Goal: Task Accomplishment & Management: Use online tool/utility

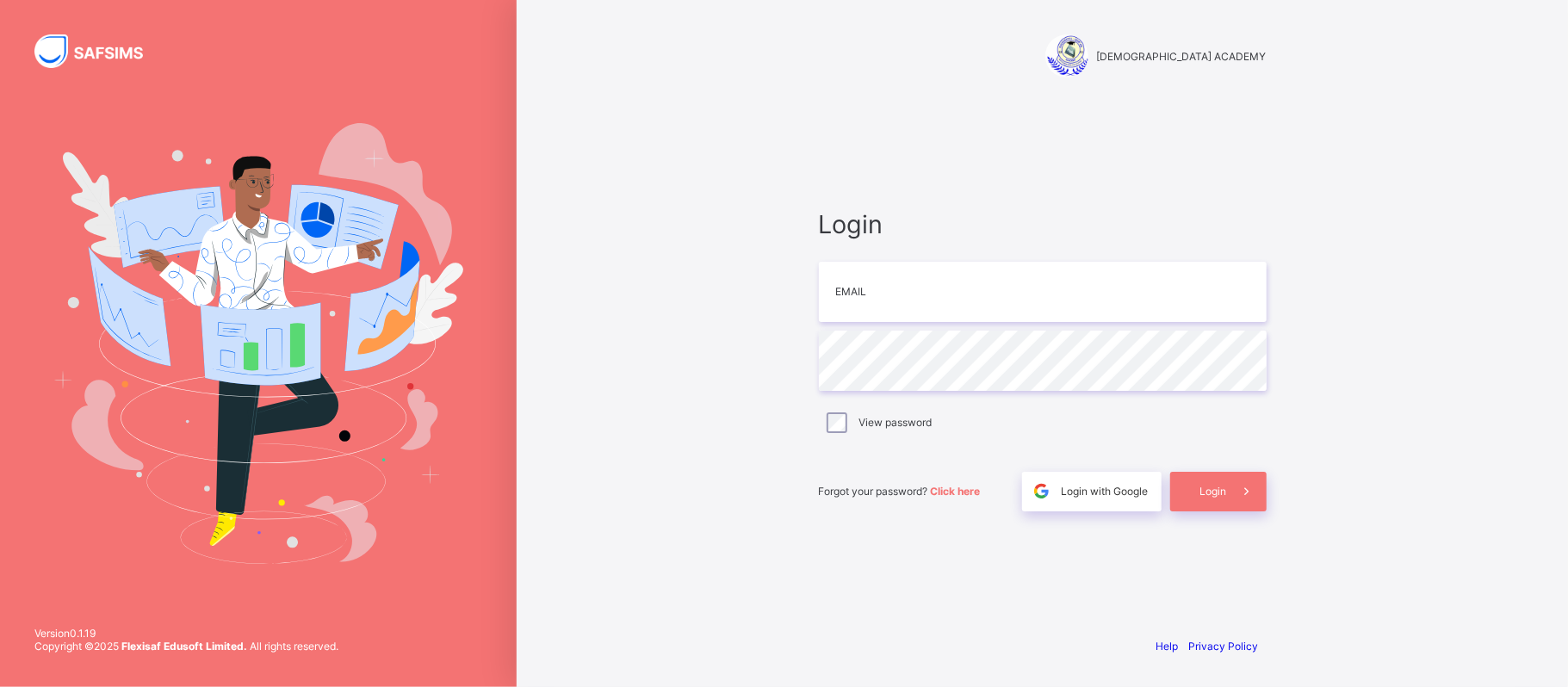
click at [841, 26] on div "RAUDHATUL QUR'AN ACADEMY" at bounding box center [1042, 39] width 482 height 80
click at [883, 289] on input "email" at bounding box center [1042, 291] width 447 height 60
type input "**********"
click at [1231, 480] on span at bounding box center [1247, 491] width 39 height 39
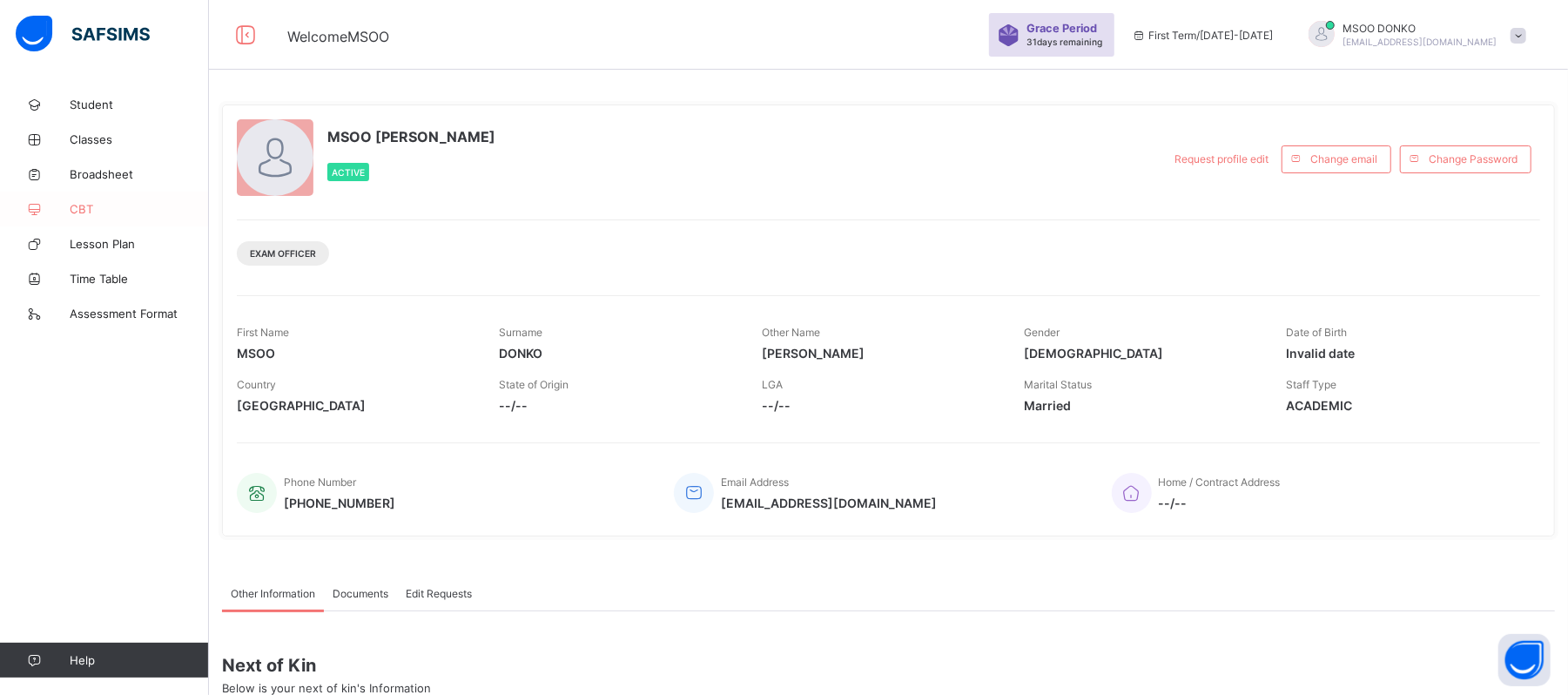
click at [92, 213] on span "CBT" at bounding box center [139, 209] width 139 height 14
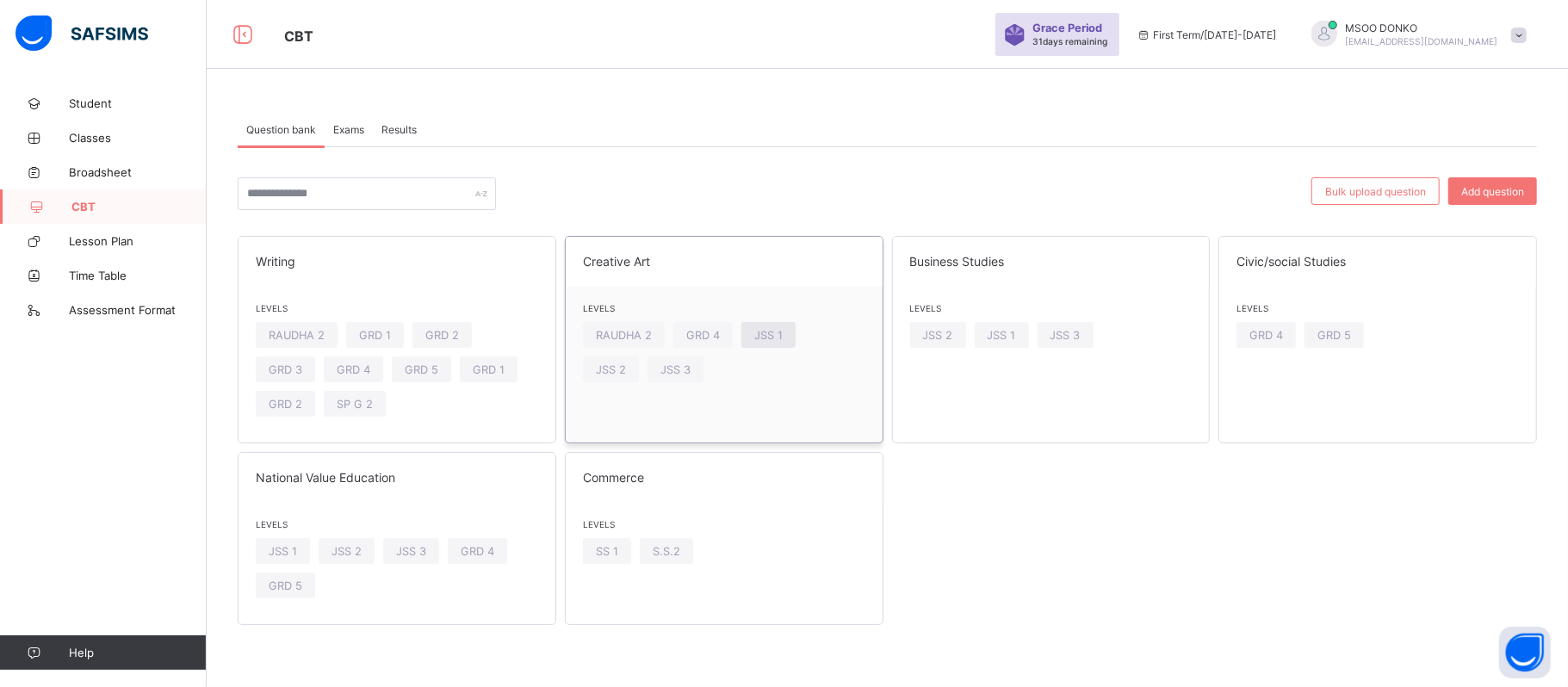
click at [765, 332] on span "JSS 1" at bounding box center [768, 335] width 29 height 13
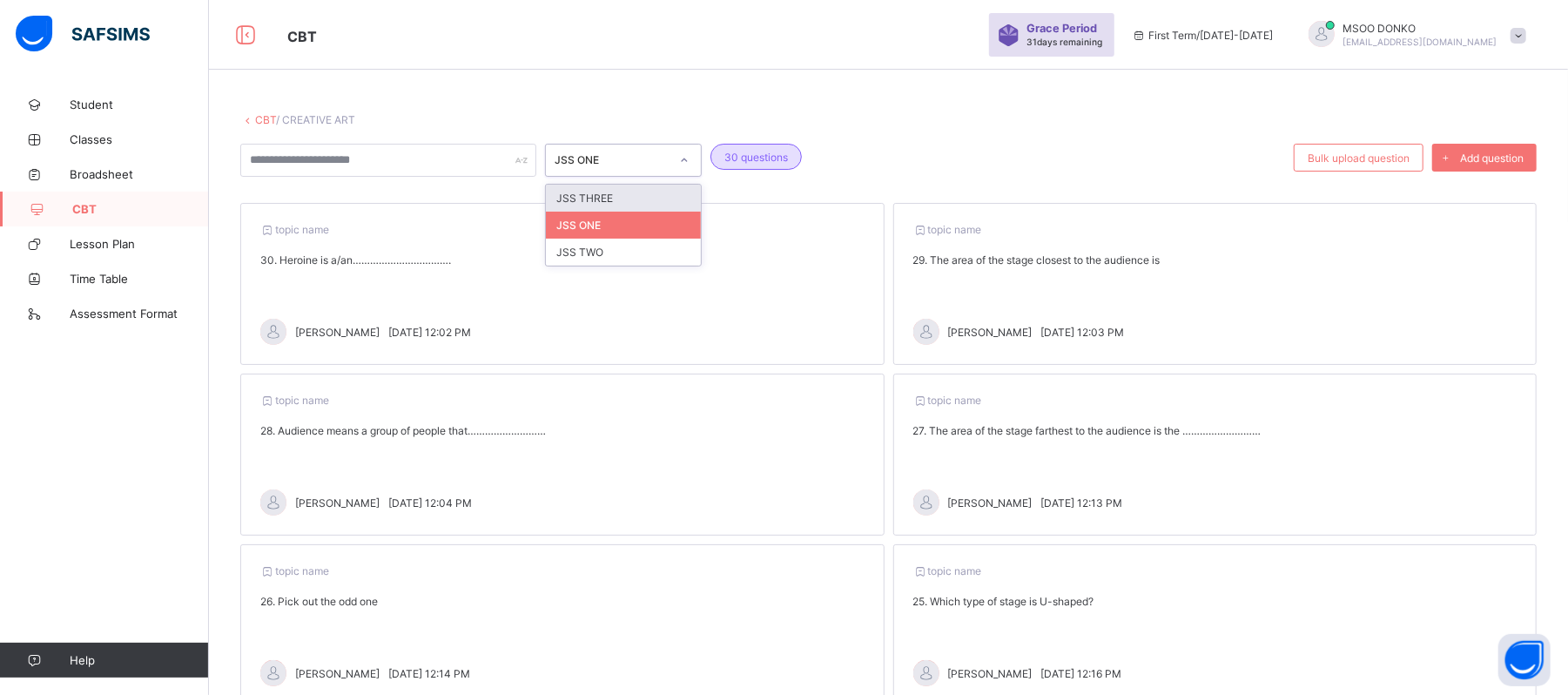
click at [683, 155] on icon at bounding box center [684, 160] width 11 height 18
click at [584, 199] on div "JSS THREE" at bounding box center [623, 198] width 155 height 27
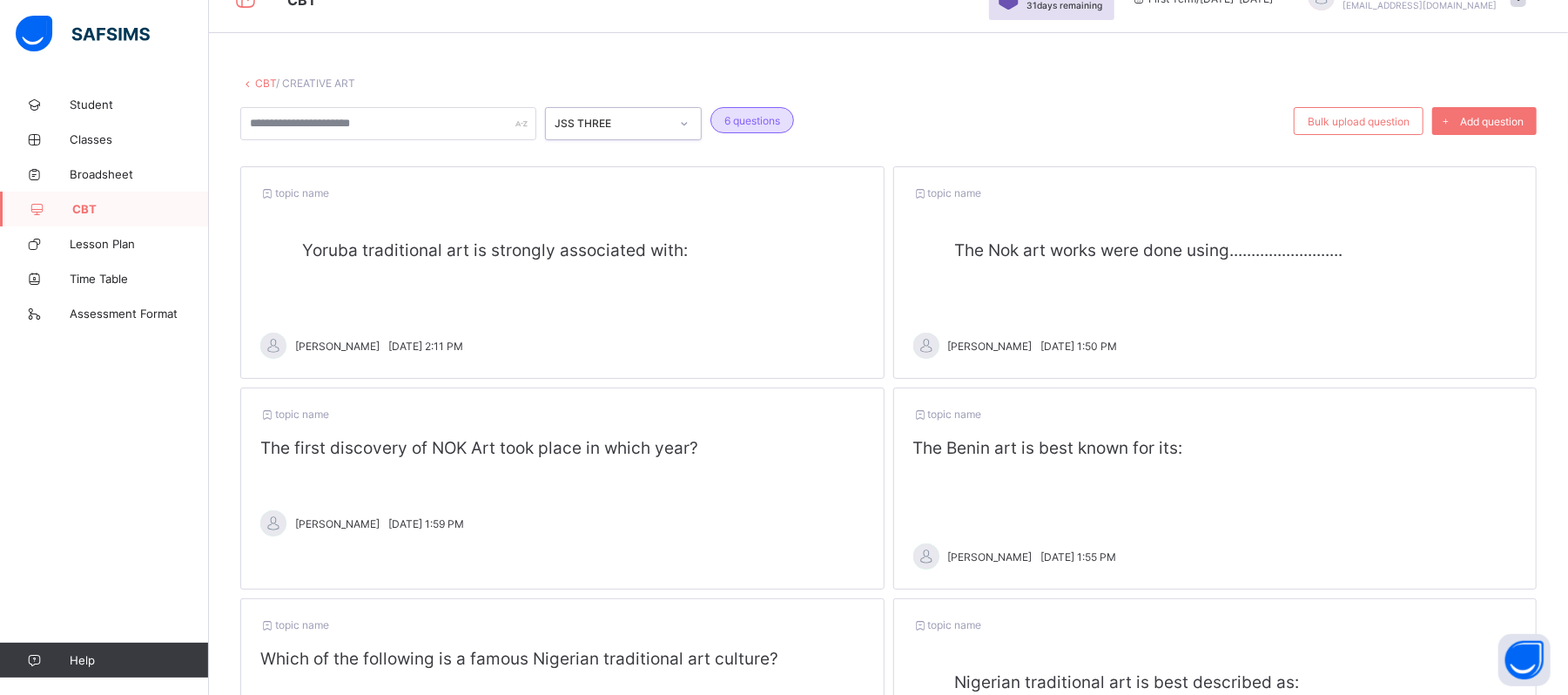
scroll to position [39, 0]
click at [593, 245] on span "Yoruba traditional art is strongly associated with:" at bounding box center [495, 249] width 386 height 20
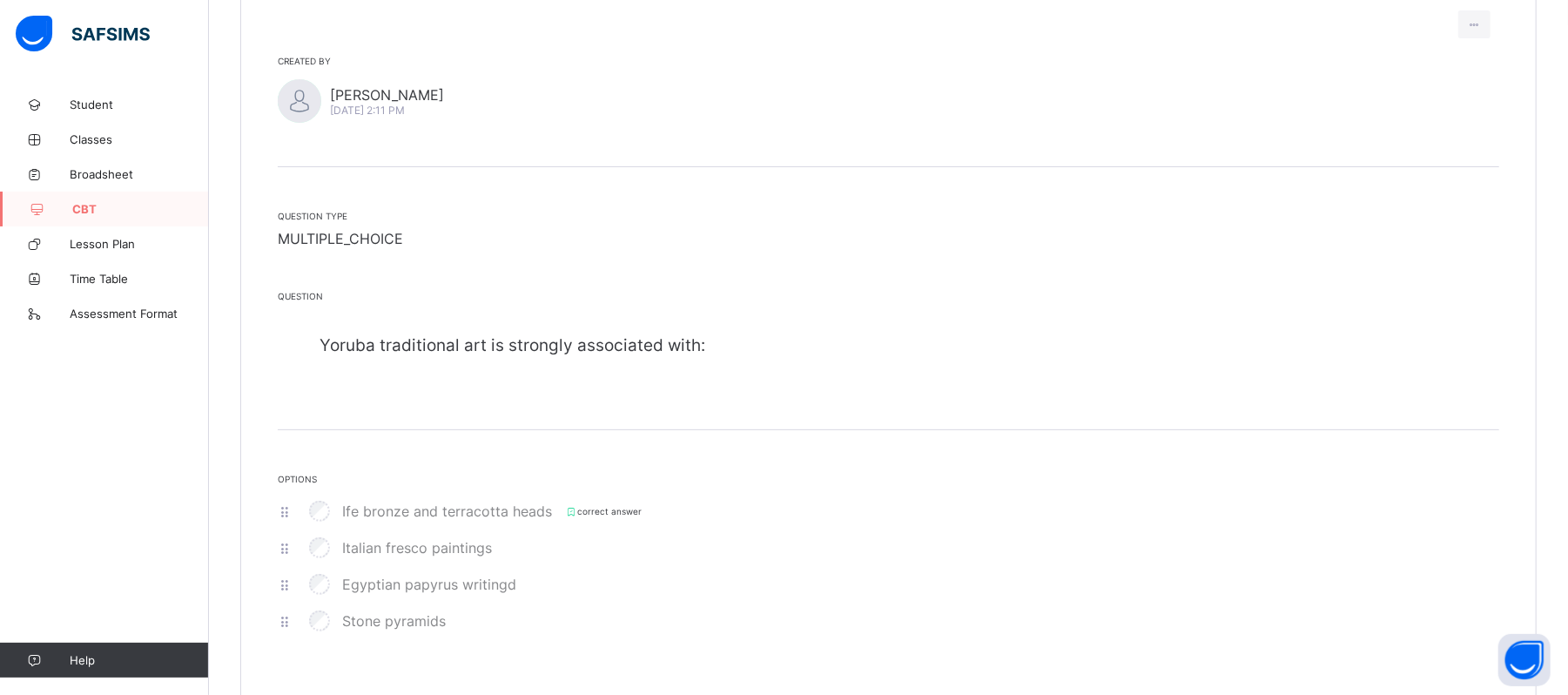
scroll to position [200, 0]
click at [1481, 21] on icon at bounding box center [1475, 21] width 15 height 13
click at [770, 115] on div "RAMATU TAHIRU Thu, Oct 9, 2025 2:11 PM" at bounding box center [888, 97] width 1222 height 44
click at [1484, 11] on div at bounding box center [1475, 21] width 32 height 28
click at [1447, 65] on li "Edit question" at bounding box center [1436, 59] width 108 height 29
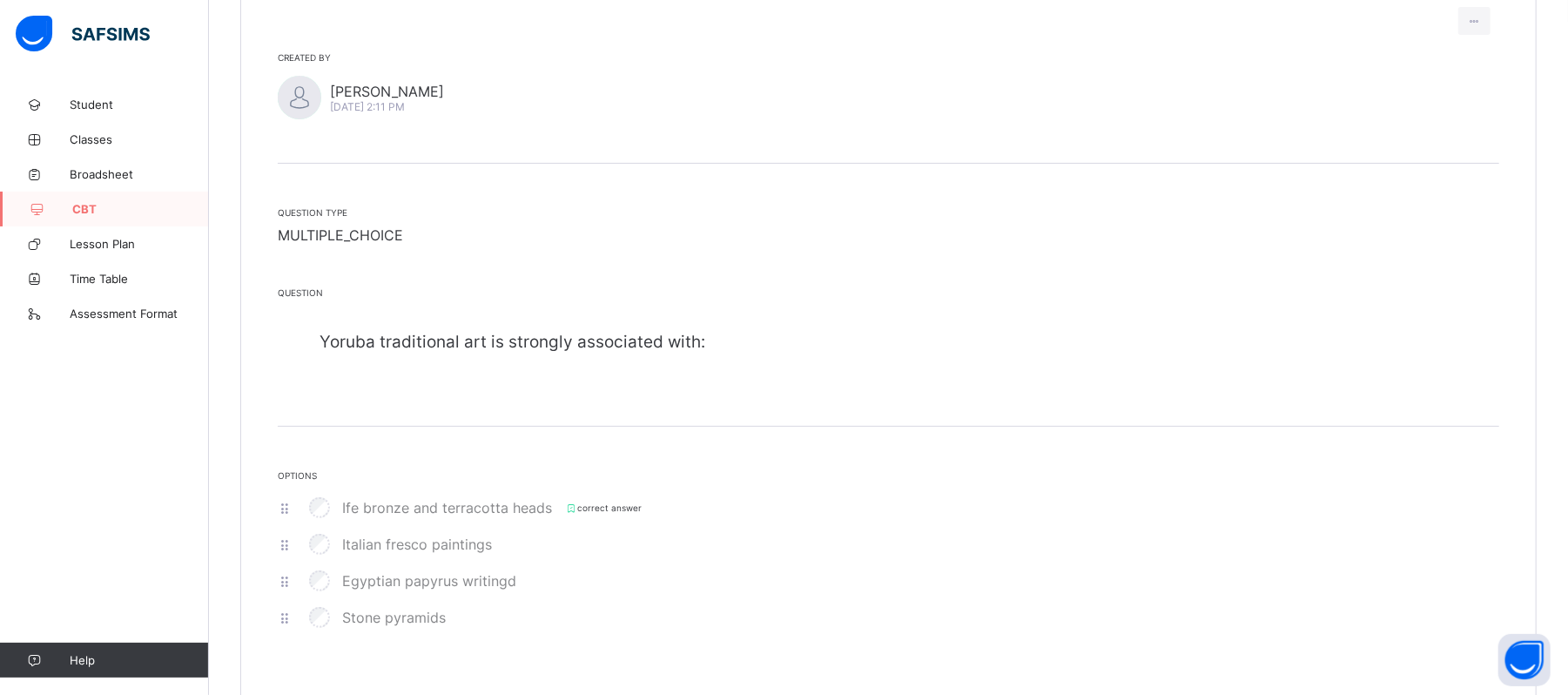
click at [834, 347] on p "Yoruba traditional art is strongly associated with:" at bounding box center [909, 352] width 1180 height 40
click at [683, 350] on span "Yoruba traditional art is strongly associated with:" at bounding box center [512, 342] width 386 height 20
click at [694, 339] on span "Yoruba traditional art is strongly associated with:" at bounding box center [512, 342] width 386 height 20
click at [698, 339] on span "Yoruba traditional art is strongly associated with:" at bounding box center [512, 342] width 386 height 20
click at [672, 339] on span "Yoruba traditional art is strongly associated with:" at bounding box center [512, 342] width 386 height 20
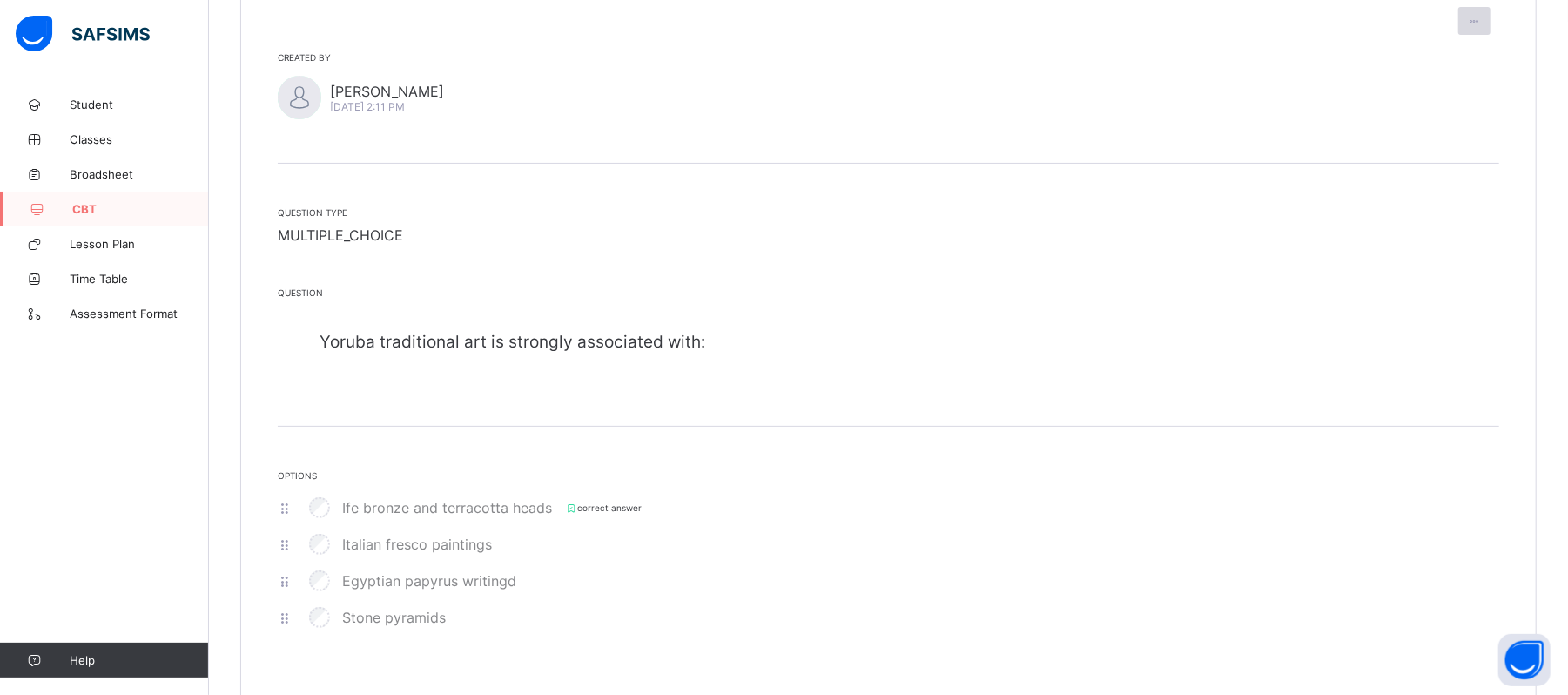
click at [1481, 21] on icon at bounding box center [1475, 21] width 15 height 13
click at [1406, 56] on icon at bounding box center [1398, 59] width 18 height 15
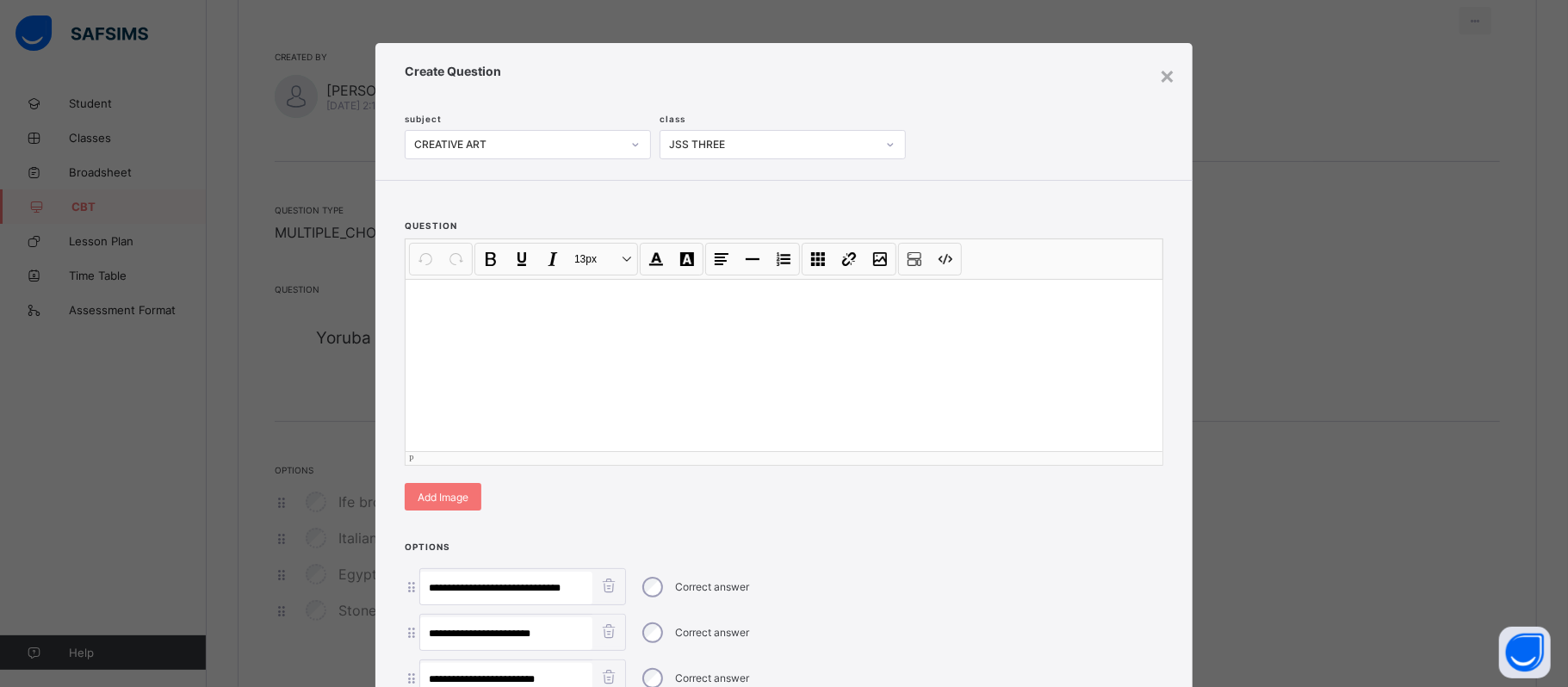
click at [414, 329] on div at bounding box center [784, 365] width 757 height 172
click at [1160, 80] on div "×" at bounding box center [1167, 75] width 17 height 29
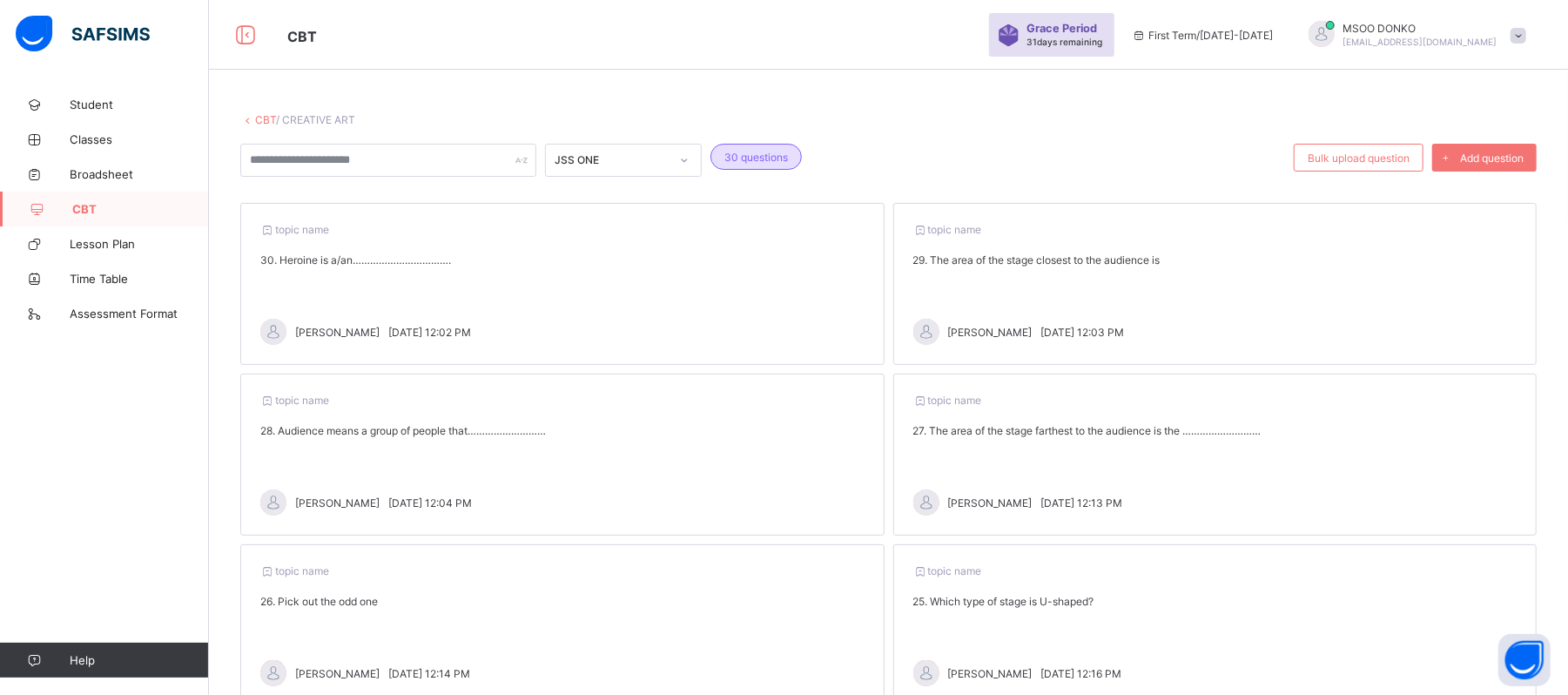
click at [688, 157] on icon at bounding box center [684, 160] width 11 height 18
click at [606, 251] on div "JSS TWO" at bounding box center [623, 252] width 155 height 27
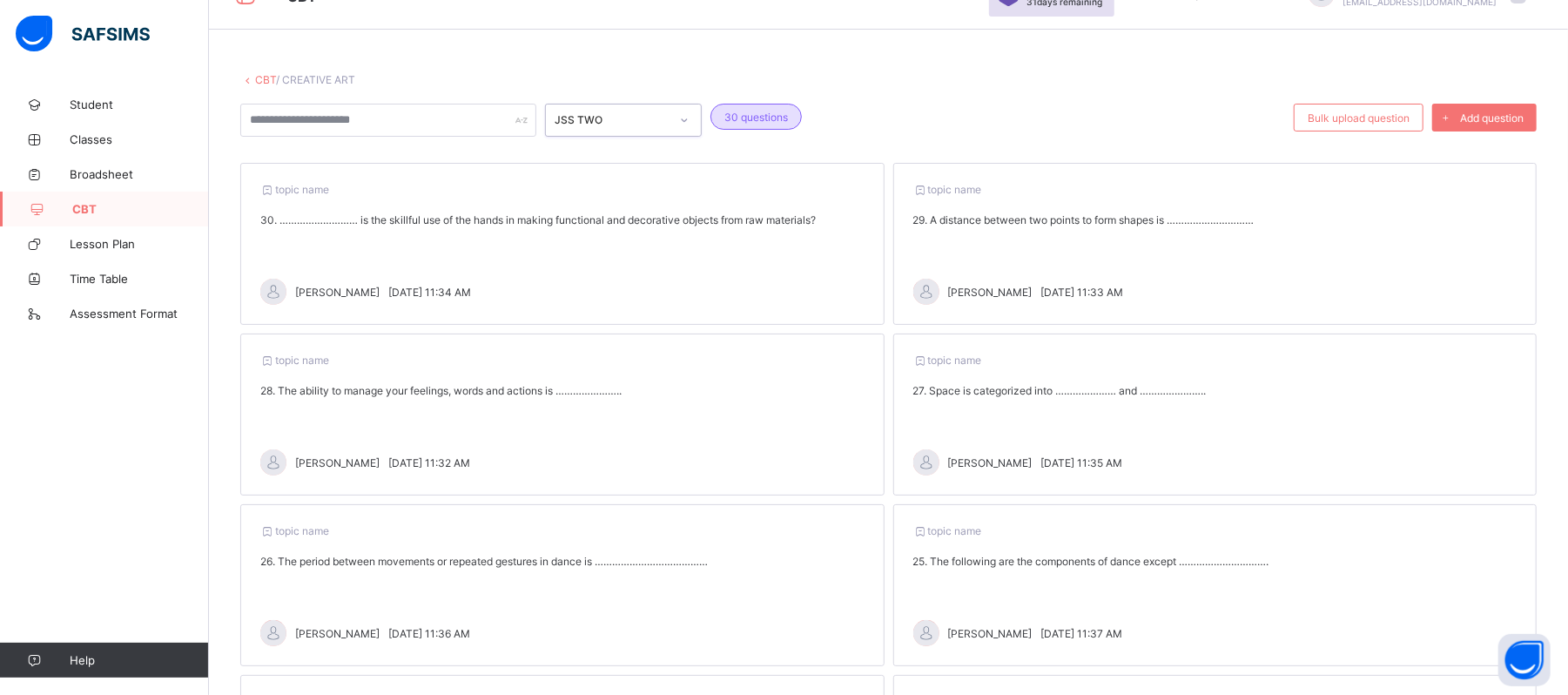
scroll to position [25, 0]
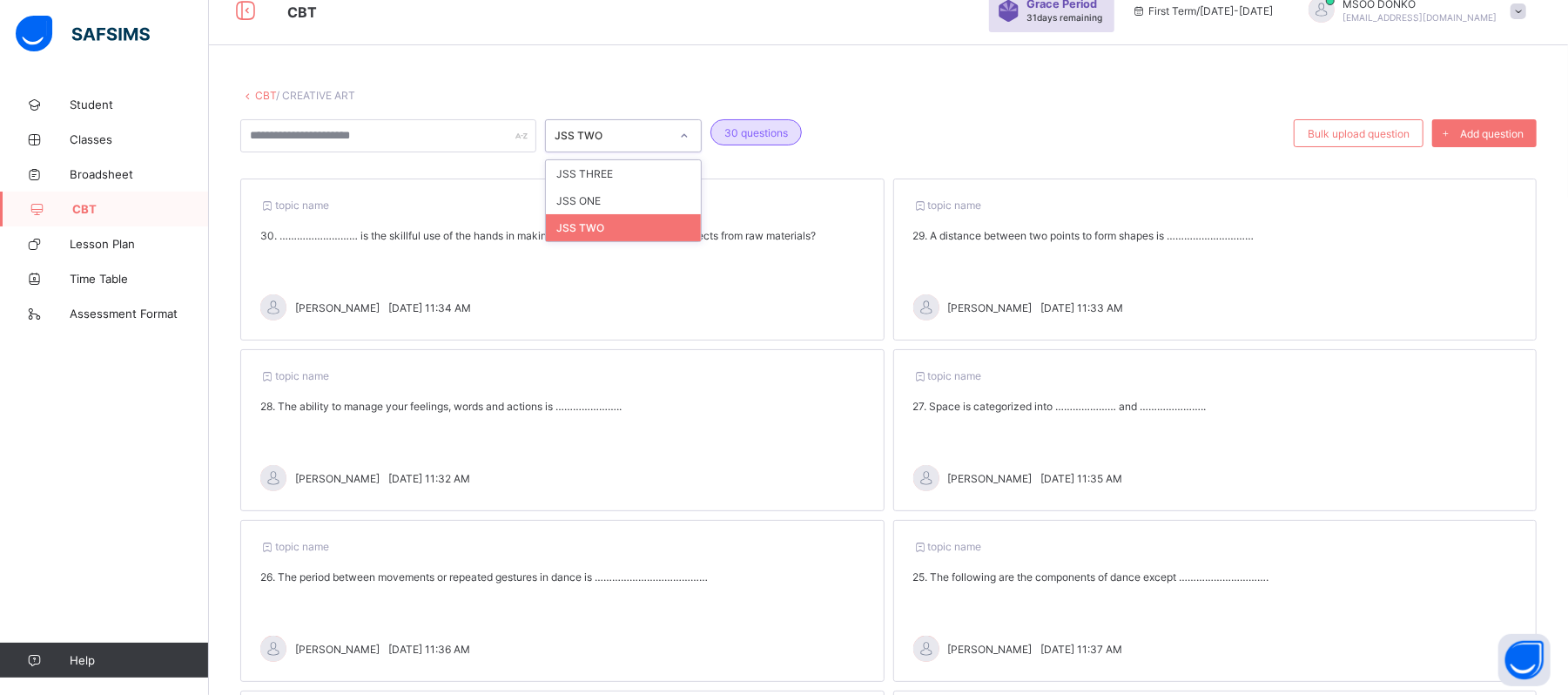
click at [684, 127] on icon at bounding box center [684, 136] width 11 height 18
click at [555, 165] on div "JSS THREE" at bounding box center [623, 173] width 155 height 27
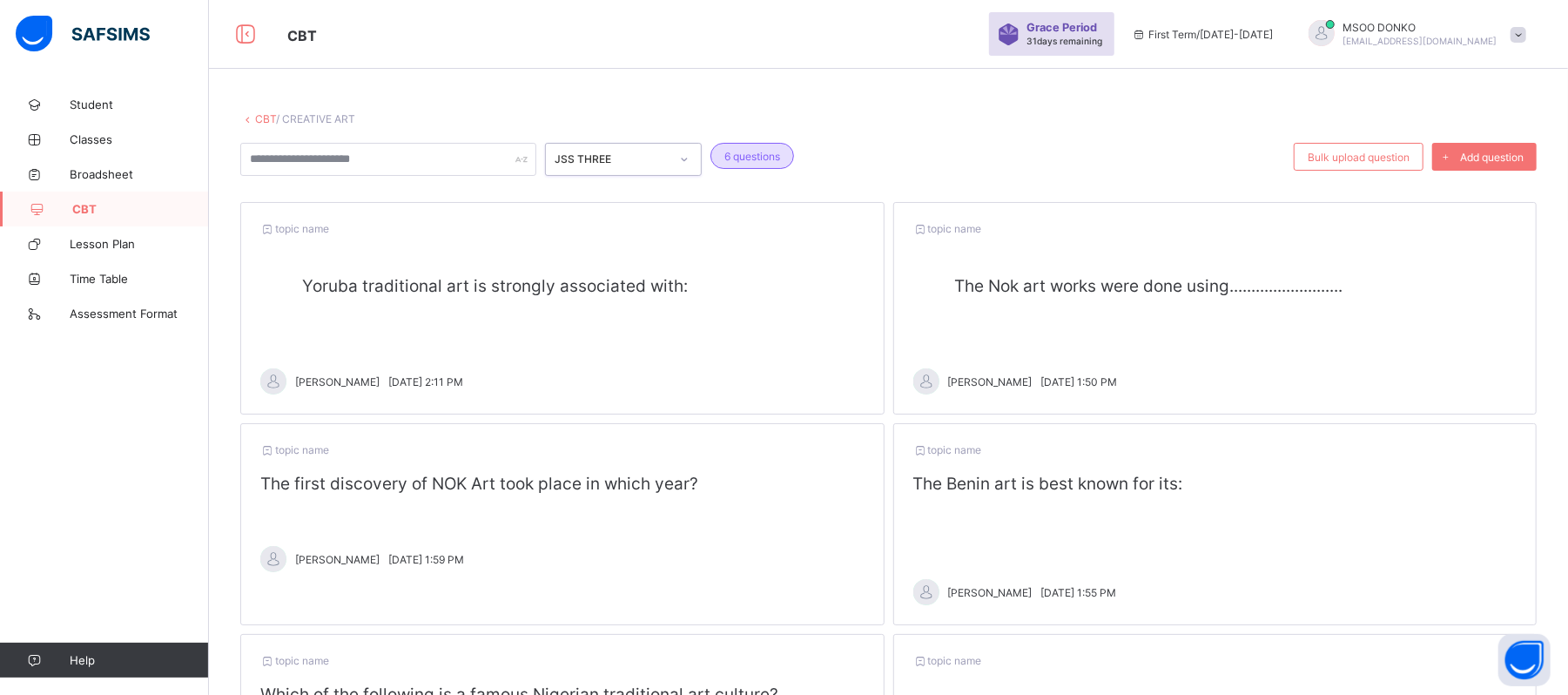
scroll to position [0, 0]
click at [140, 206] on span "CBT" at bounding box center [140, 209] width 136 height 14
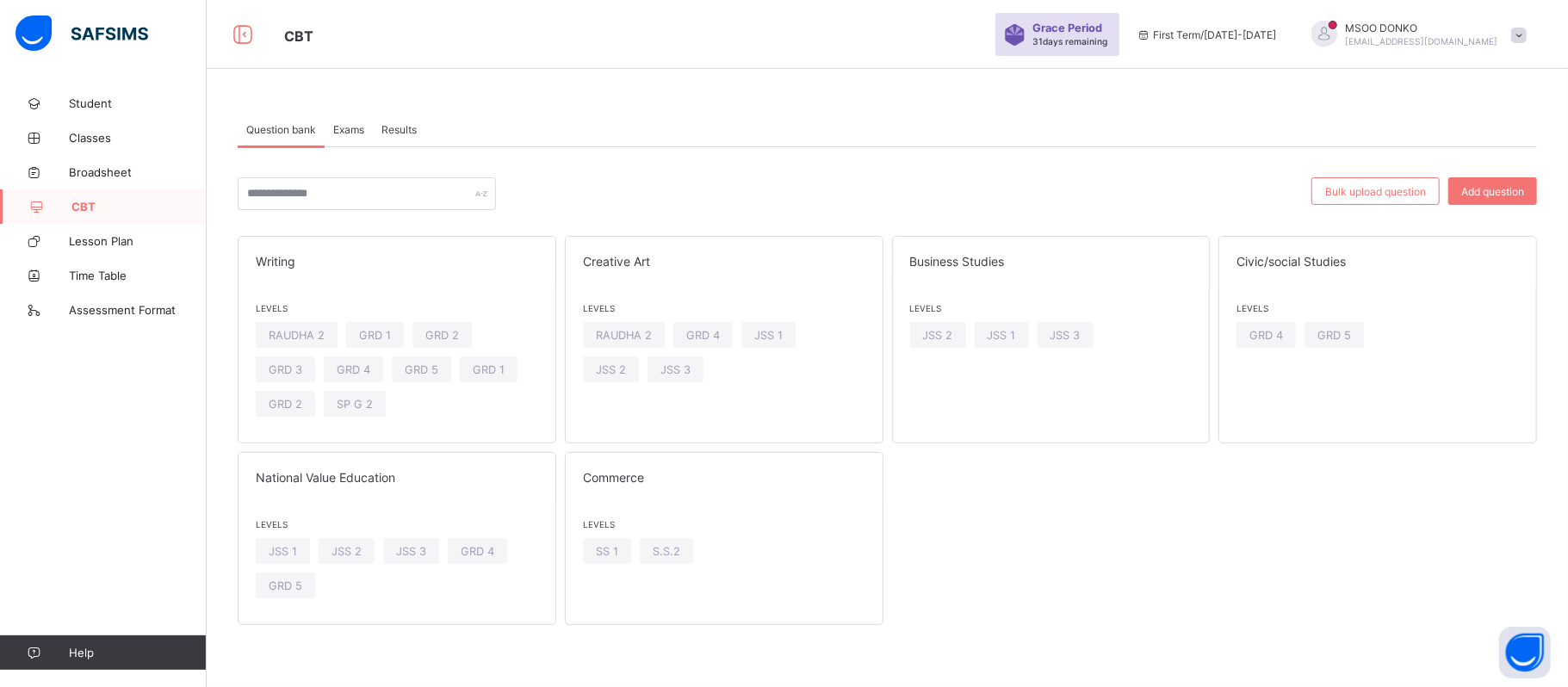
drag, startPoint x: 986, startPoint y: 590, endPoint x: 1062, endPoint y: 741, distance: 169.0
click at [1062, 675] on html "CBT Grace Period 31 days remaining First Term / 2025-2026 MSOO DONKO msoomichae…" at bounding box center [784, 343] width 1568 height 687
click at [682, 375] on span "JSS 3" at bounding box center [675, 370] width 30 height 13
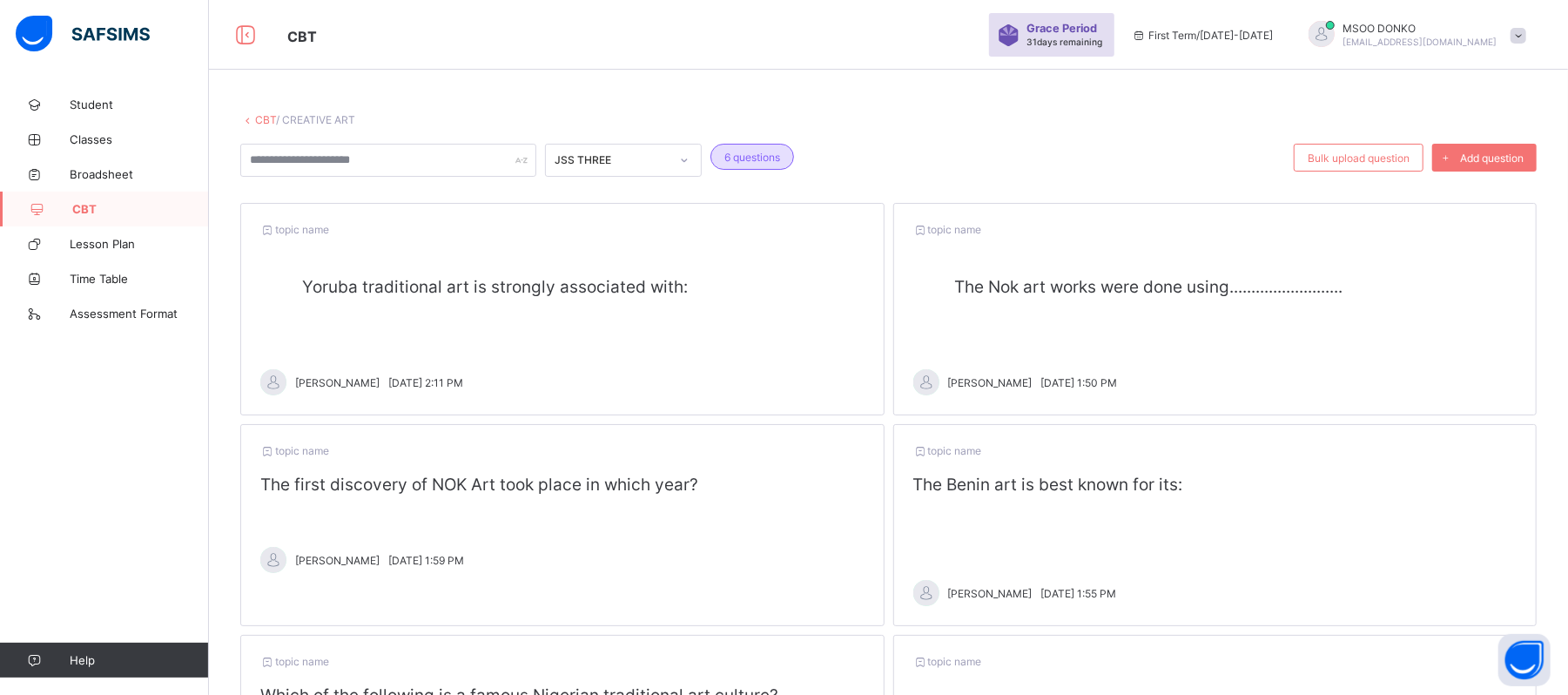
click at [272, 109] on div "CBT / CREATIVE ART JSS THREE 6 questions Bulk upload question Add question topi…" at bounding box center [888, 520] width 1359 height 865
click at [264, 119] on link "CBT" at bounding box center [265, 119] width 21 height 13
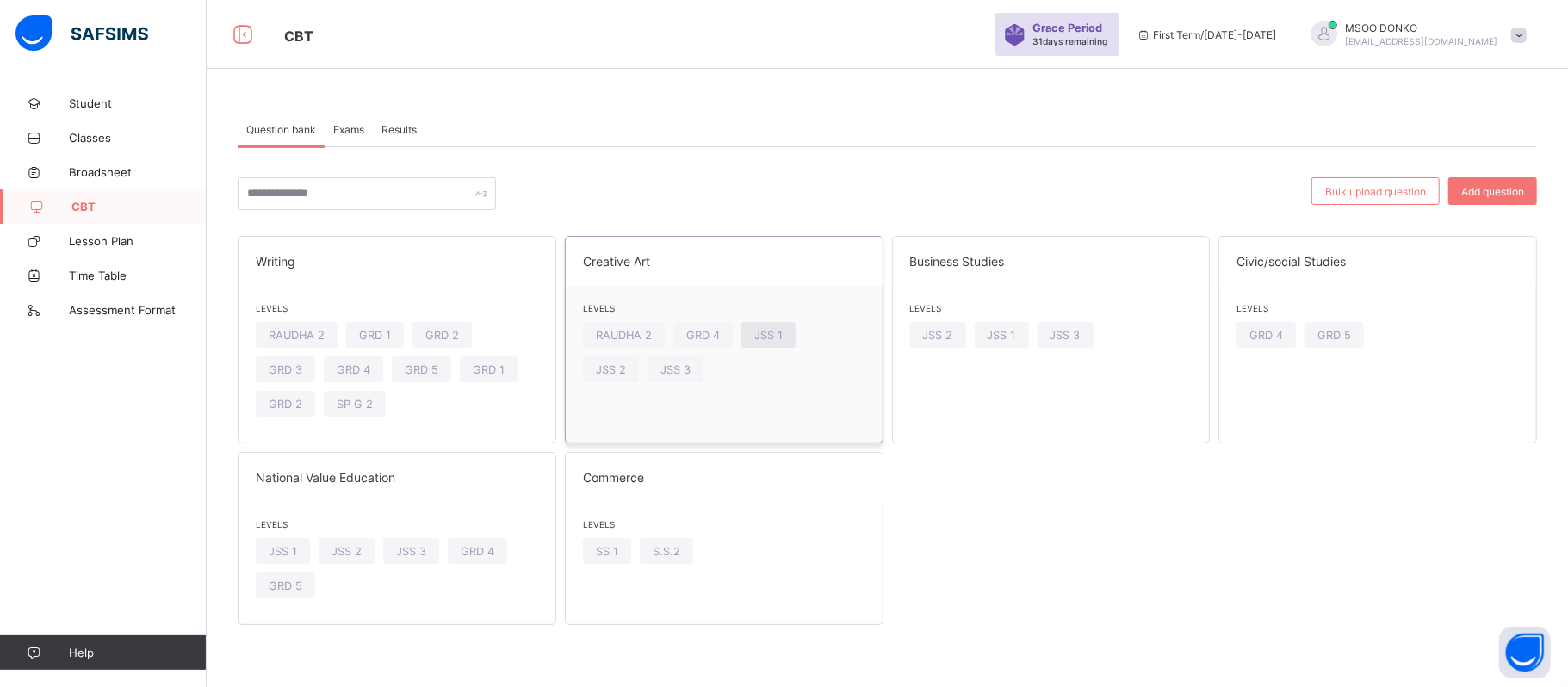
click at [759, 336] on span "JSS 1" at bounding box center [768, 335] width 29 height 13
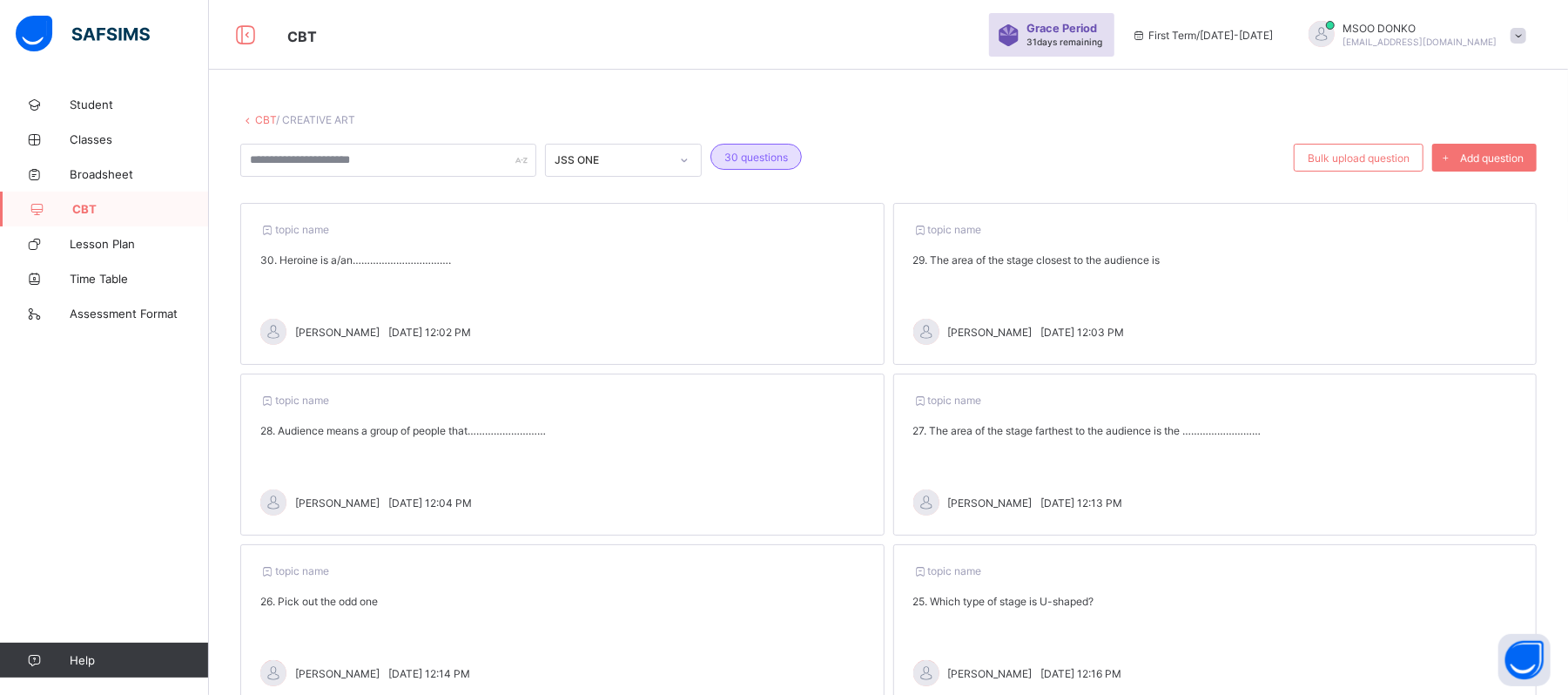
click at [957, 99] on div "CBT / CREATIVE ART JSS ONE 30 questions Bulk upload question Add question topic…" at bounding box center [888, 619] width 1359 height 1065
click at [120, 211] on span "CBT" at bounding box center [140, 209] width 136 height 14
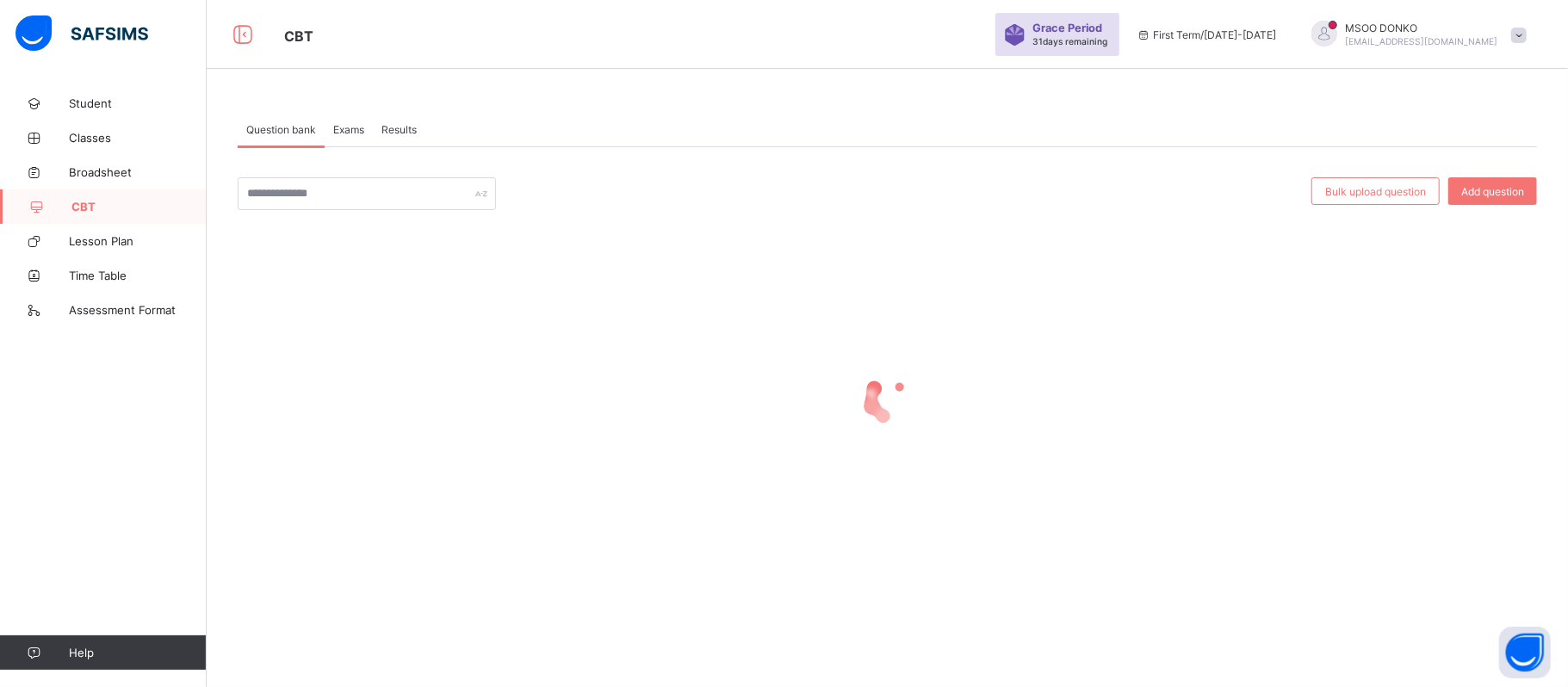
click at [311, 136] on div "Question bank" at bounding box center [281, 129] width 87 height 34
click at [334, 255] on div at bounding box center [887, 399] width 1299 height 327
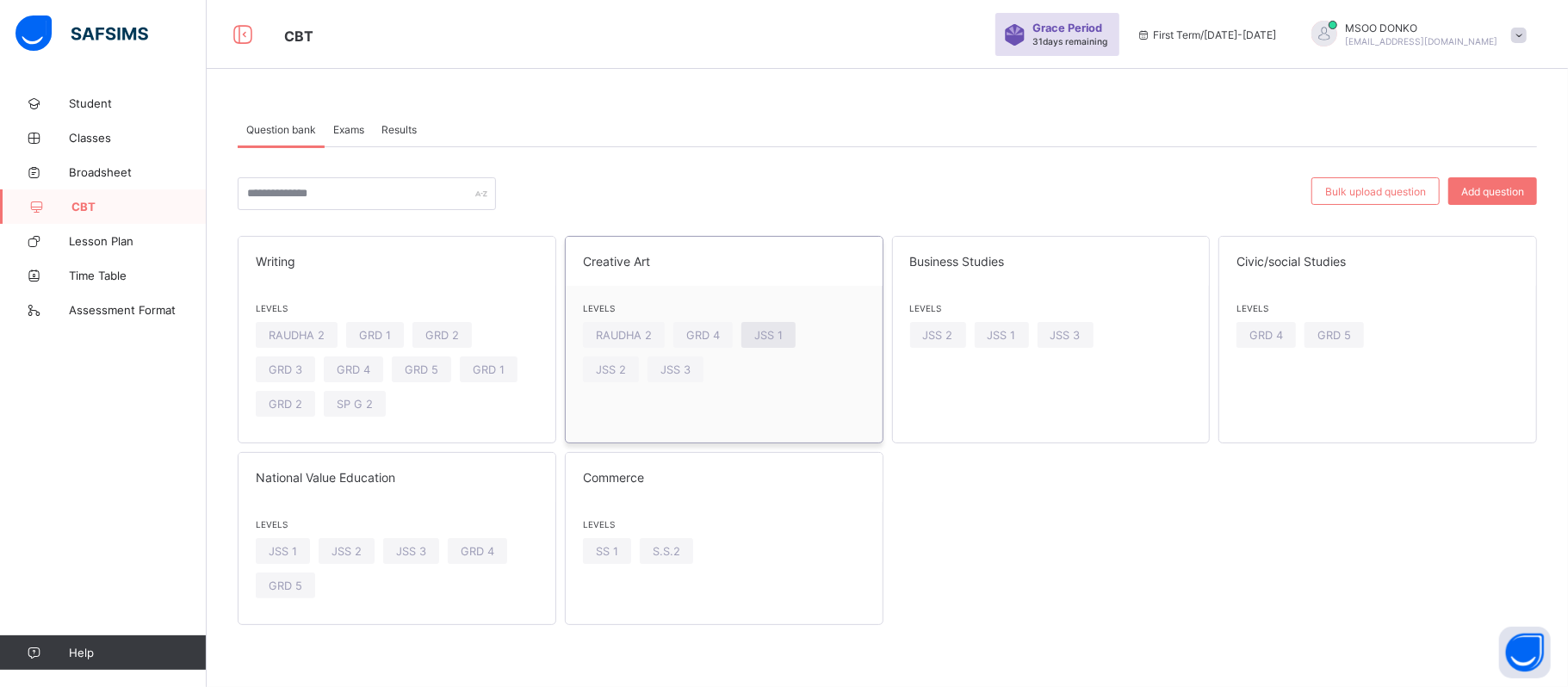
click at [779, 330] on span "JSS 1" at bounding box center [768, 335] width 29 height 13
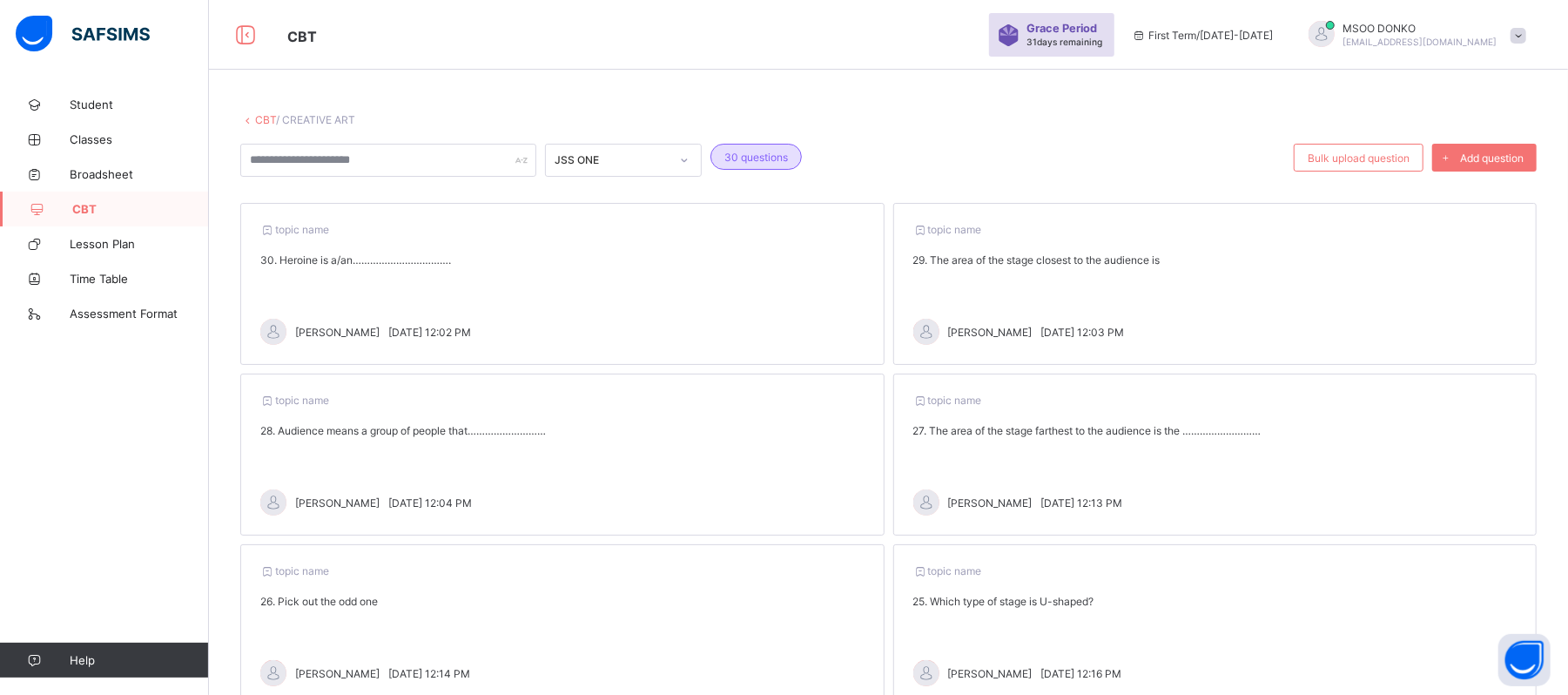
click at [1467, 466] on div "topic name 27. The area of the stage farthest to the audience is the ……………………… …" at bounding box center [1215, 454] width 644 height 162
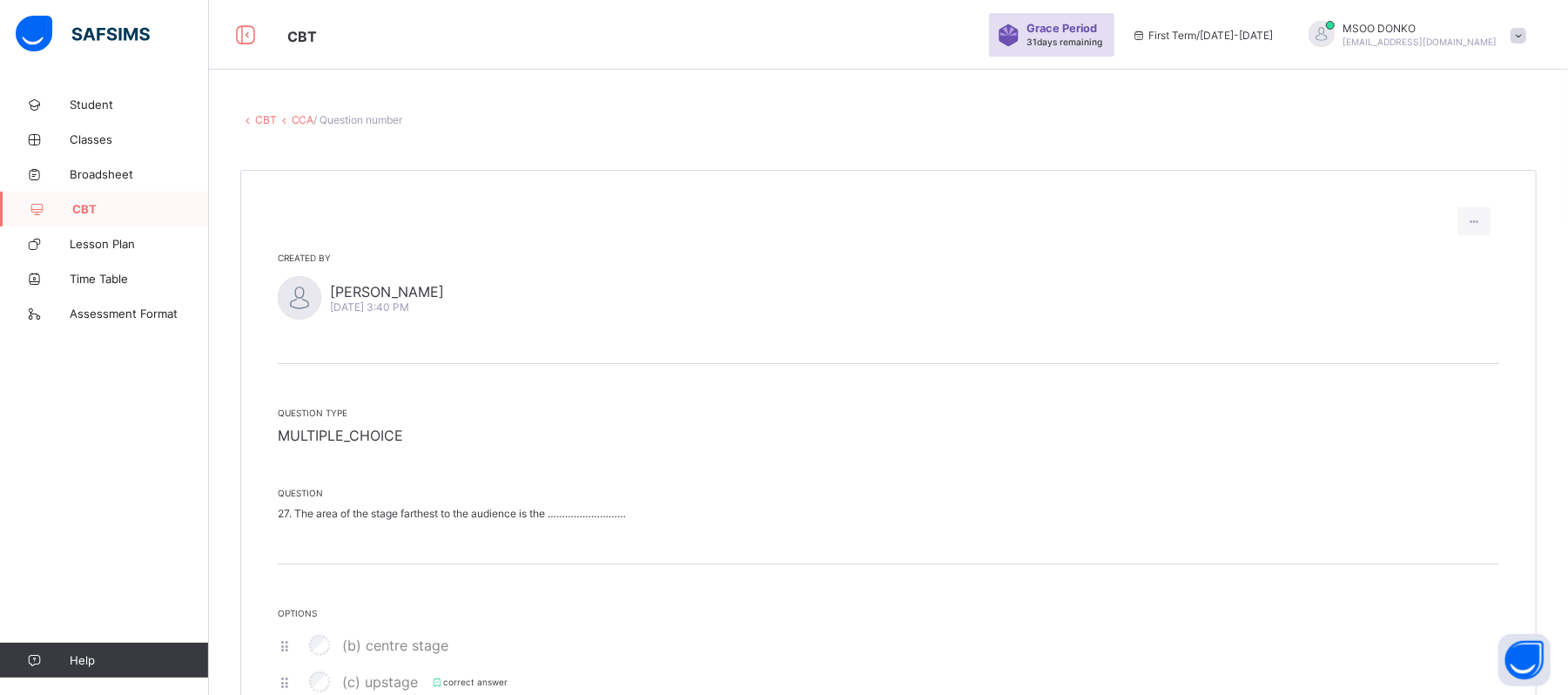
click at [116, 381] on div "Student Classes Broadsheet CBT Lesson Plan Time Table Assessment Format Help" at bounding box center [104, 382] width 209 height 625
click at [297, 125] on link "CCA" at bounding box center [302, 119] width 23 height 13
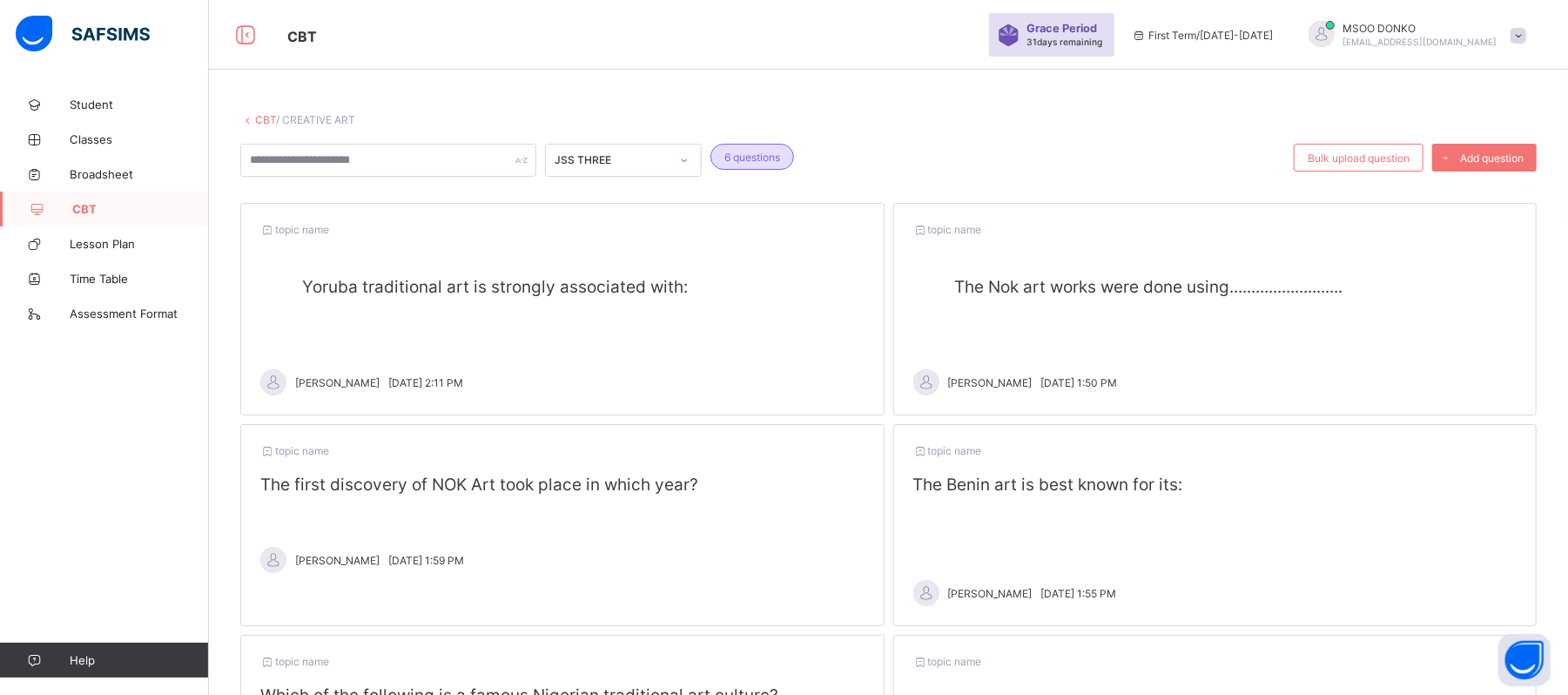
click at [261, 115] on link "CBT" at bounding box center [265, 119] width 21 height 13
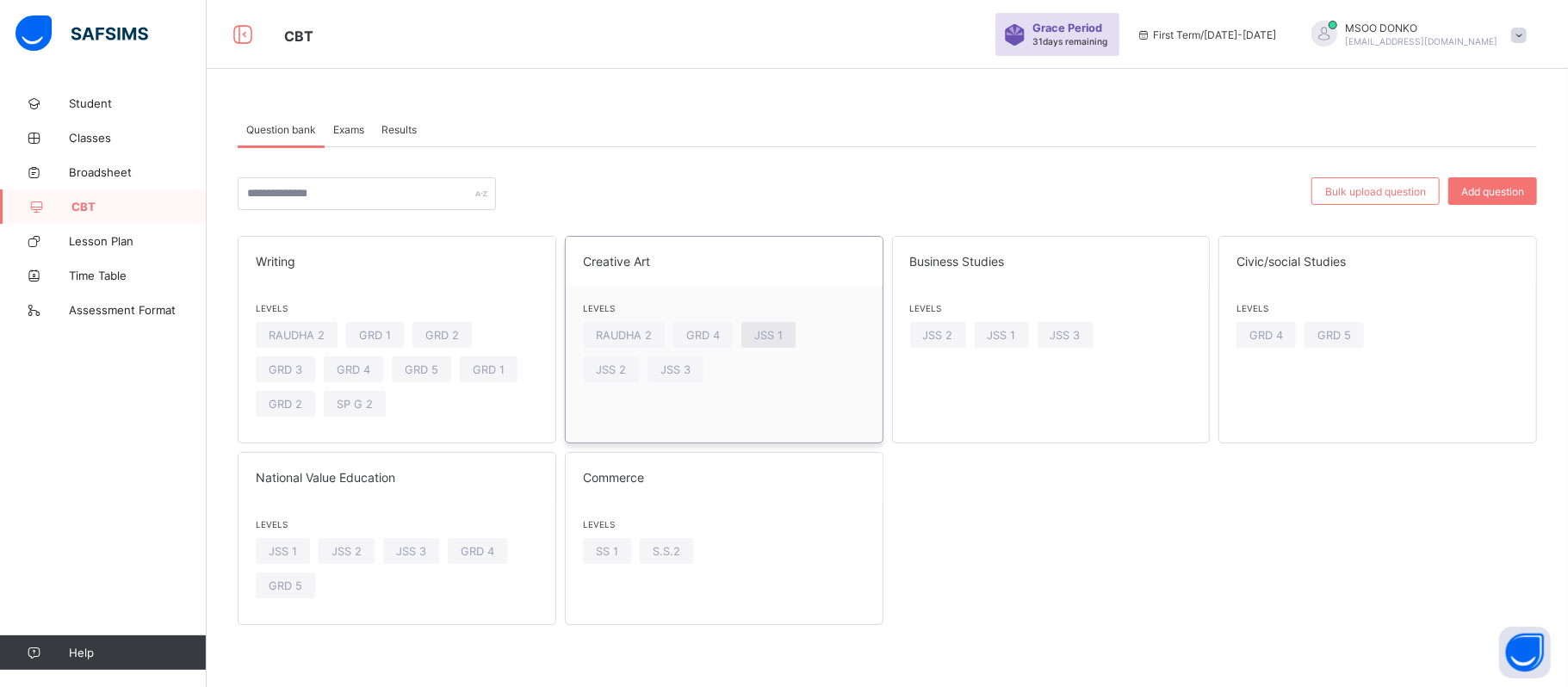
click at [776, 324] on div "JSS 1" at bounding box center [768, 335] width 54 height 26
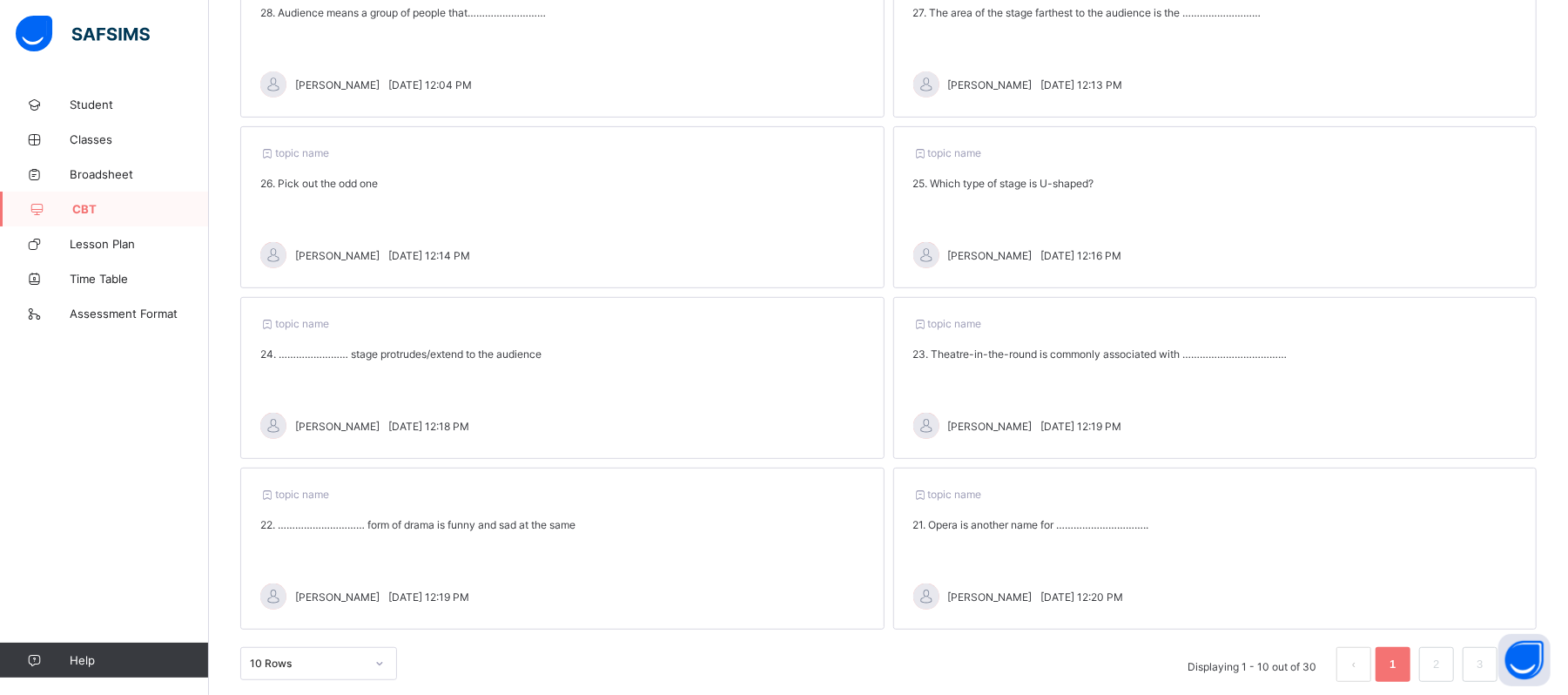
scroll to position [456, 0]
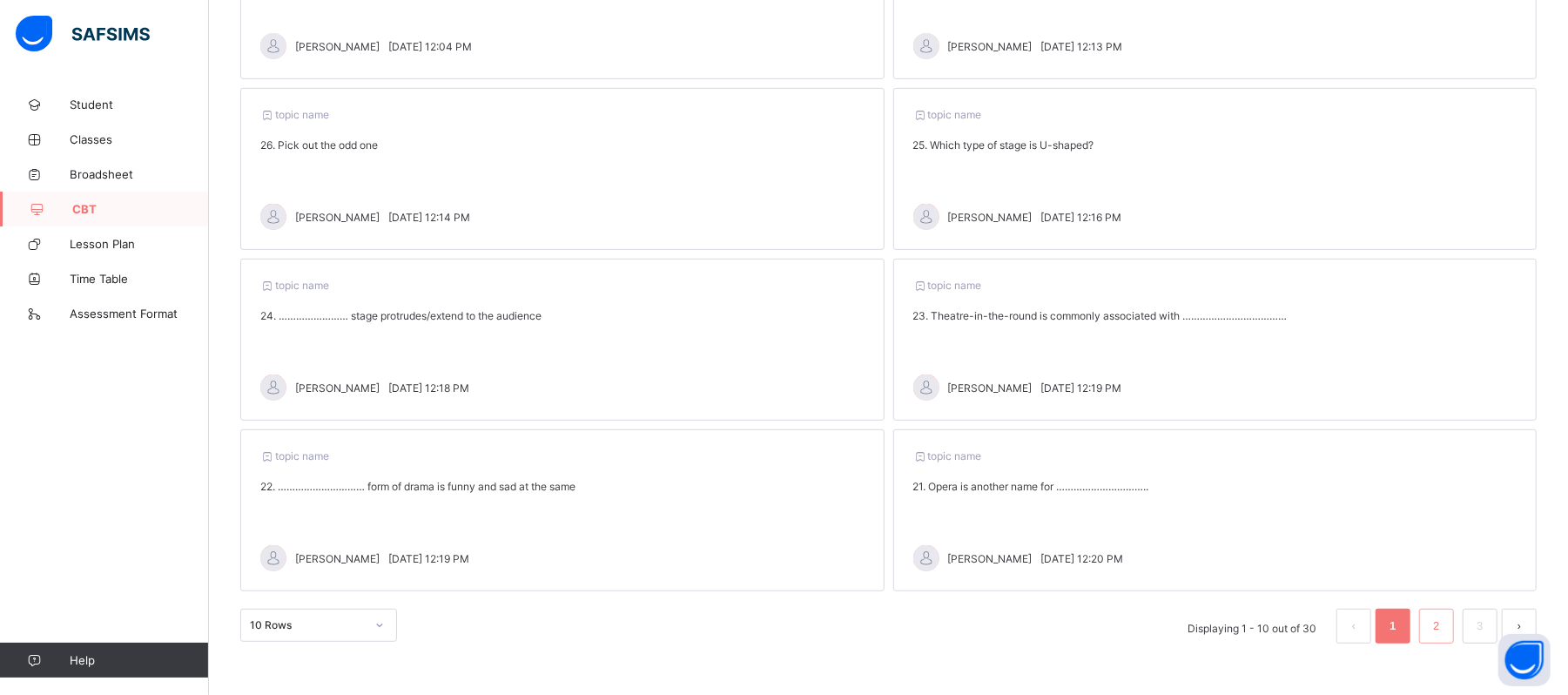
click at [1445, 627] on link "2" at bounding box center [1436, 625] width 17 height 23
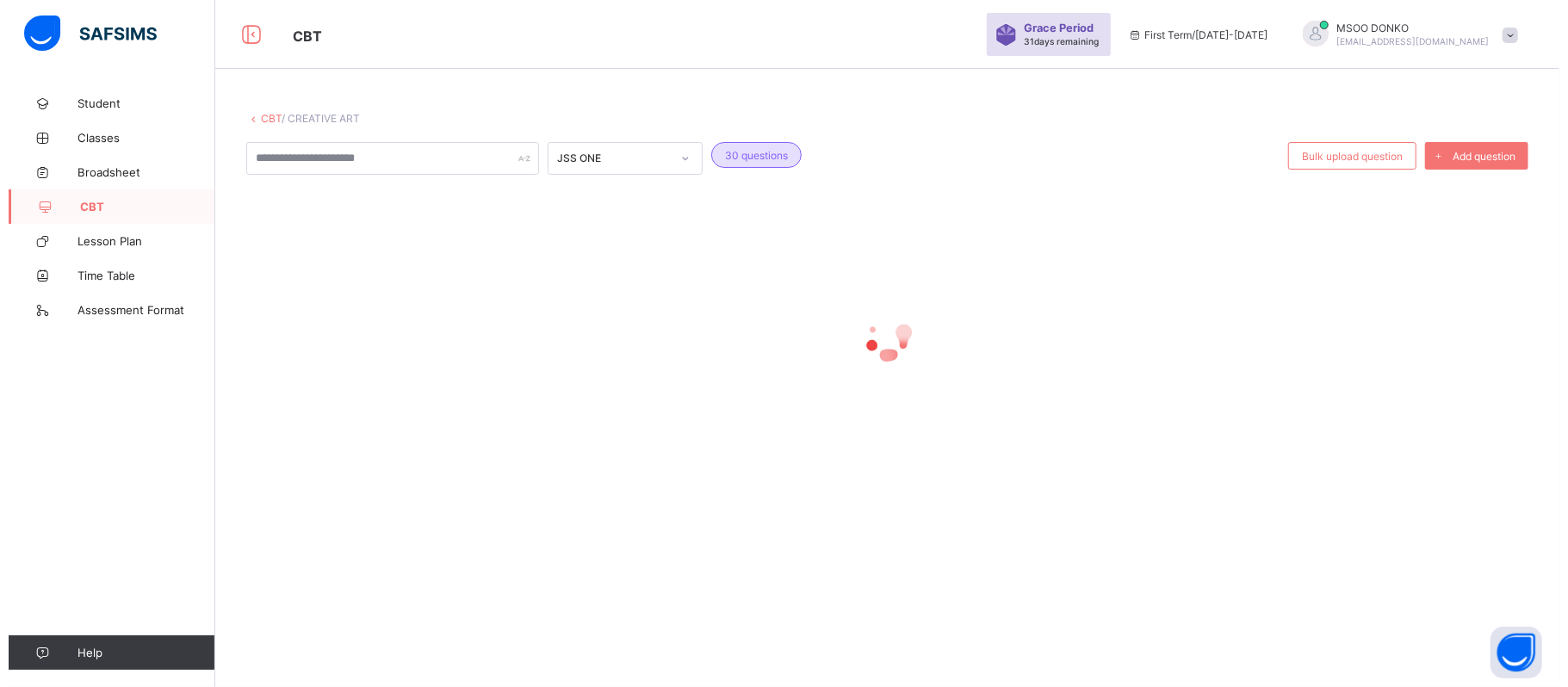
scroll to position [0, 0]
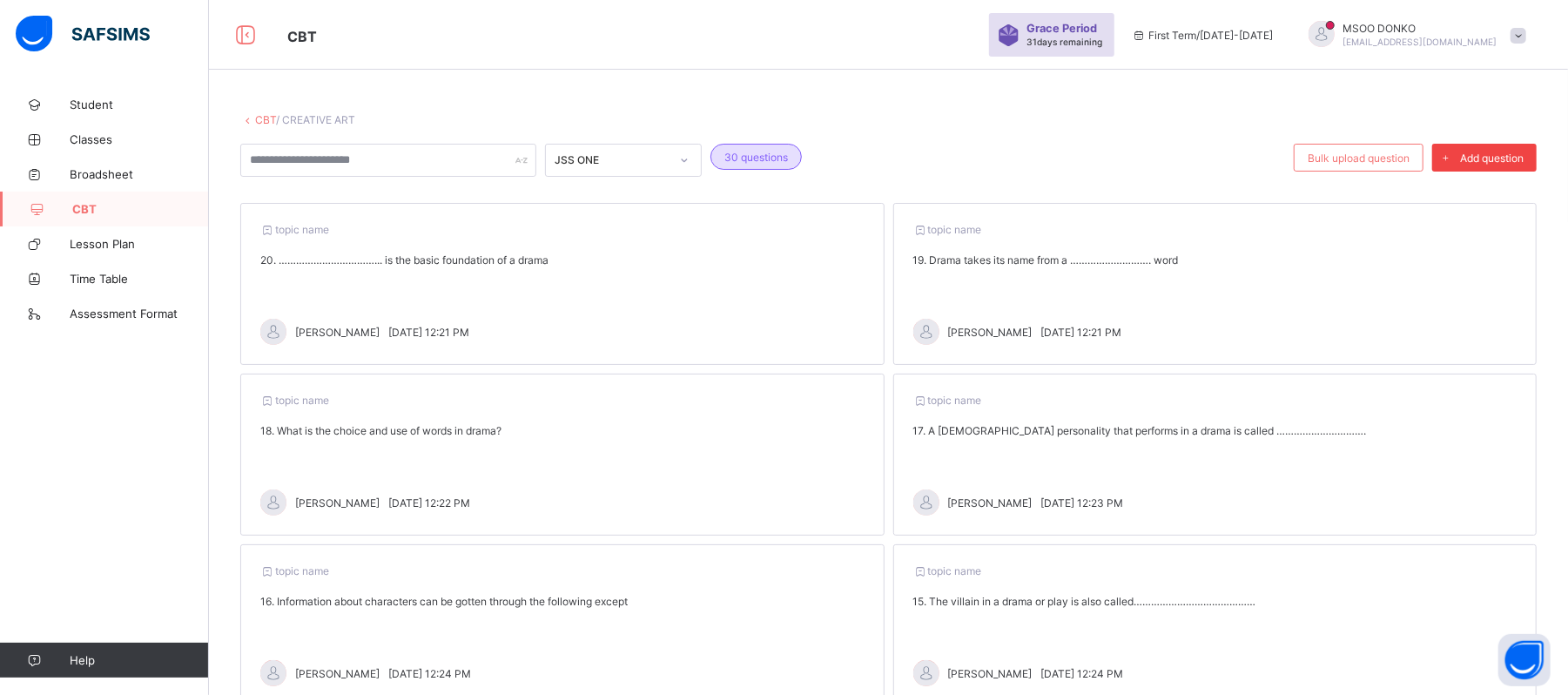
click at [1532, 147] on div "Add question" at bounding box center [1484, 157] width 104 height 28
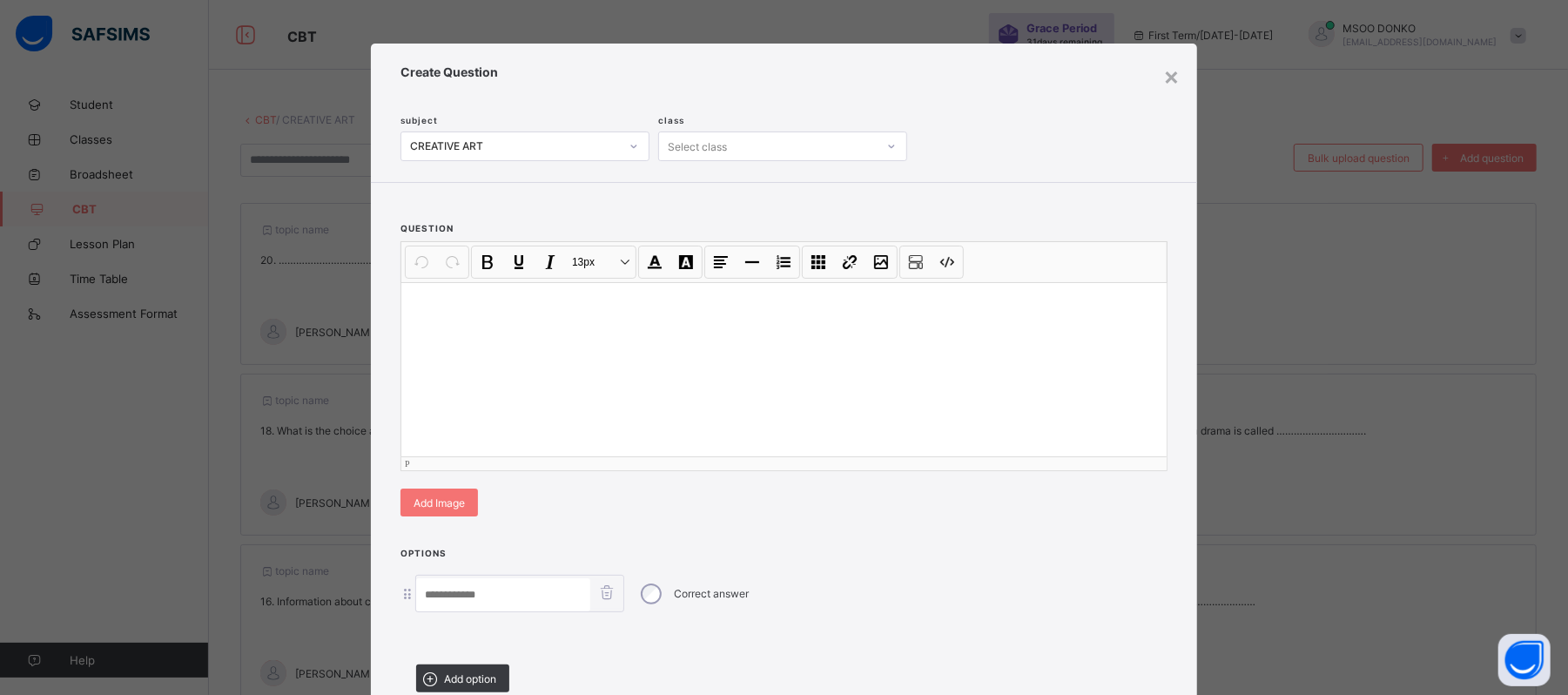
click at [444, 329] on div at bounding box center [784, 369] width 766 height 174
click at [439, 597] on input at bounding box center [503, 594] width 174 height 33
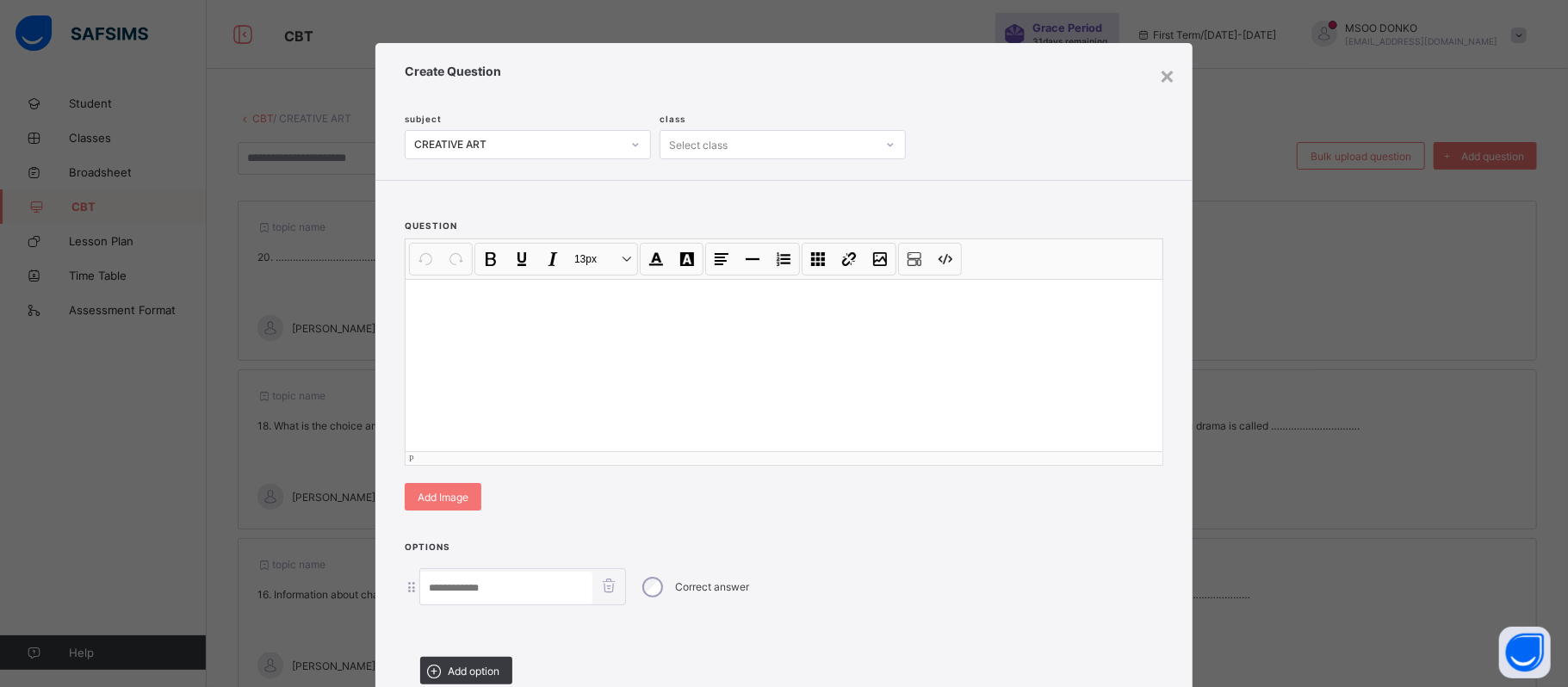
click at [500, 365] on div at bounding box center [784, 365] width 757 height 172
click at [433, 297] on p at bounding box center [784, 302] width 729 height 18
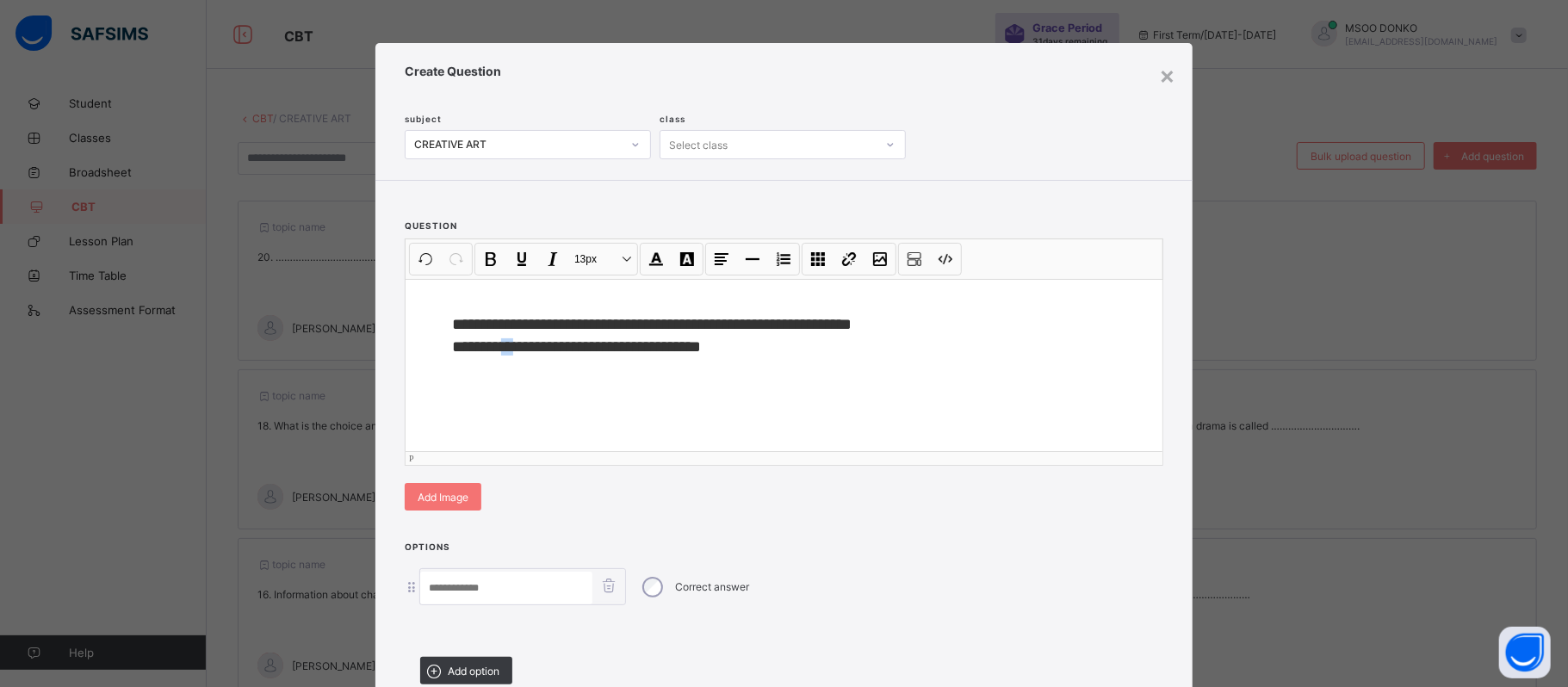
drag, startPoint x: 506, startPoint y: 336, endPoint x: 514, endPoint y: 357, distance: 22.5
click at [514, 357] on div "**********" at bounding box center [784, 365] width 757 height 172
click at [524, 401] on div "**********" at bounding box center [784, 365] width 757 height 172
drag, startPoint x: 510, startPoint y: 348, endPoint x: 474, endPoint y: 346, distance: 36.1
click at [474, 346] on span "**********" at bounding box center [576, 346] width 249 height 17
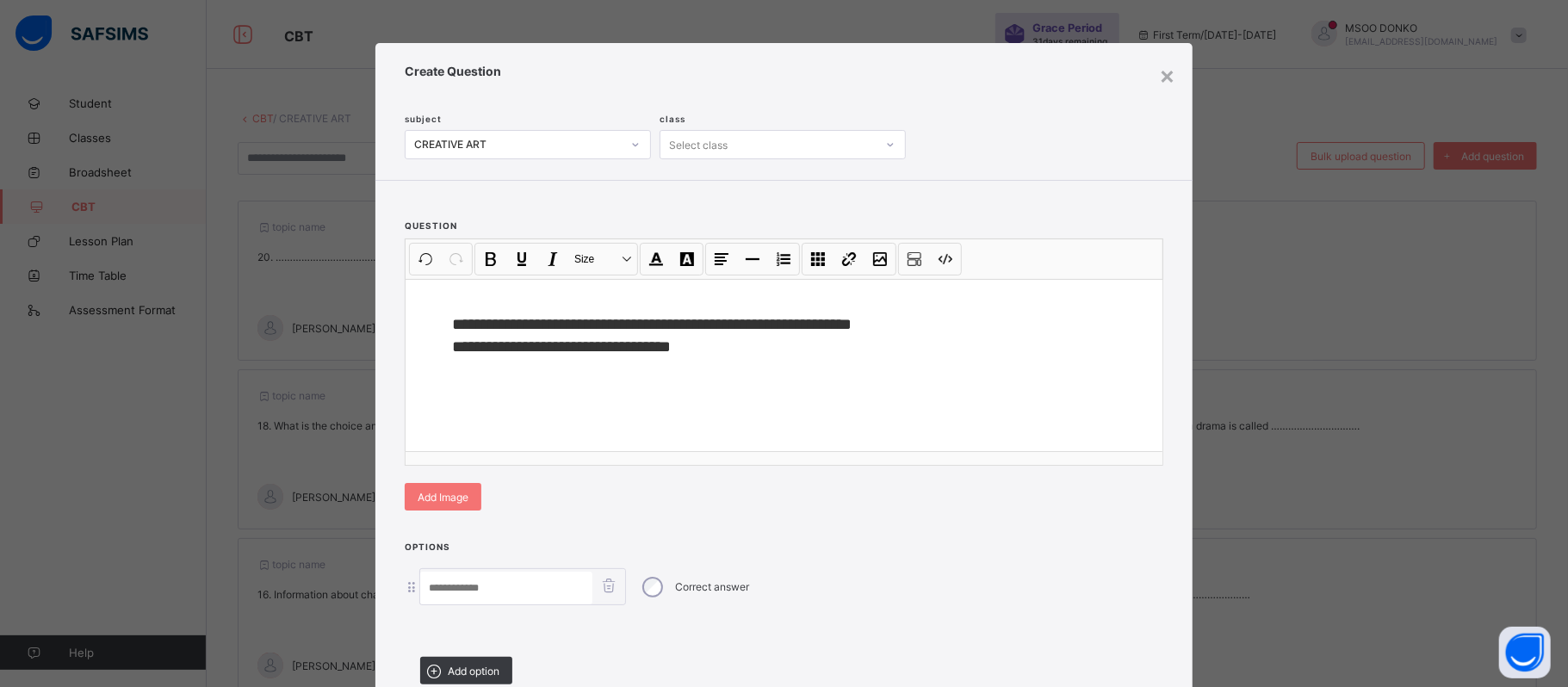
click at [462, 583] on input at bounding box center [505, 587] width 172 height 32
paste input "*****"
type input "*****"
click at [463, 672] on span "Add option" at bounding box center [473, 670] width 52 height 13
drag, startPoint x: 496, startPoint y: 342, endPoint x: 532, endPoint y: 341, distance: 36.0
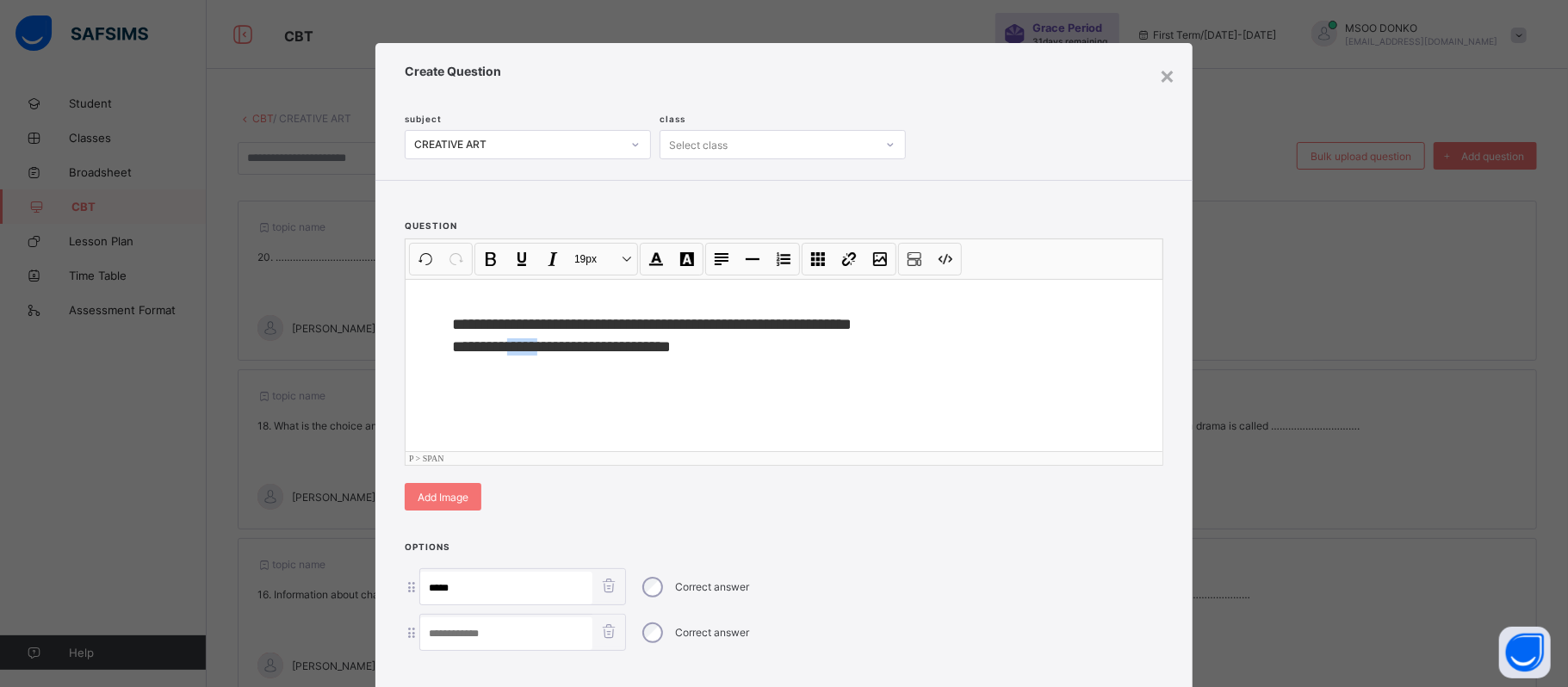
click at [532, 341] on span "**********" at bounding box center [561, 346] width 218 height 17
copy span "*****"
click at [434, 624] on input at bounding box center [505, 633] width 172 height 32
paste input "*****"
type input "*****"
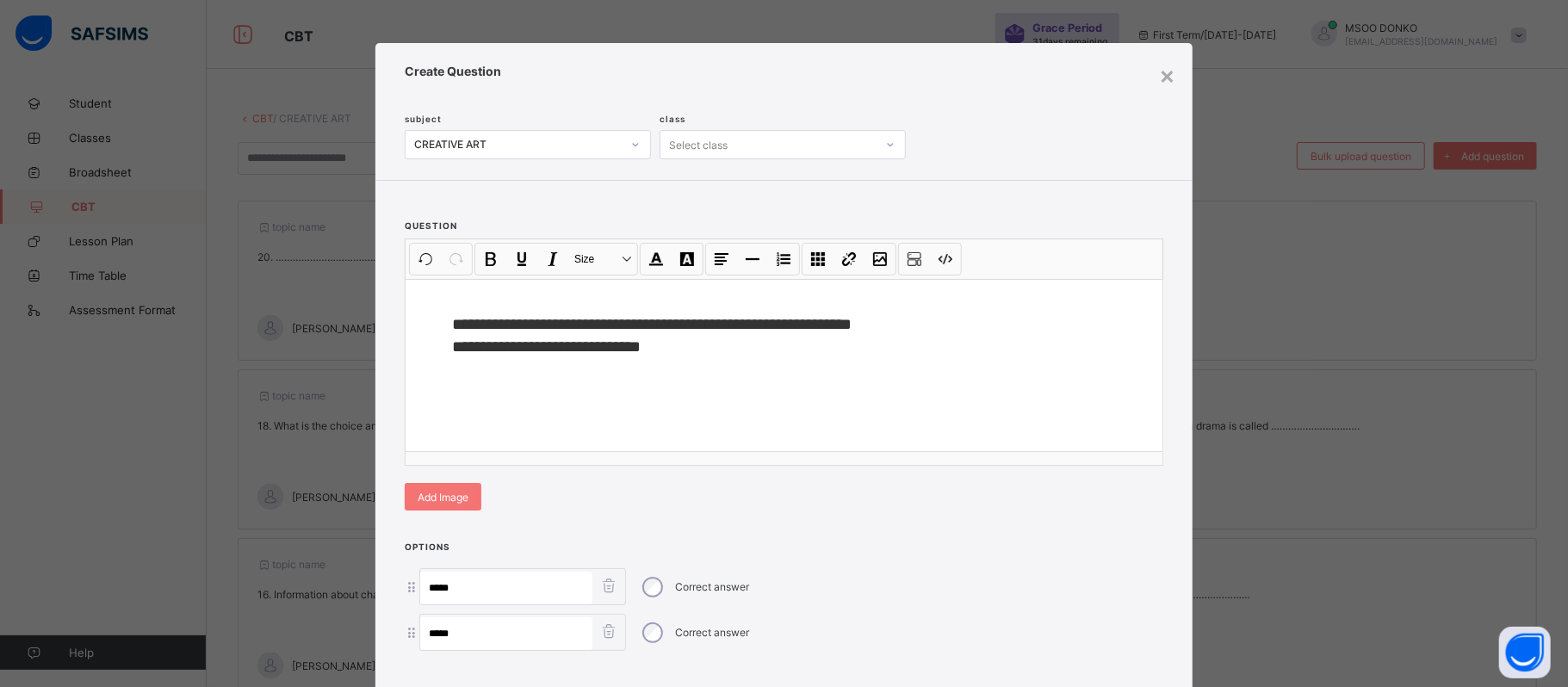
click at [548, 352] on span "**********" at bounding box center [547, 346] width 189 height 17
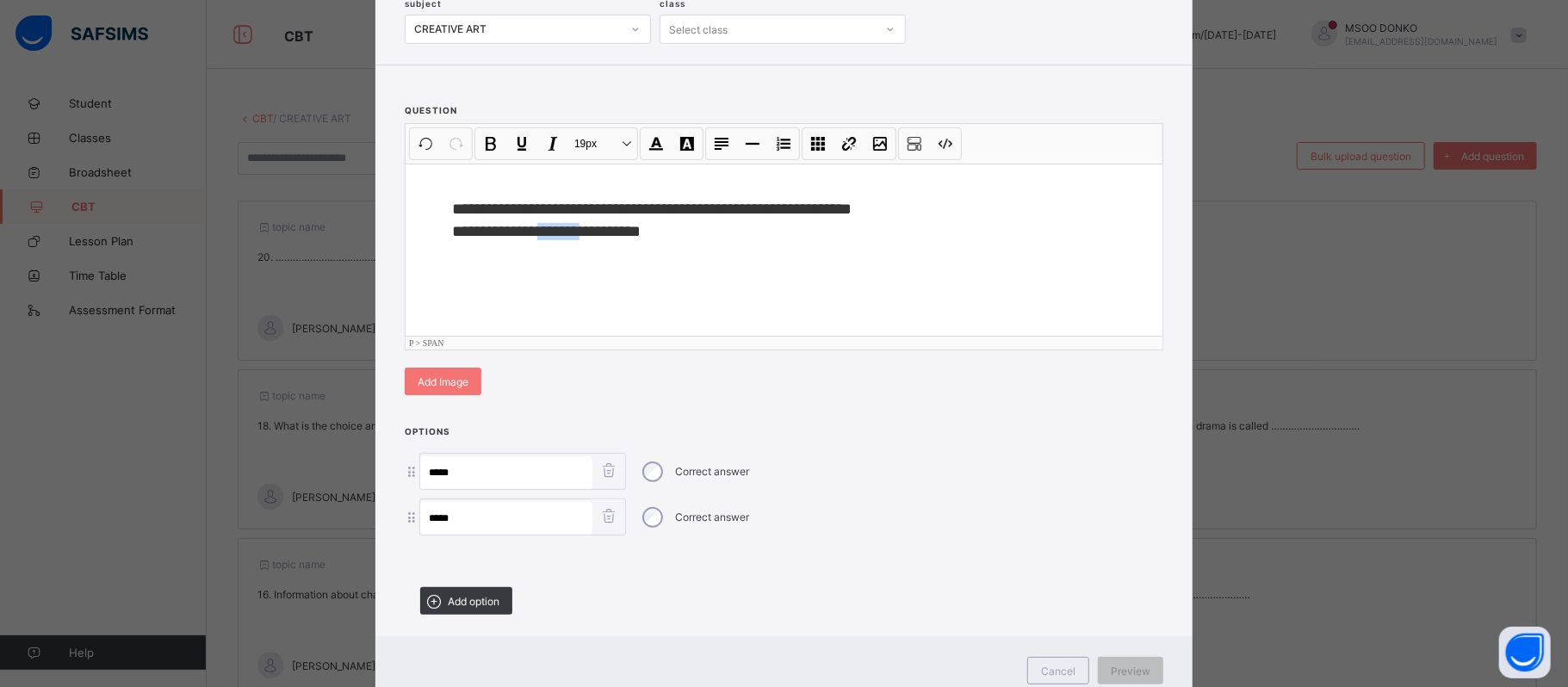
scroll to position [121, 0]
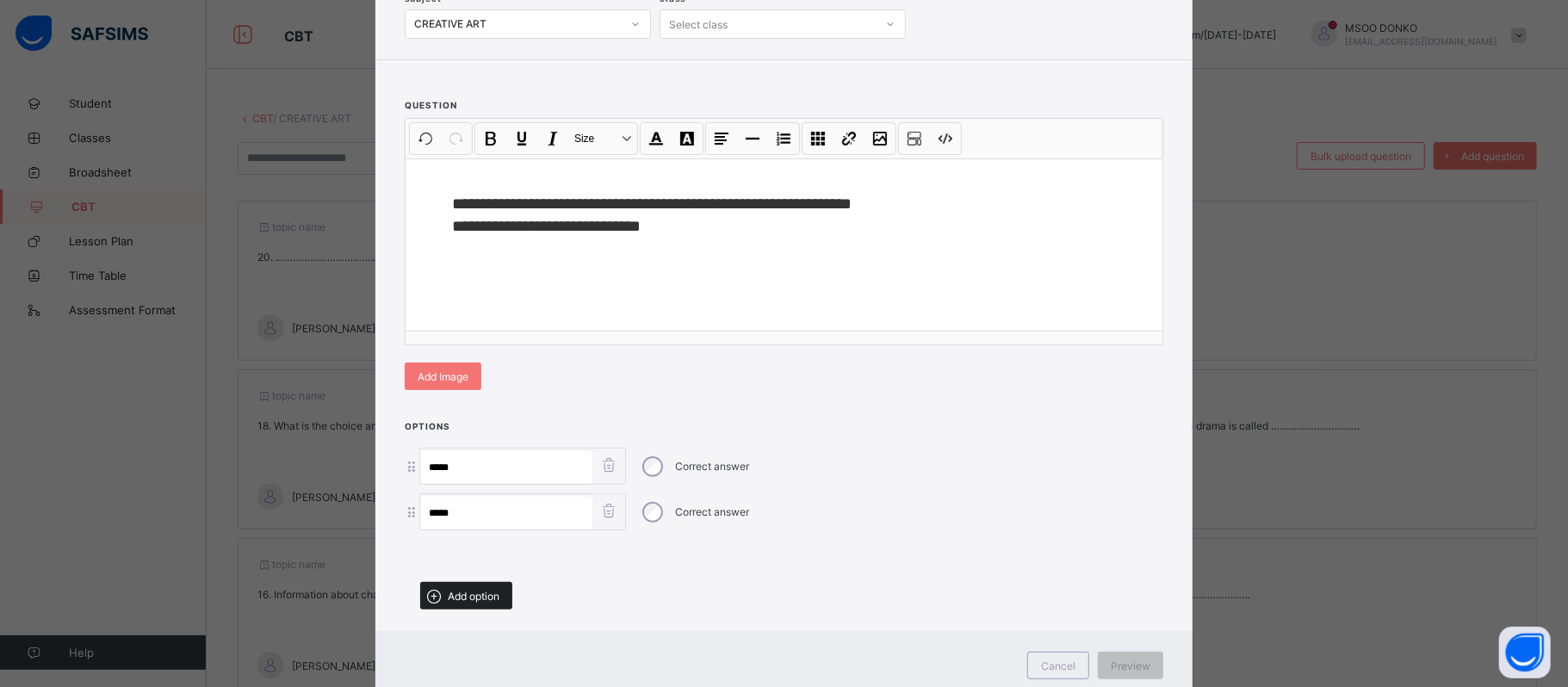
click at [470, 585] on div "Add option" at bounding box center [466, 596] width 92 height 28
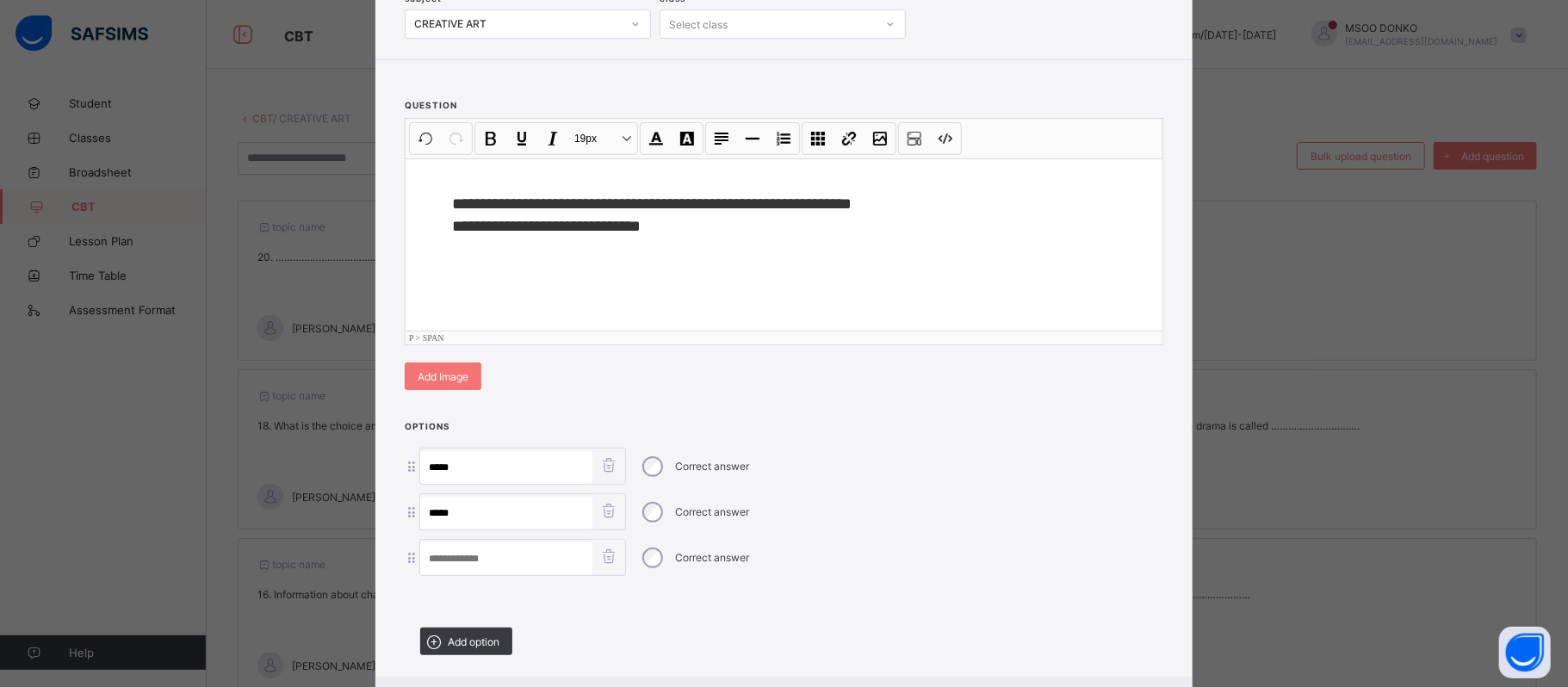
click at [536, 228] on span "**********" at bounding box center [547, 226] width 189 height 17
click at [439, 562] on input at bounding box center [505, 558] width 172 height 32
click at [548, 225] on span "**********" at bounding box center [547, 226] width 189 height 17
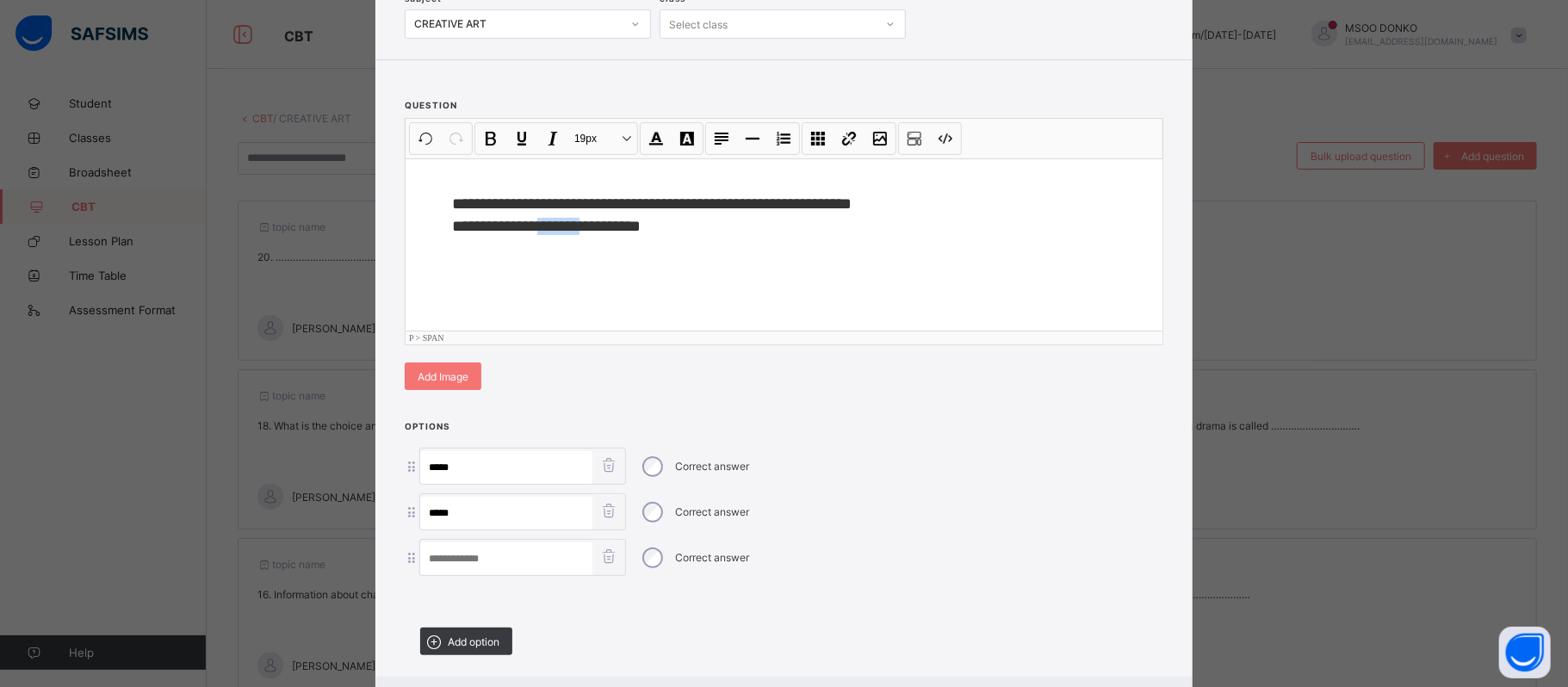
click at [548, 225] on span "**********" at bounding box center [547, 226] width 189 height 17
click at [468, 568] on input at bounding box center [505, 558] width 172 height 32
paste input "******"
type input "******"
click at [455, 646] on span "Add option" at bounding box center [473, 641] width 52 height 13
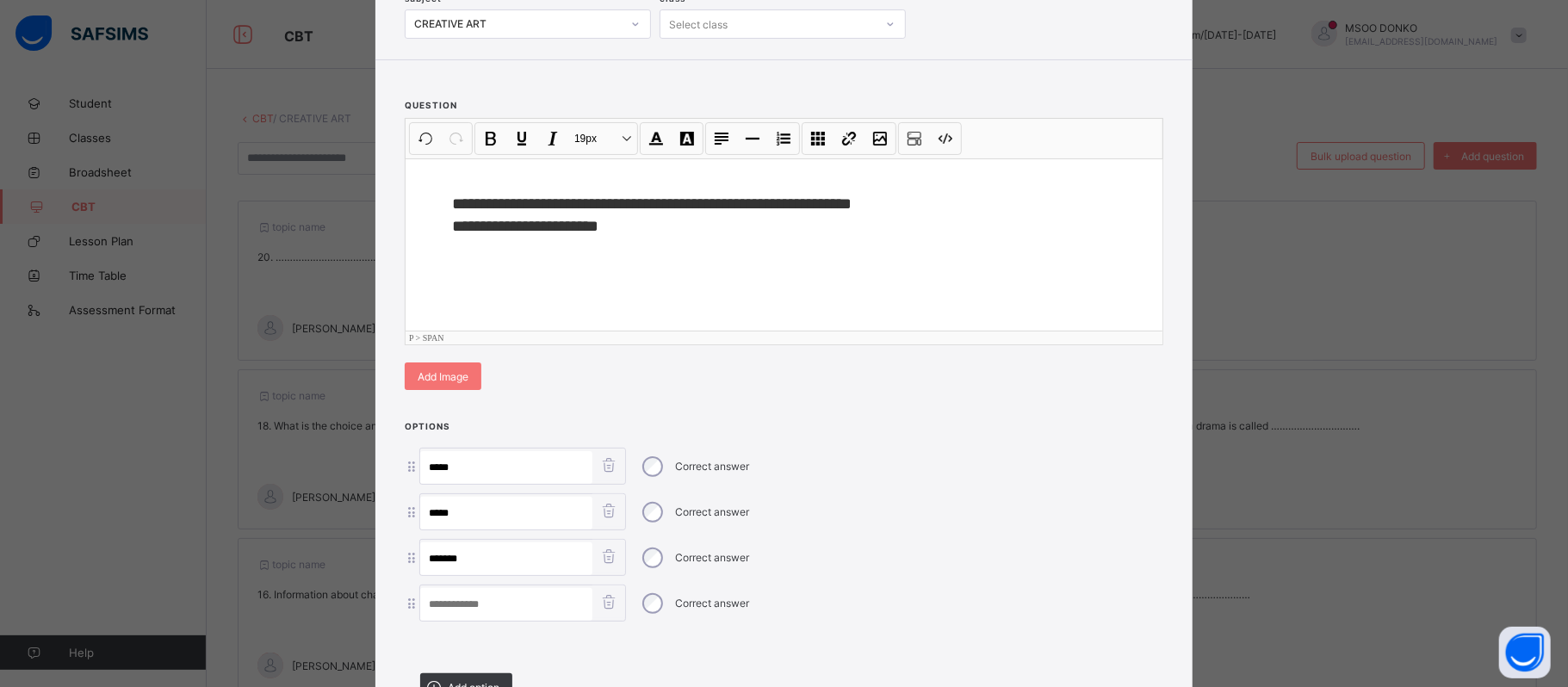
click at [552, 231] on span "**********" at bounding box center [525, 226] width 146 height 17
click at [475, 607] on input at bounding box center [505, 603] width 172 height 32
paste input "******"
type input "******"
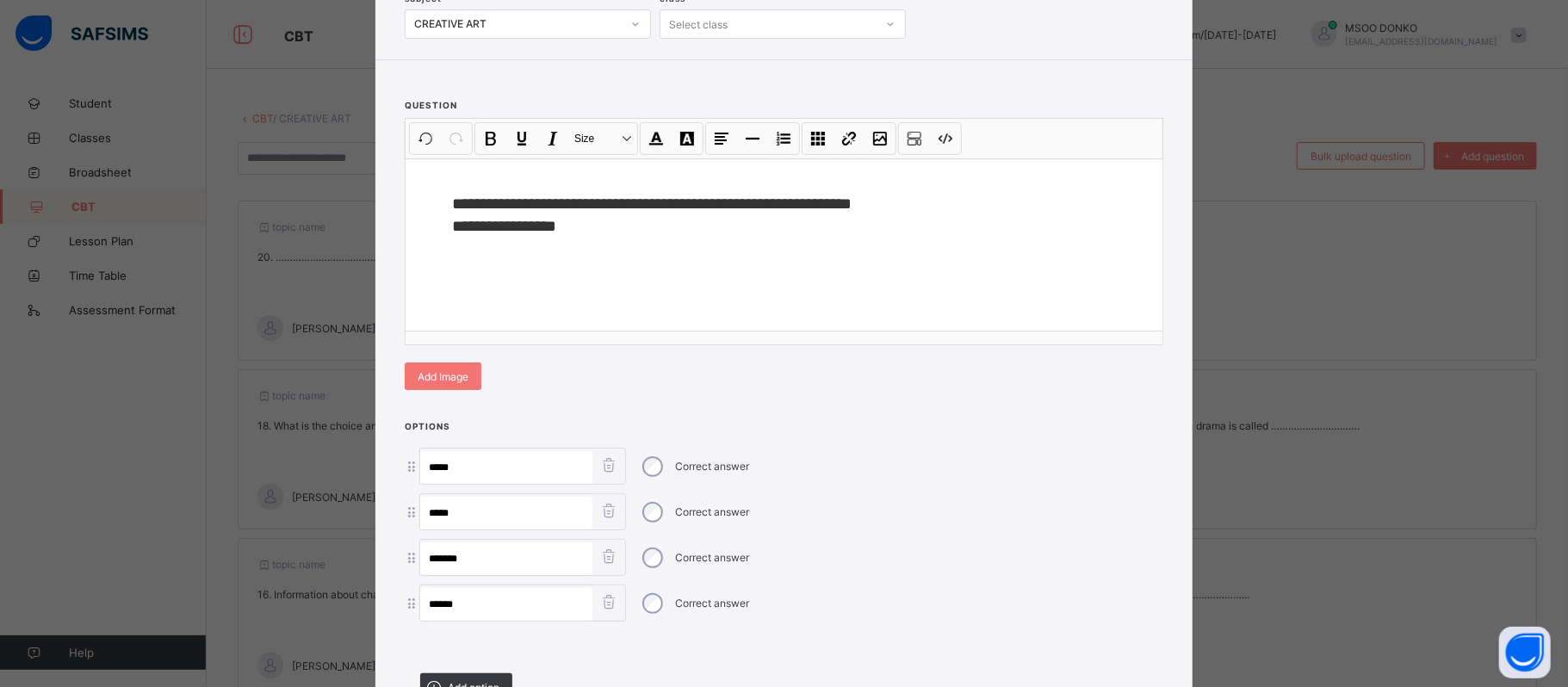
click at [1548, 666] on div "**********" at bounding box center [784, 343] width 1568 height 687
drag, startPoint x: 439, startPoint y: 225, endPoint x: 573, endPoint y: 248, distance: 136.0
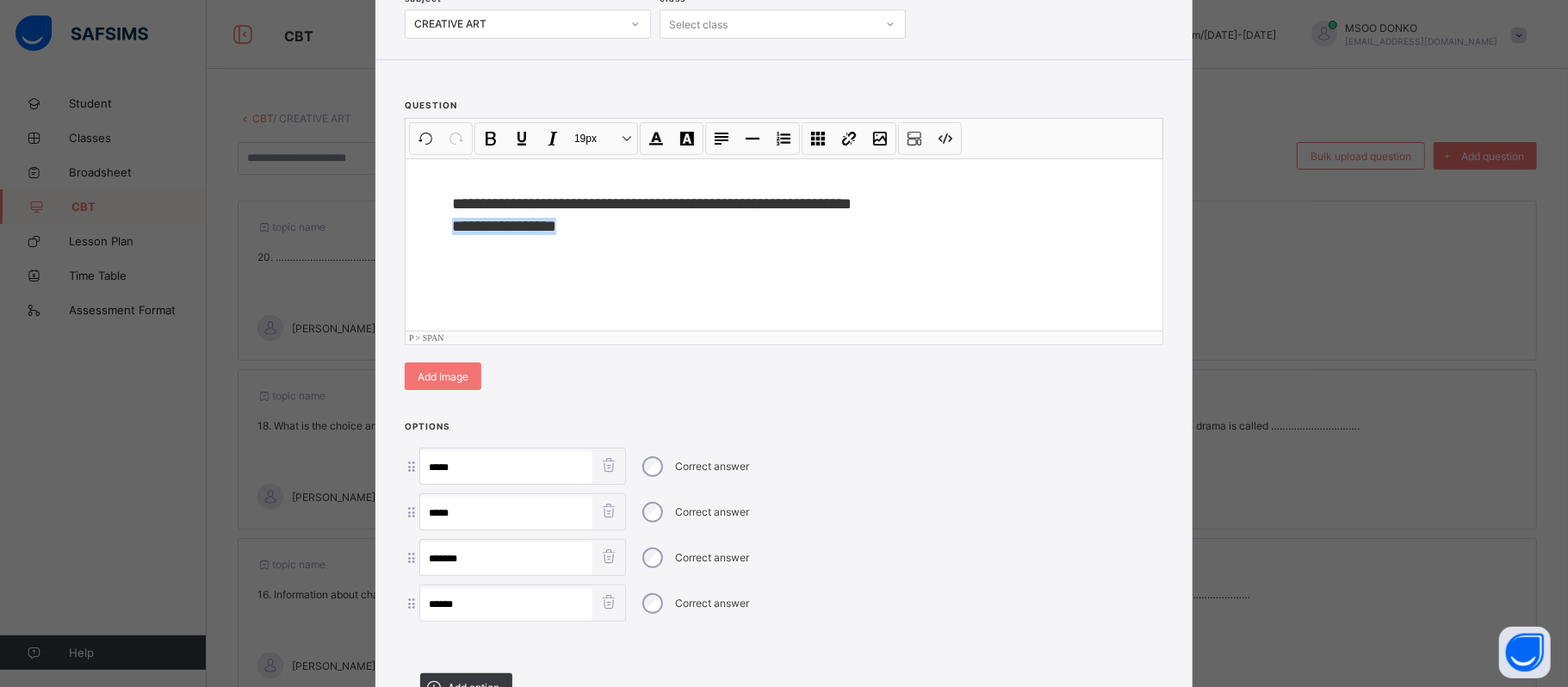
click at [573, 248] on div "**********" at bounding box center [784, 244] width 757 height 172
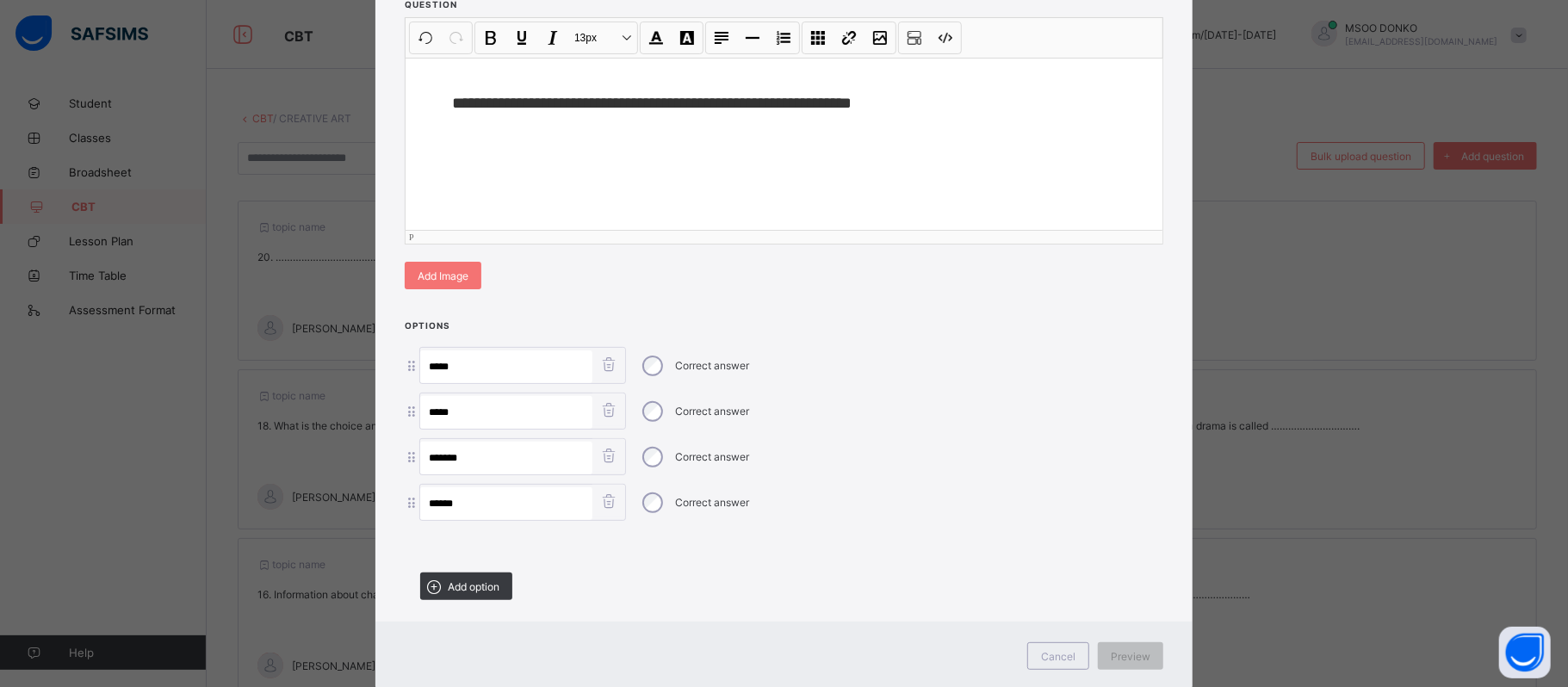
scroll to position [266, 0]
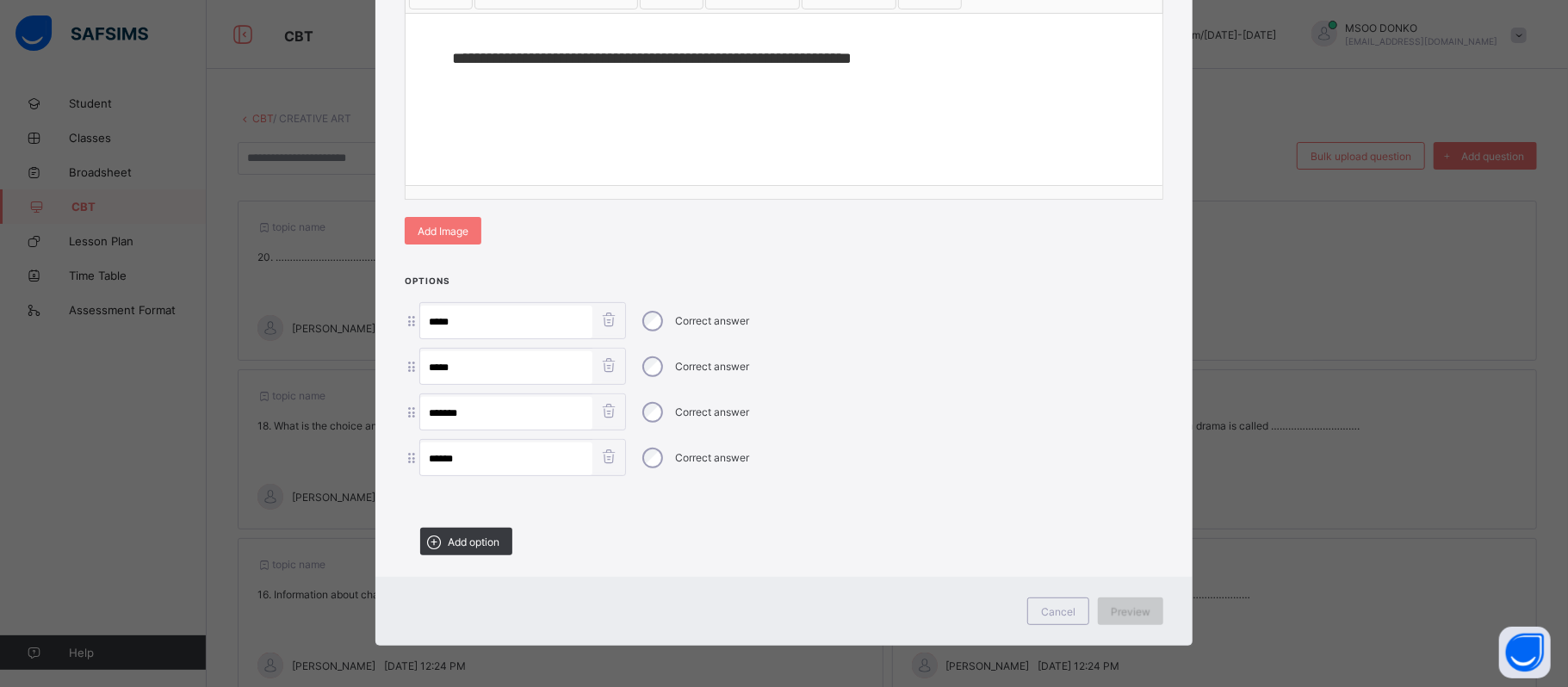
click at [1137, 610] on span "Preview" at bounding box center [1131, 611] width 39 height 13
click at [1127, 605] on span "Preview" at bounding box center [1131, 611] width 39 height 13
click at [1138, 610] on span "Preview" at bounding box center [1131, 611] width 39 height 13
click at [1111, 606] on span "Preview" at bounding box center [1131, 611] width 39 height 13
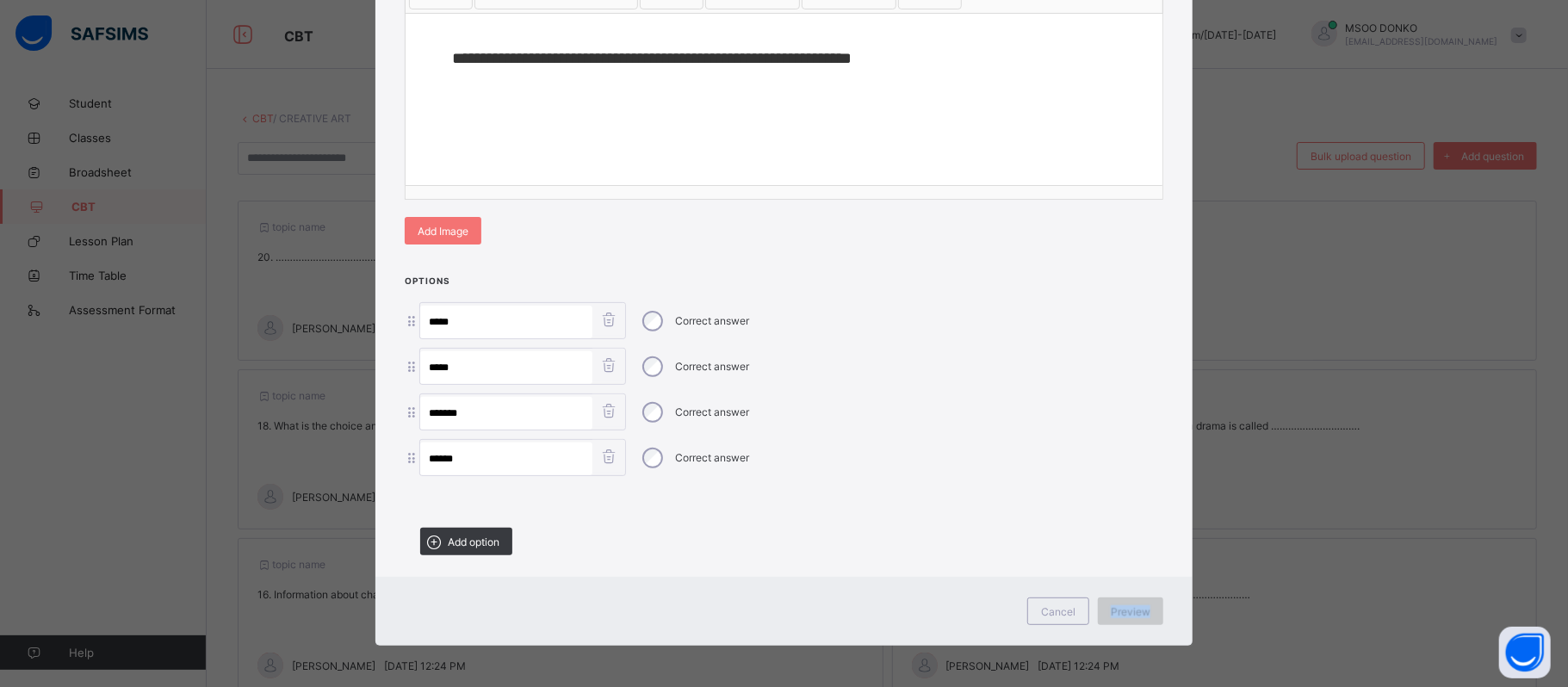
click at [1111, 606] on span "Preview" at bounding box center [1131, 611] width 39 height 13
click at [1164, 617] on div "Cancel Preview" at bounding box center [784, 611] width 817 height 69
click at [1138, 610] on span "Preview" at bounding box center [1131, 611] width 39 height 13
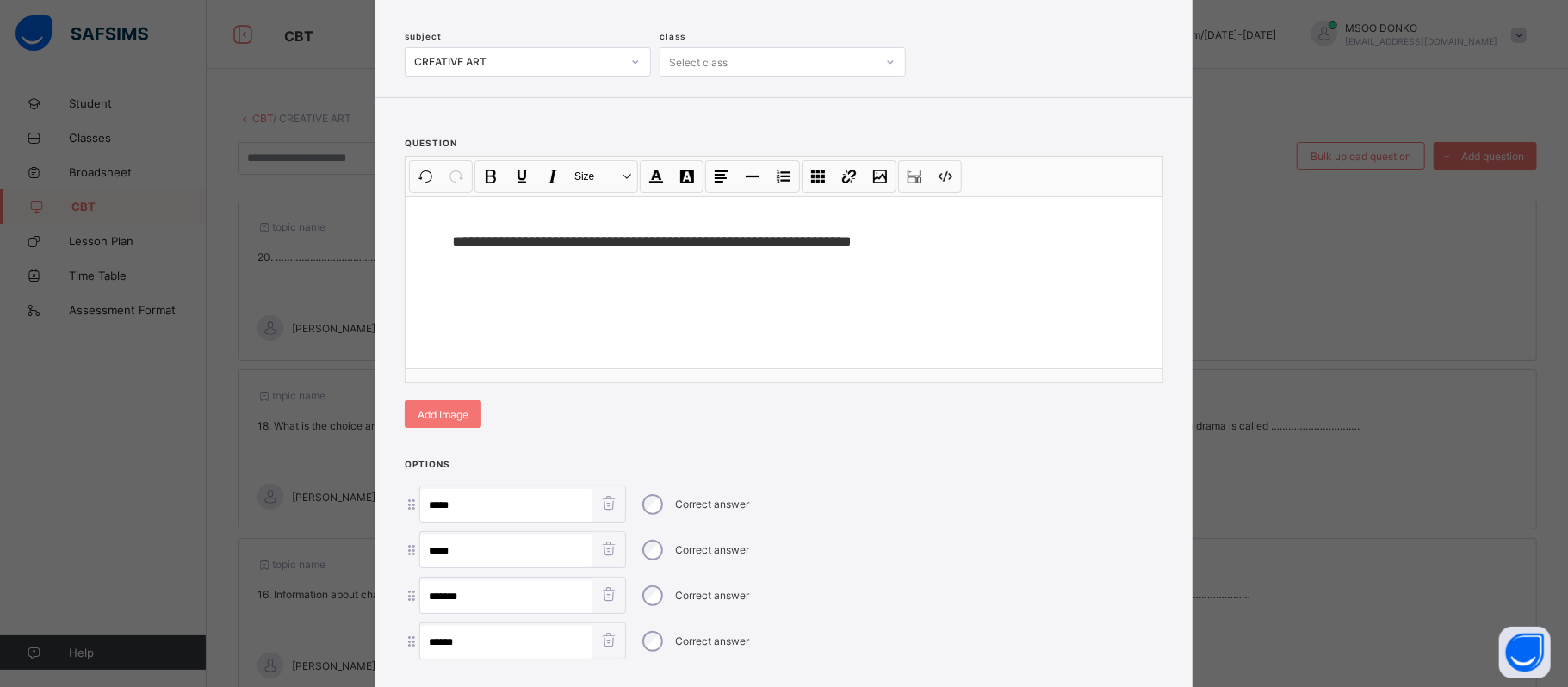
scroll to position [0, 0]
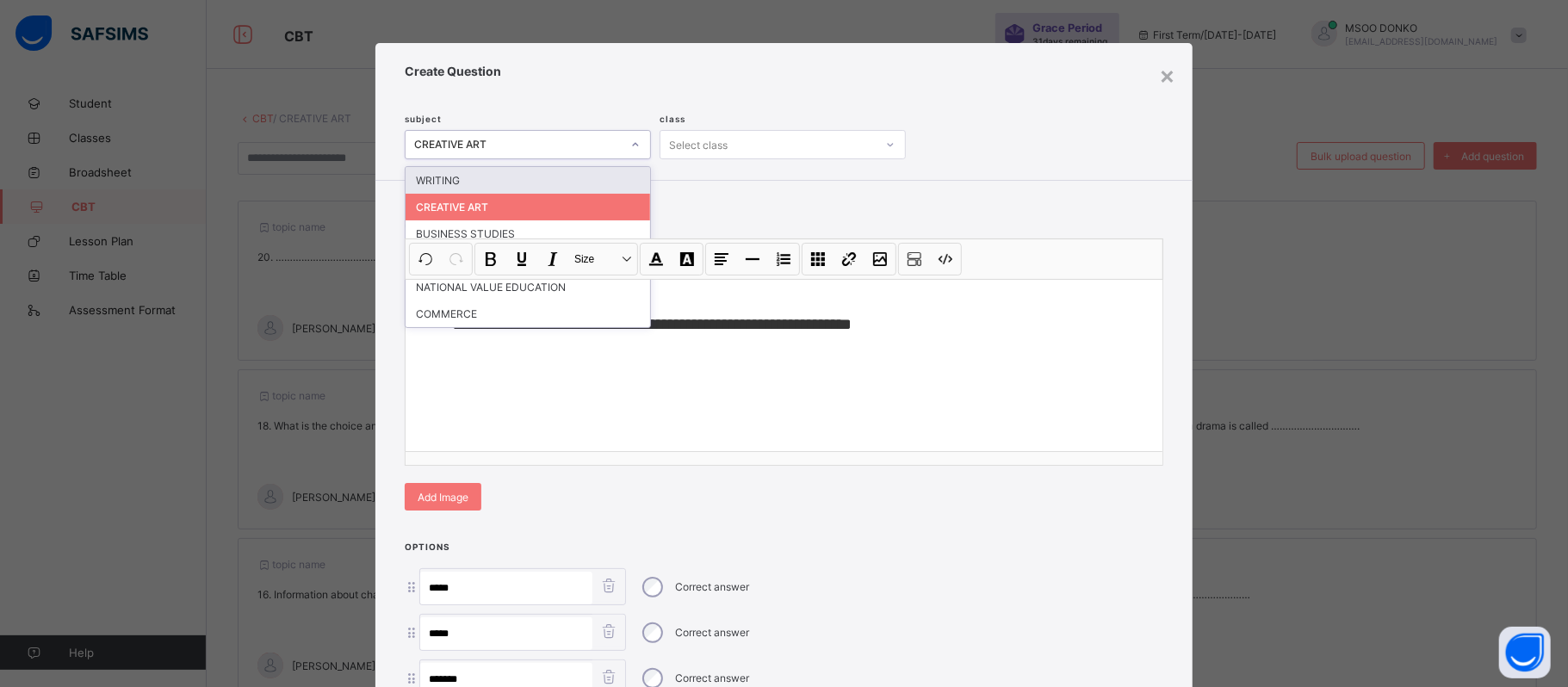
click at [637, 145] on div at bounding box center [635, 144] width 26 height 25
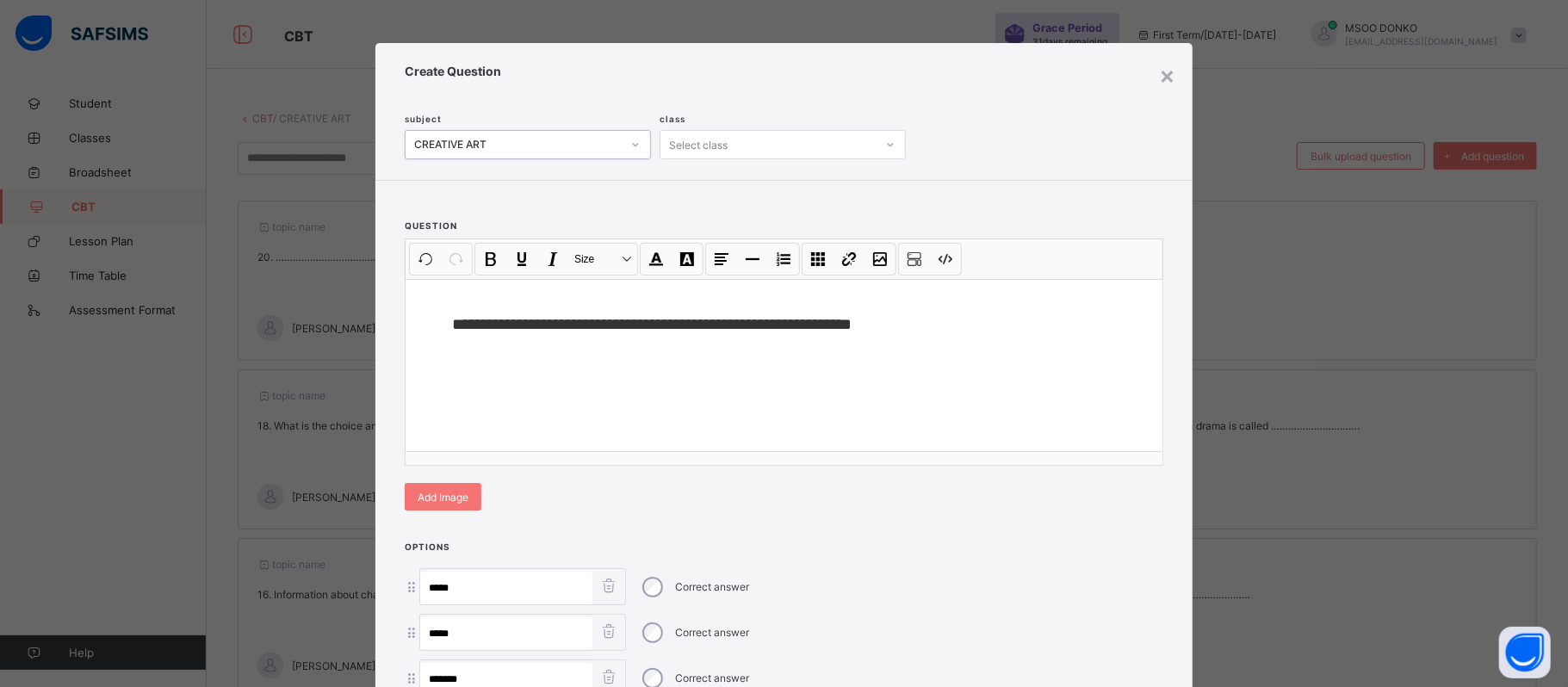
click at [637, 145] on div at bounding box center [635, 144] width 26 height 25
click at [885, 143] on icon at bounding box center [890, 144] width 11 height 18
click at [731, 213] on div "JSS ONE" at bounding box center [783, 206] width 245 height 27
click at [1145, 502] on div "**********" at bounding box center [784, 356] width 817 height 350
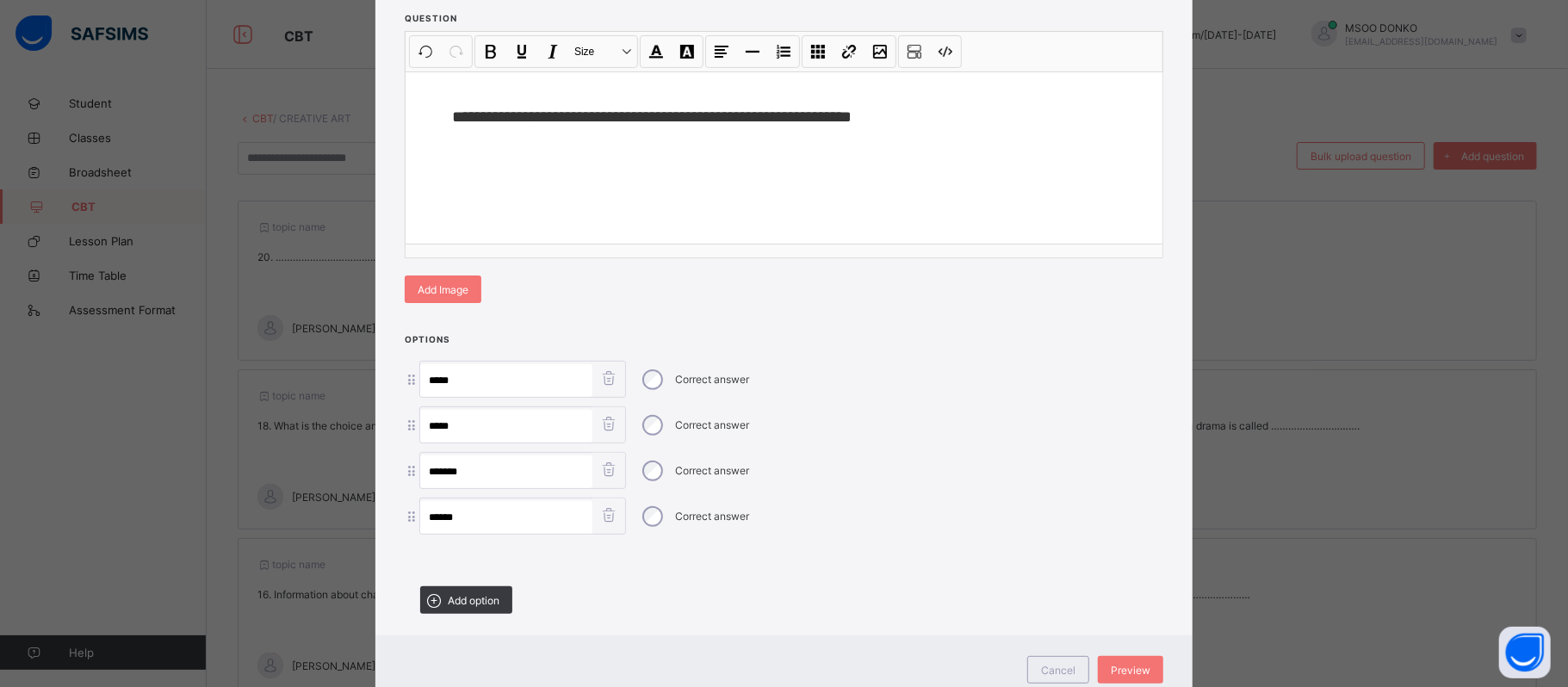
scroll to position [266, 0]
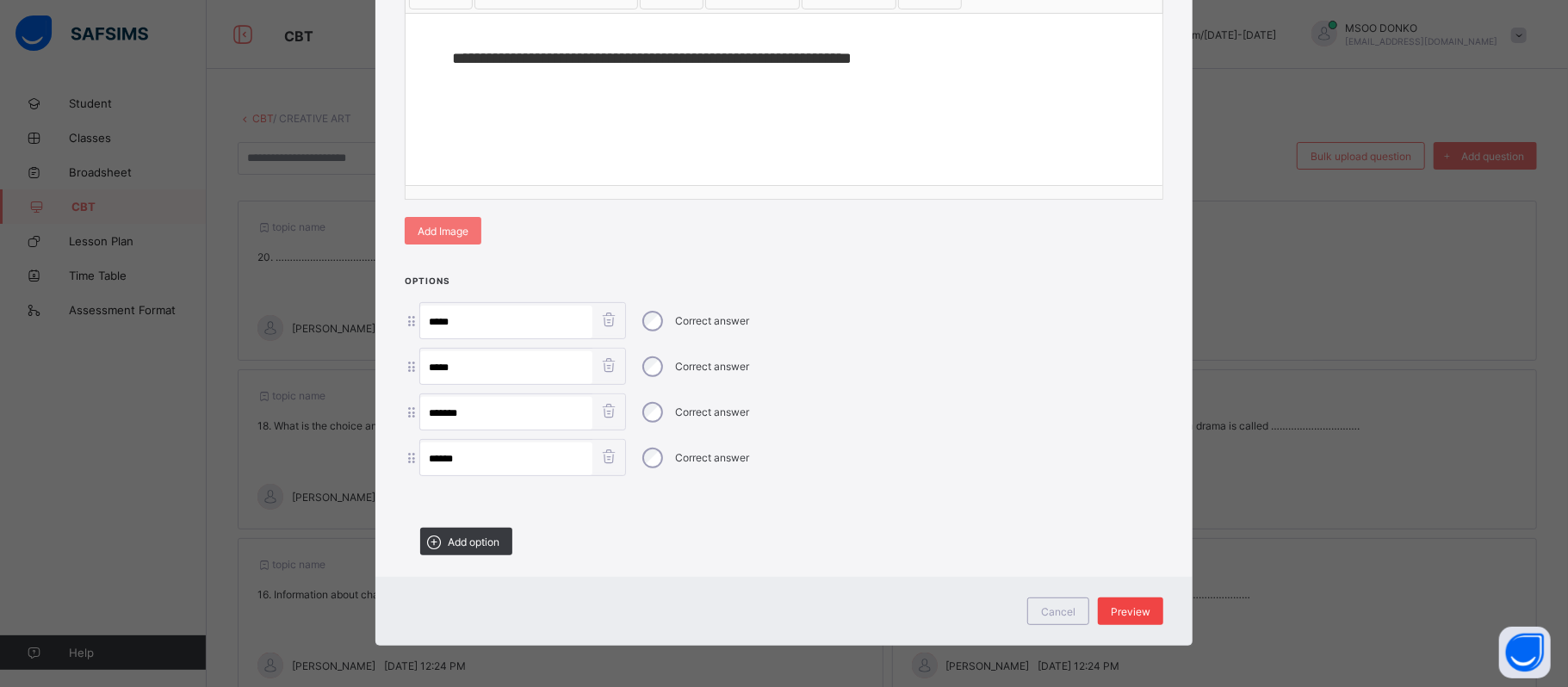
click at [1136, 607] on span "Preview" at bounding box center [1131, 611] width 39 height 13
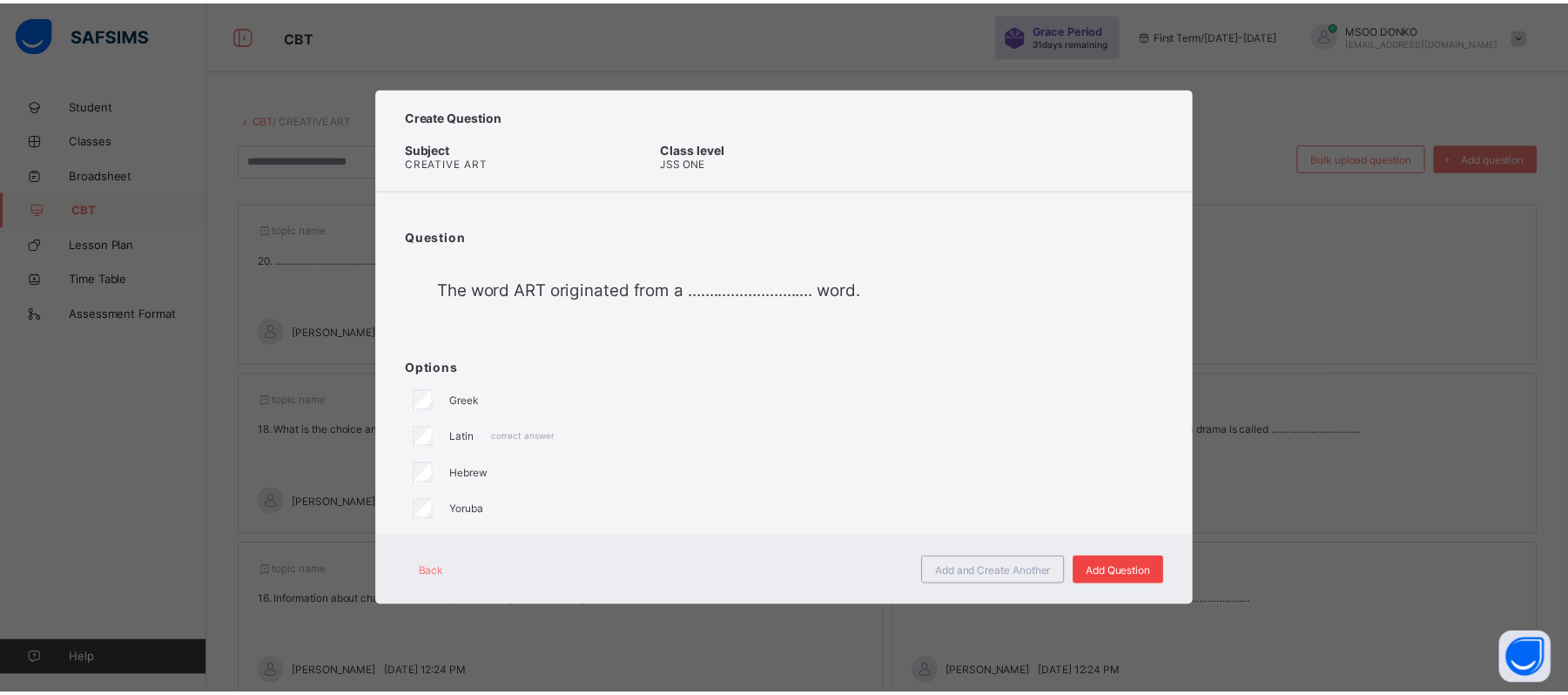
scroll to position [0, 0]
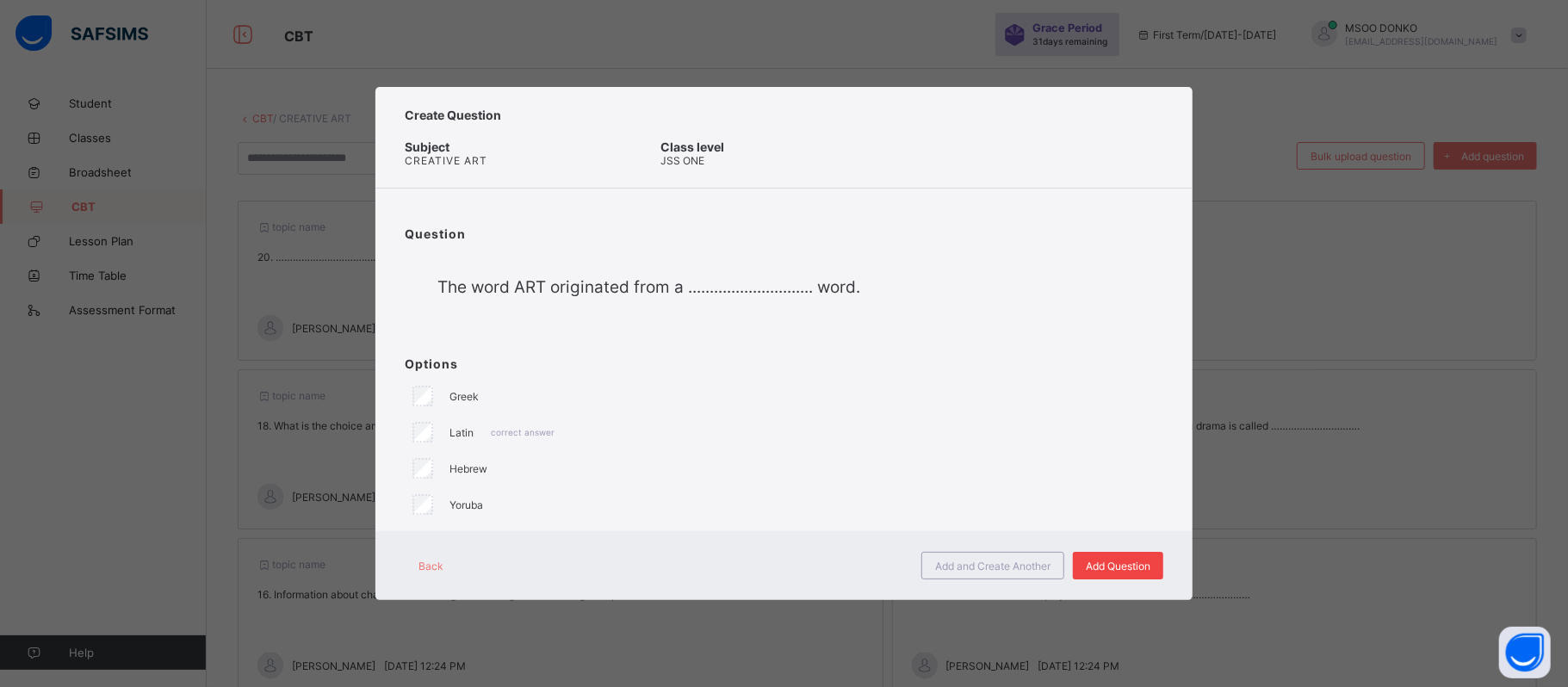
click at [1127, 565] on span "Add Question" at bounding box center [1118, 565] width 65 height 13
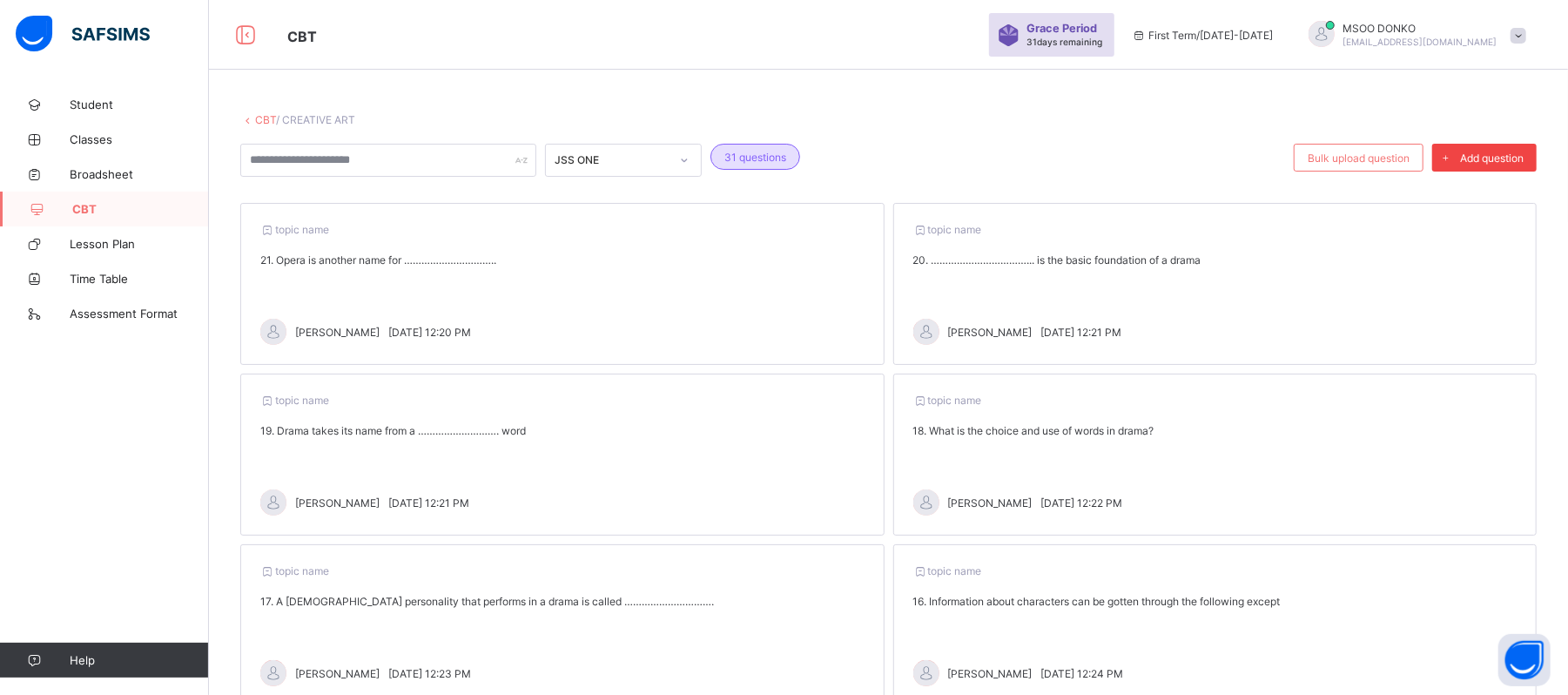
click at [1515, 161] on span "Add question" at bounding box center [1492, 157] width 64 height 13
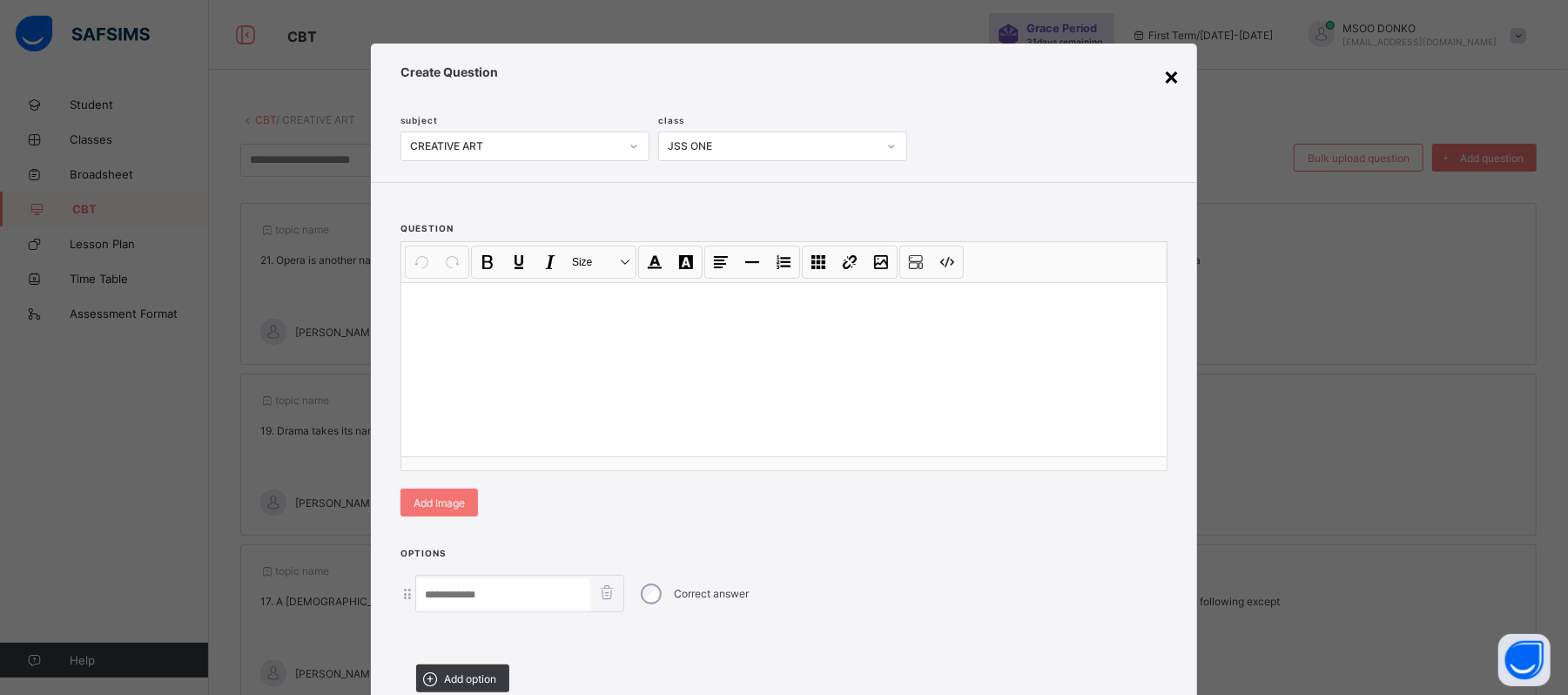
click at [1165, 78] on div "×" at bounding box center [1171, 76] width 17 height 30
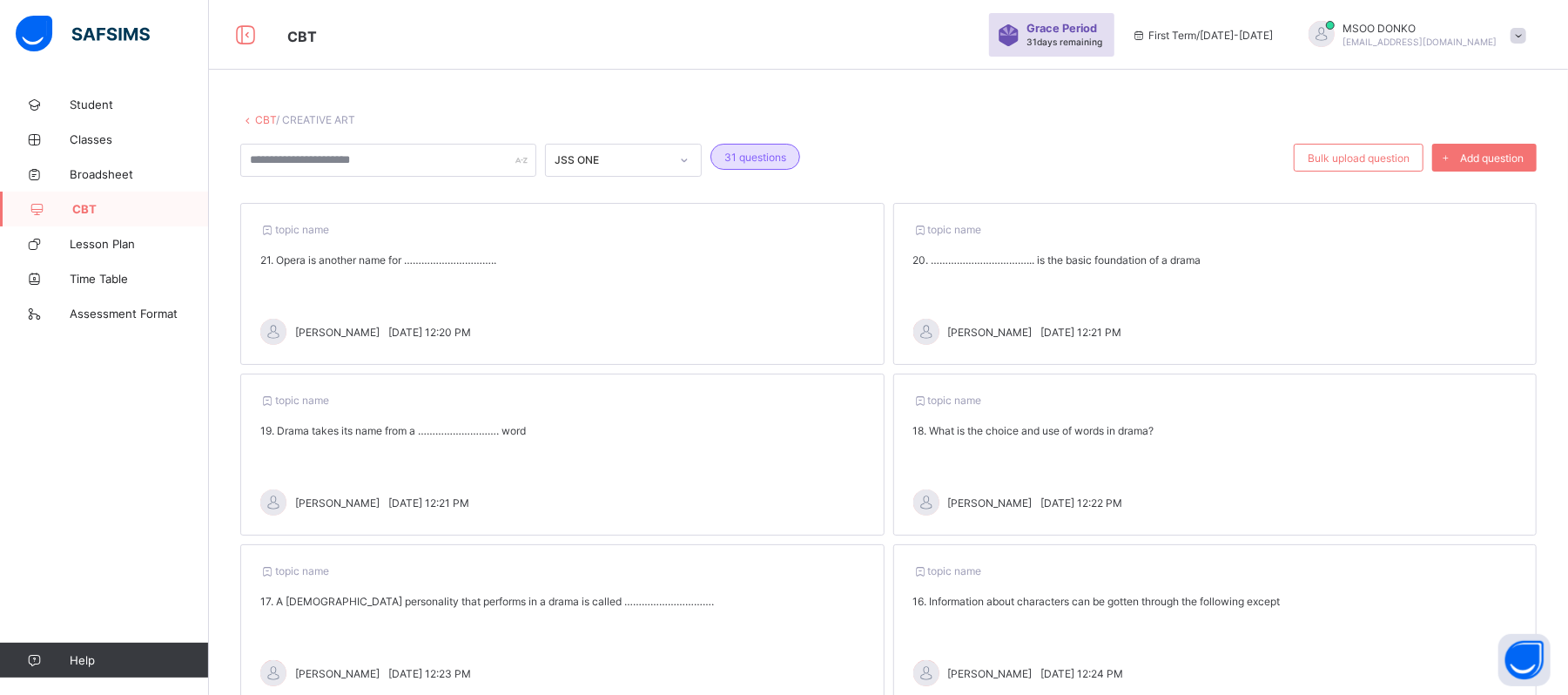
click at [266, 122] on link "CBT" at bounding box center [265, 119] width 21 height 13
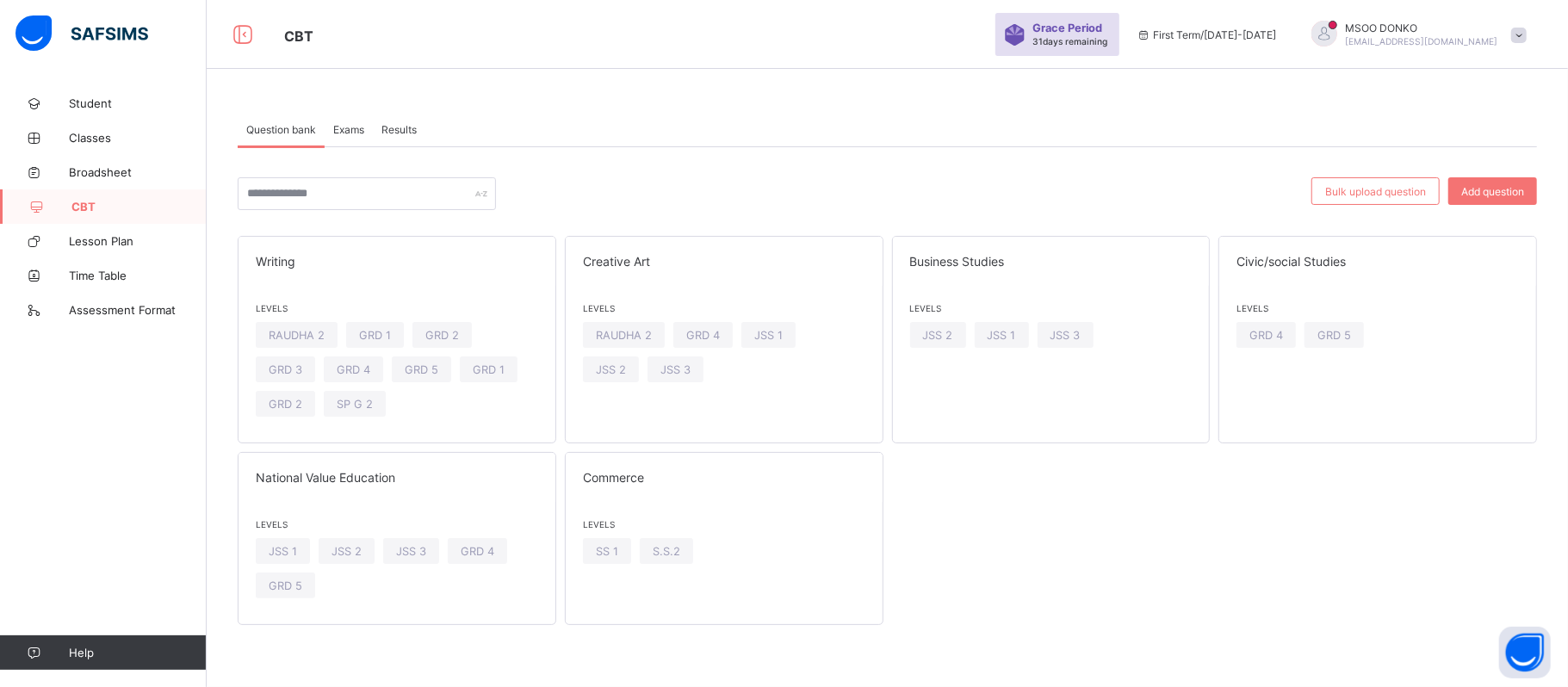
click at [353, 121] on div "Exams" at bounding box center [348, 129] width 48 height 34
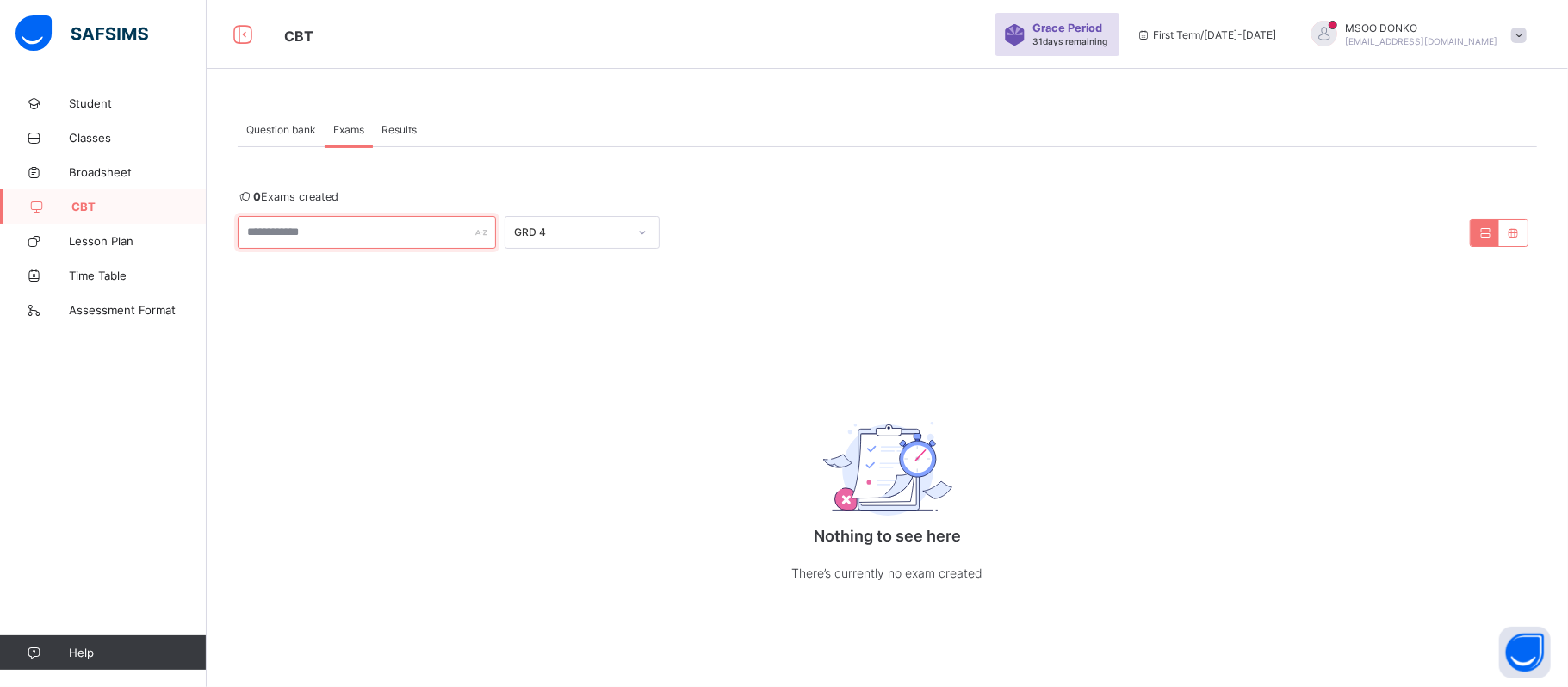
click at [377, 227] on input "text" at bounding box center [367, 232] width 259 height 32
click at [641, 225] on icon at bounding box center [642, 233] width 11 height 18
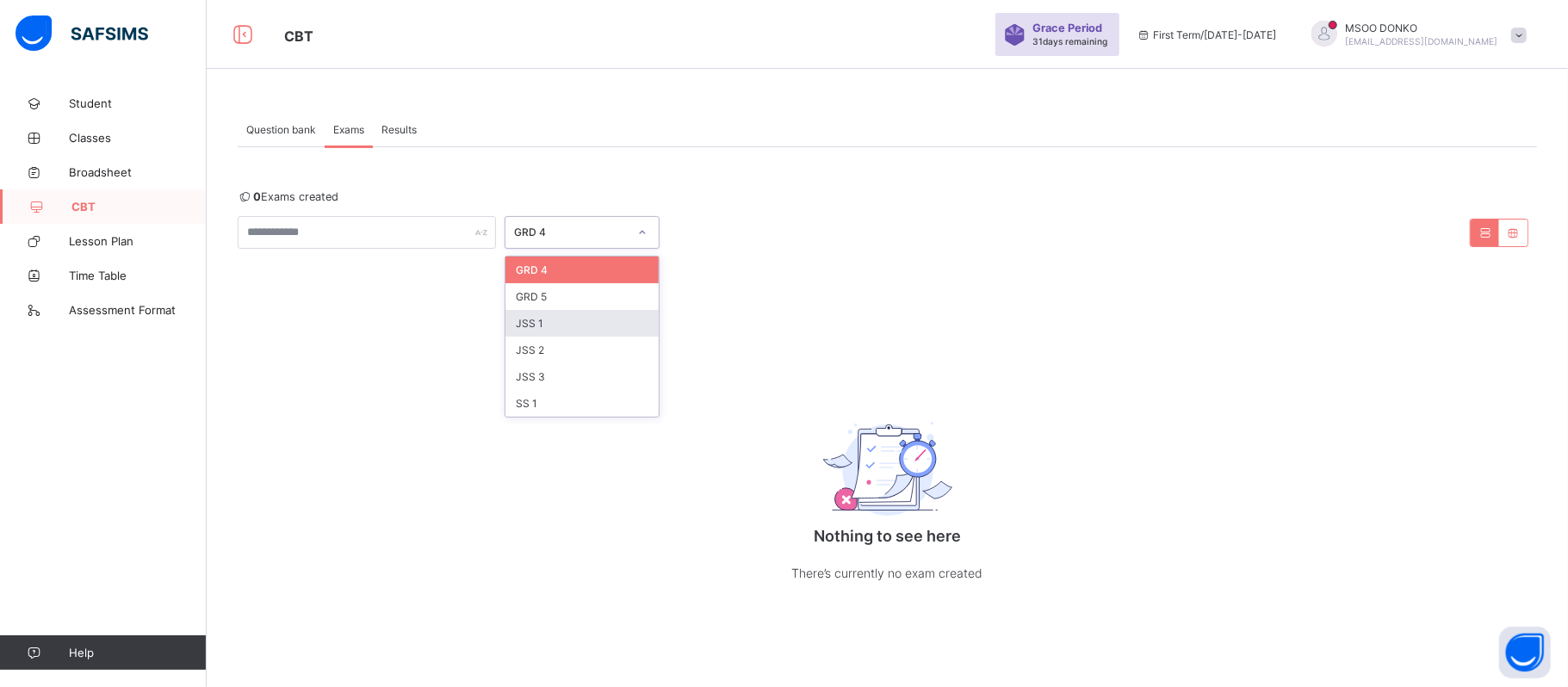
click at [562, 328] on div "JSS 1" at bounding box center [582, 322] width 153 height 27
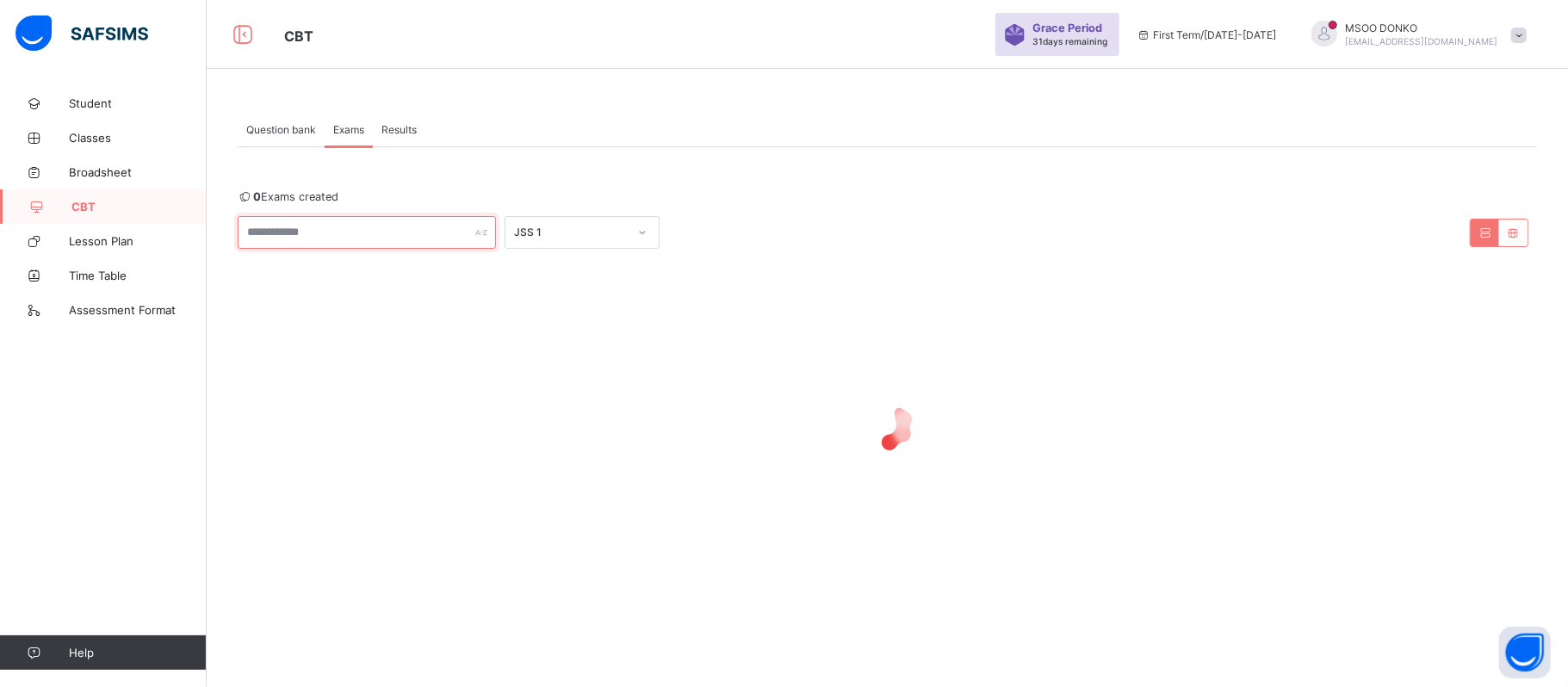
click at [324, 232] on input "text" at bounding box center [367, 232] width 259 height 32
click at [320, 218] on input "text" at bounding box center [367, 232] width 259 height 32
type input "***"
click at [408, 378] on div at bounding box center [887, 425] width 1299 height 327
click at [1491, 229] on icon at bounding box center [1484, 232] width 15 height 13
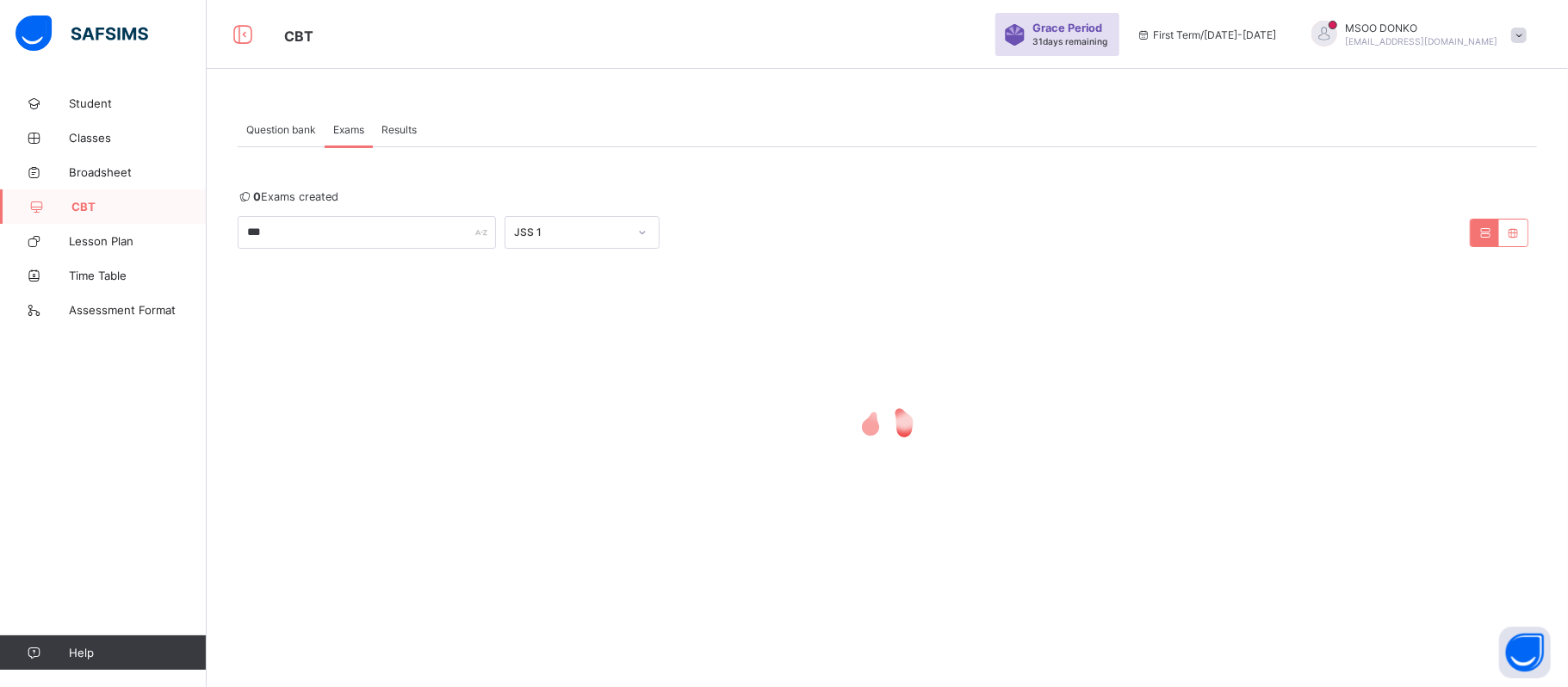
click at [1519, 236] on icon at bounding box center [1513, 232] width 15 height 13
click at [1513, 234] on icon at bounding box center [1513, 232] width 15 height 13
click at [1479, 224] on div at bounding box center [1484, 232] width 29 height 27
click at [1481, 238] on icon at bounding box center [1484, 232] width 15 height 13
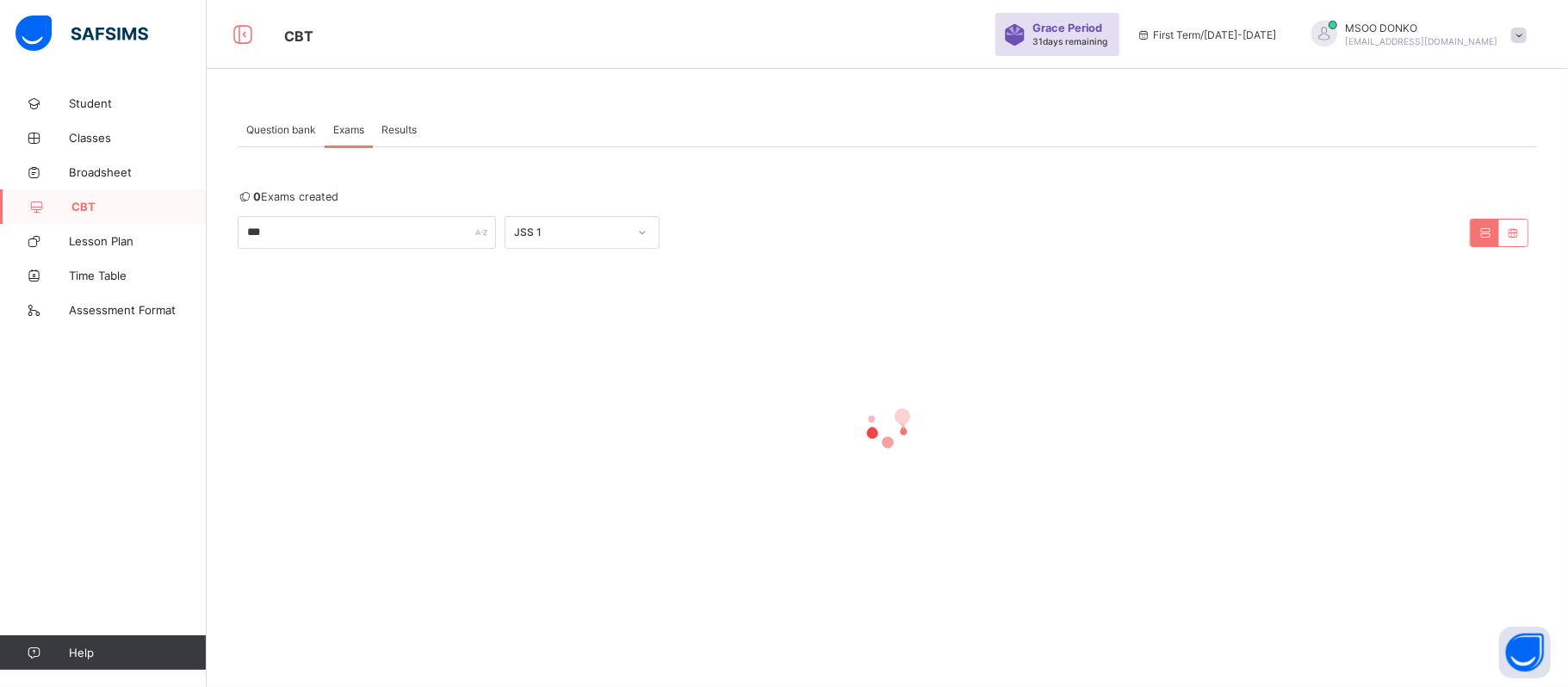
click at [282, 128] on span "Question bank" at bounding box center [280, 129] width 70 height 13
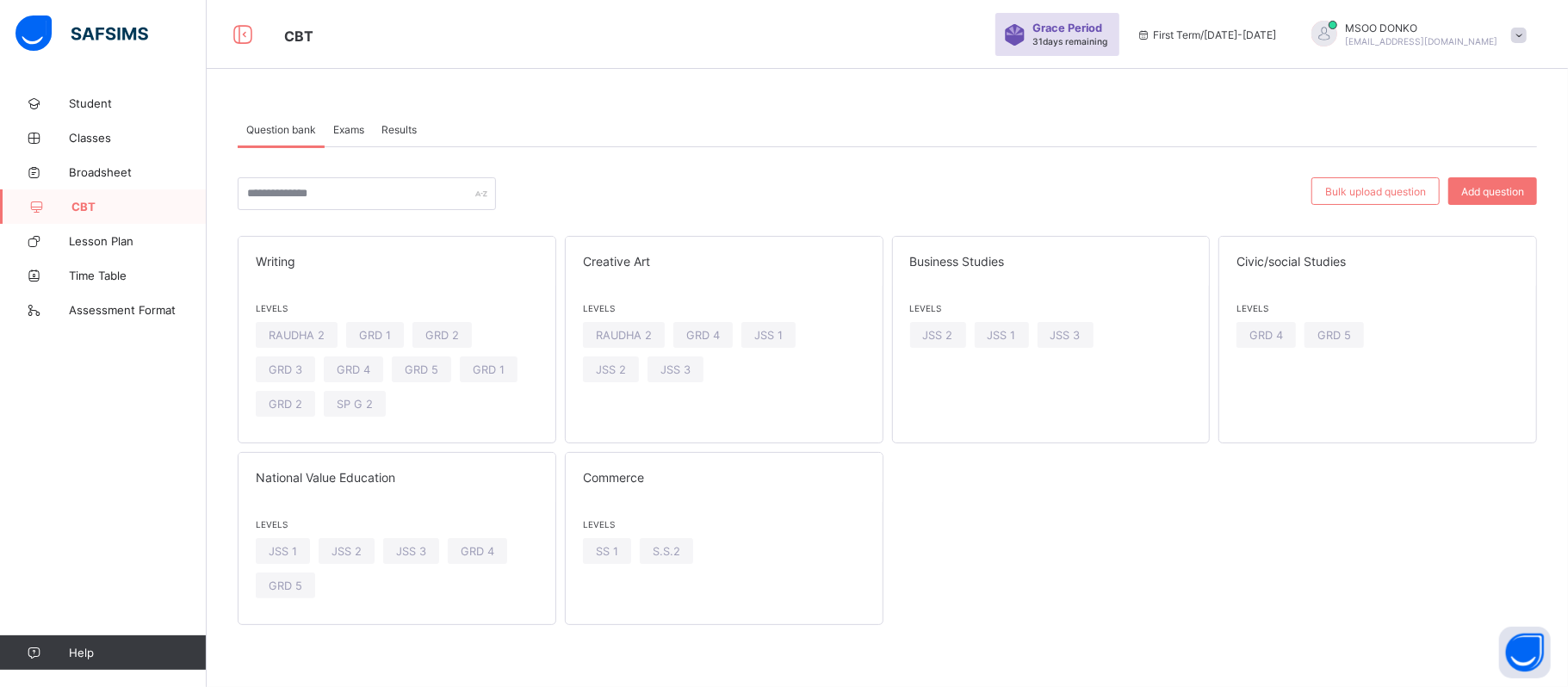
click at [353, 131] on span "Exams" at bounding box center [349, 129] width 31 height 13
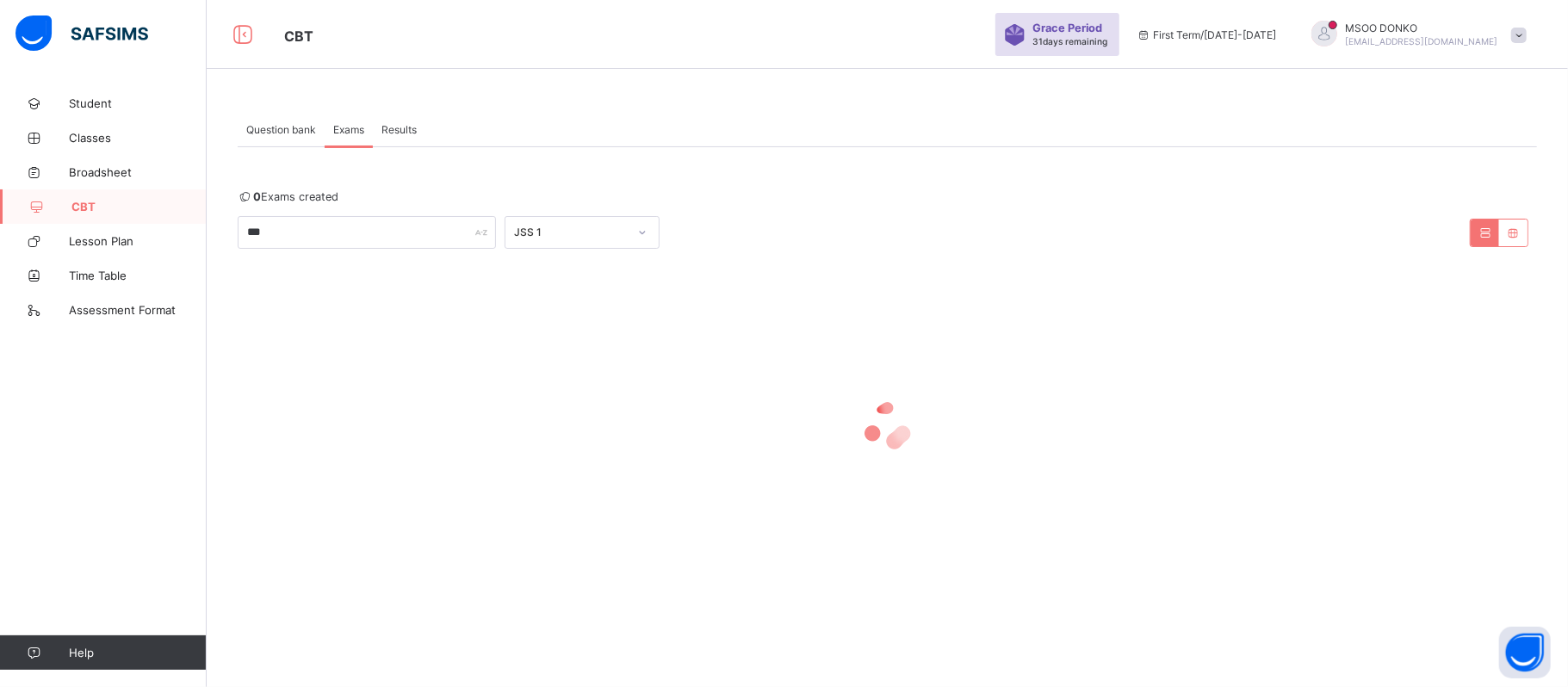
click at [1506, 245] on div at bounding box center [1513, 232] width 29 height 27
click at [1506, 228] on icon at bounding box center [1513, 232] width 15 height 13
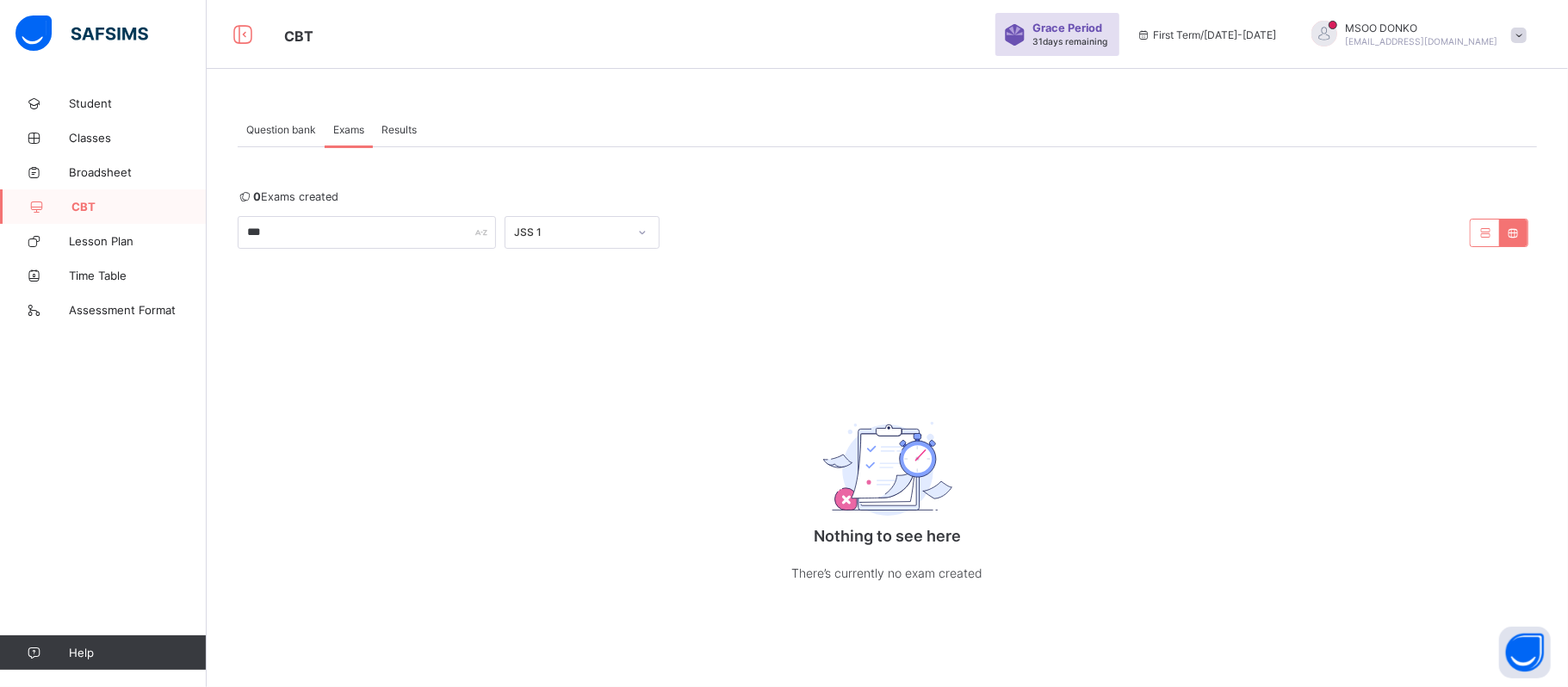
click at [1513, 232] on icon at bounding box center [1513, 232] width 15 height 13
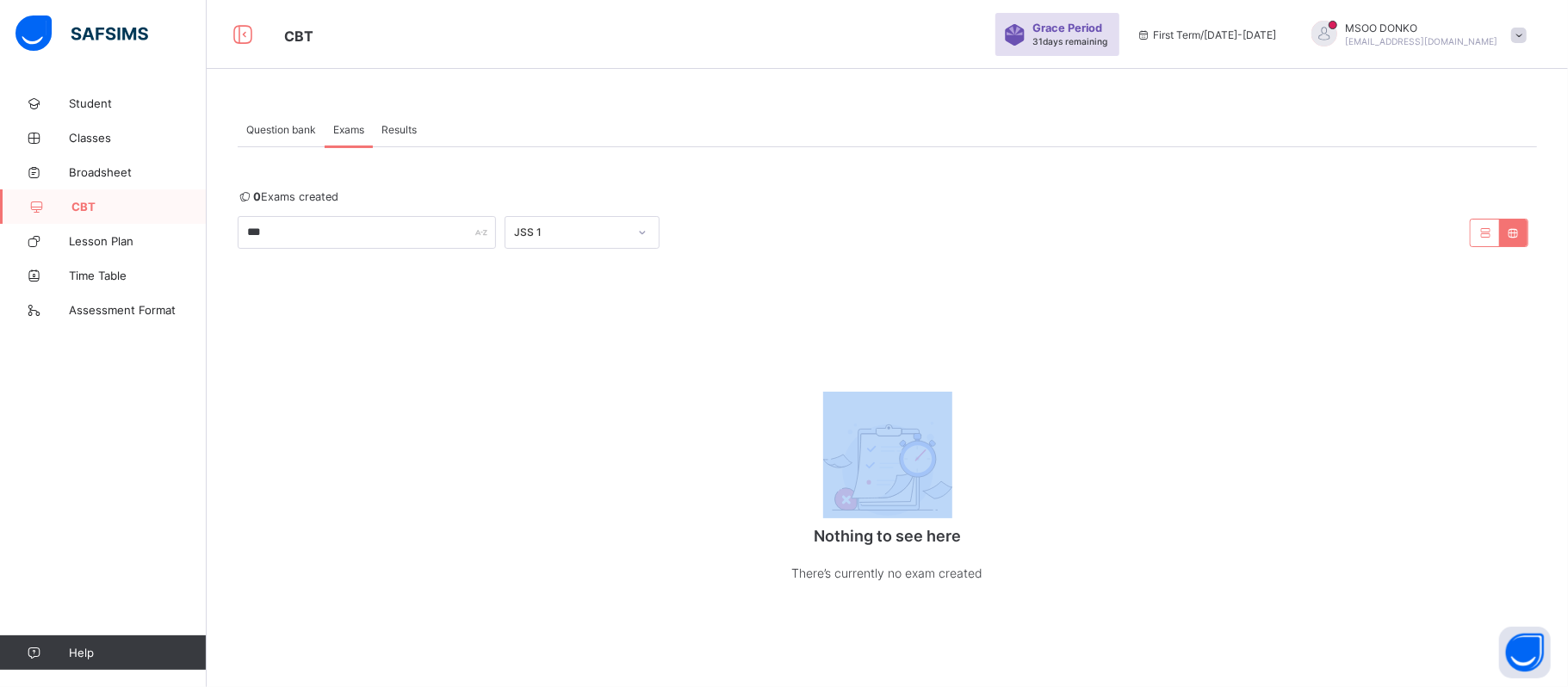
click at [1513, 232] on icon at bounding box center [1513, 232] width 15 height 13
click at [1515, 236] on icon at bounding box center [1513, 232] width 15 height 13
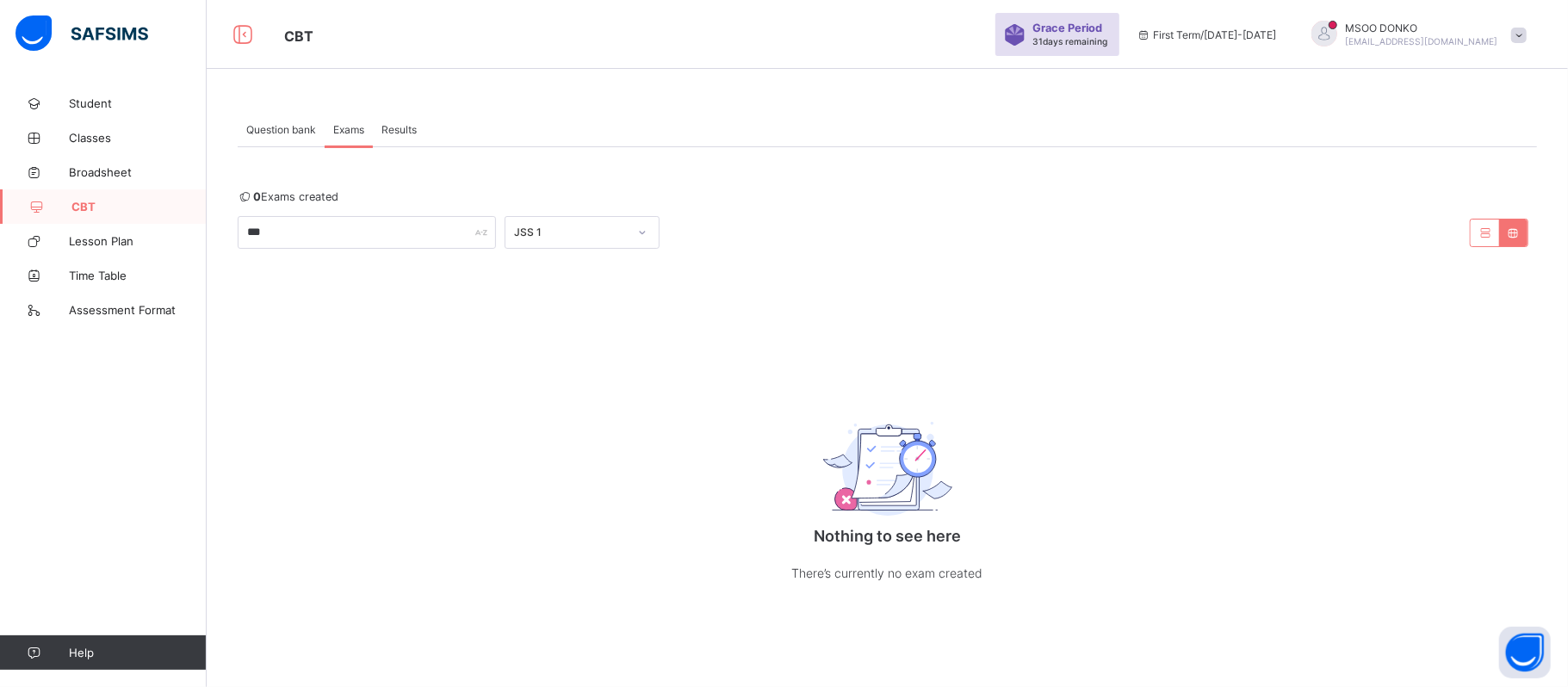
click at [1482, 234] on icon at bounding box center [1484, 232] width 15 height 13
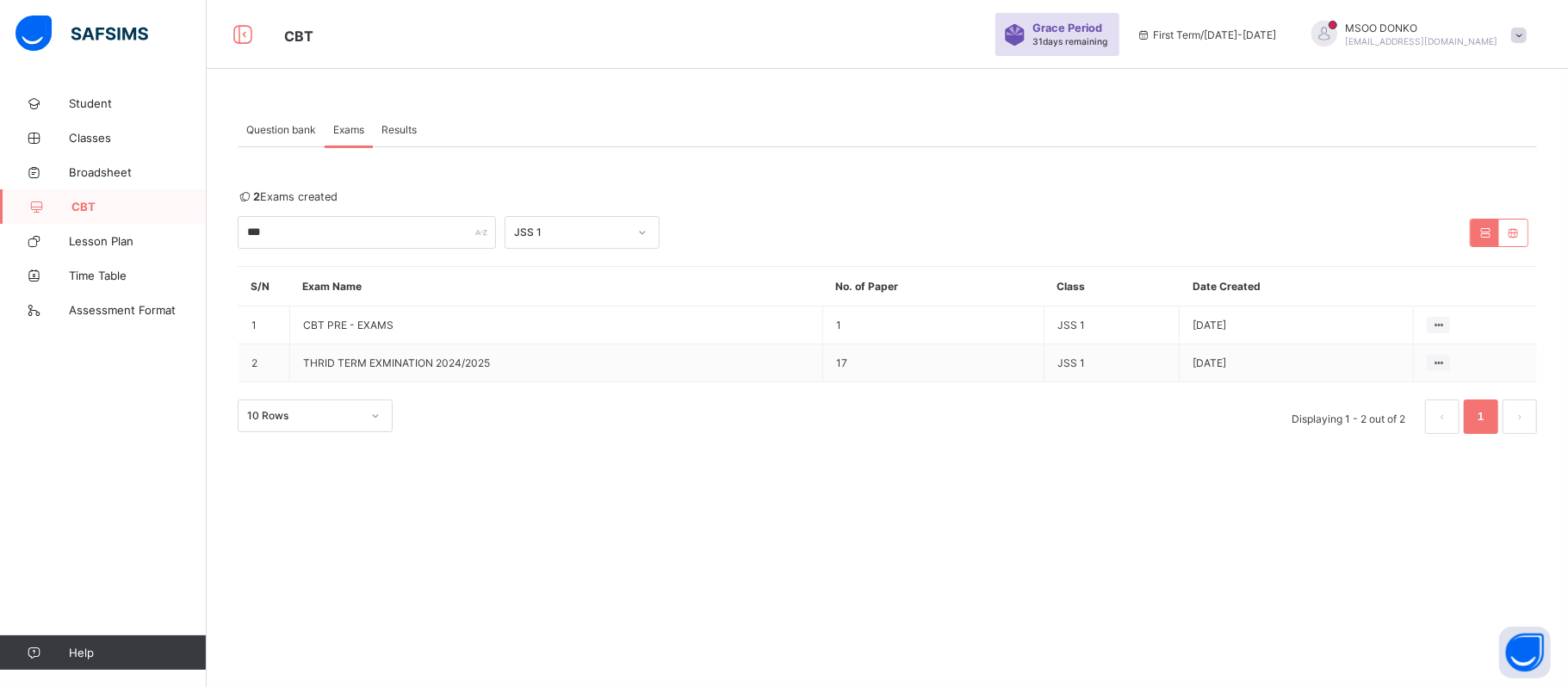
click at [108, 207] on span "CBT" at bounding box center [139, 206] width 135 height 14
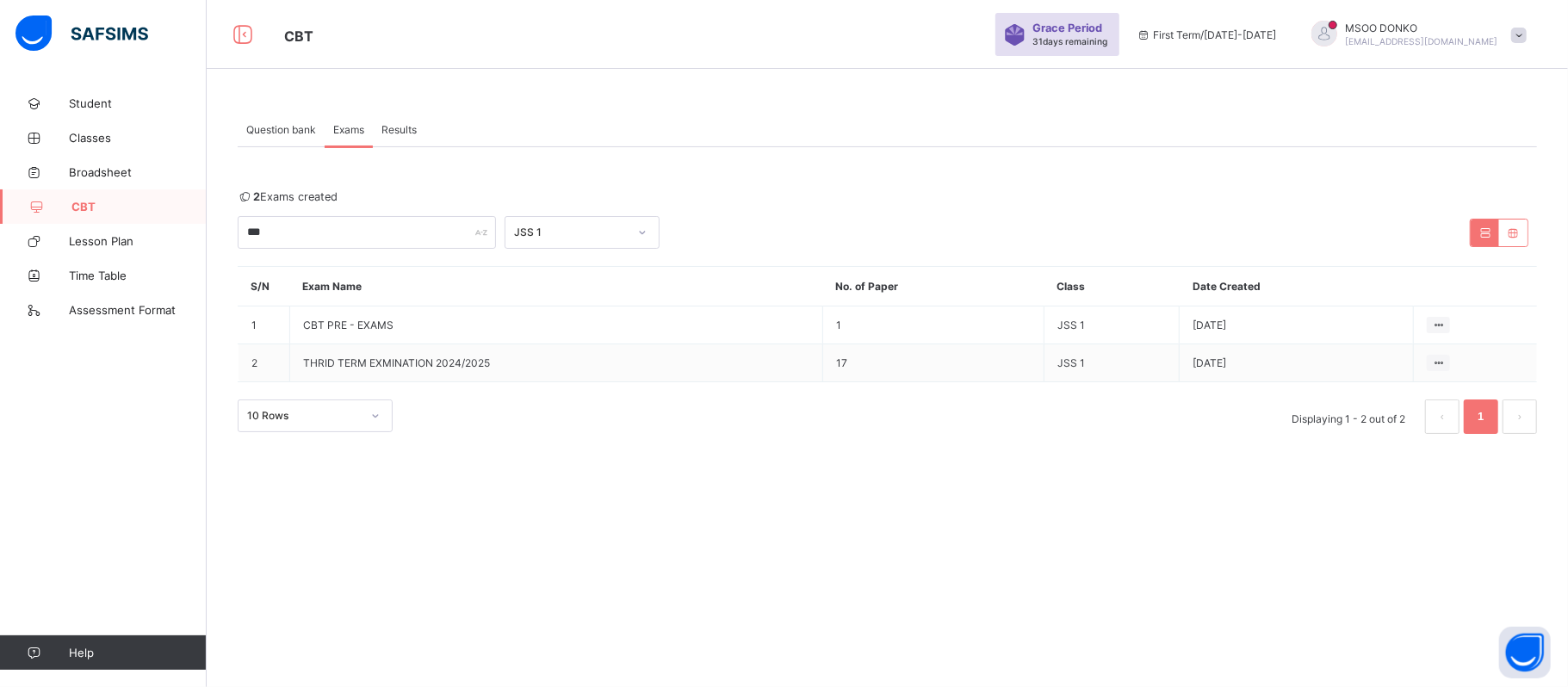
click at [108, 207] on span "CBT" at bounding box center [139, 206] width 135 height 14
click at [294, 126] on span "Question bank" at bounding box center [280, 129] width 70 height 13
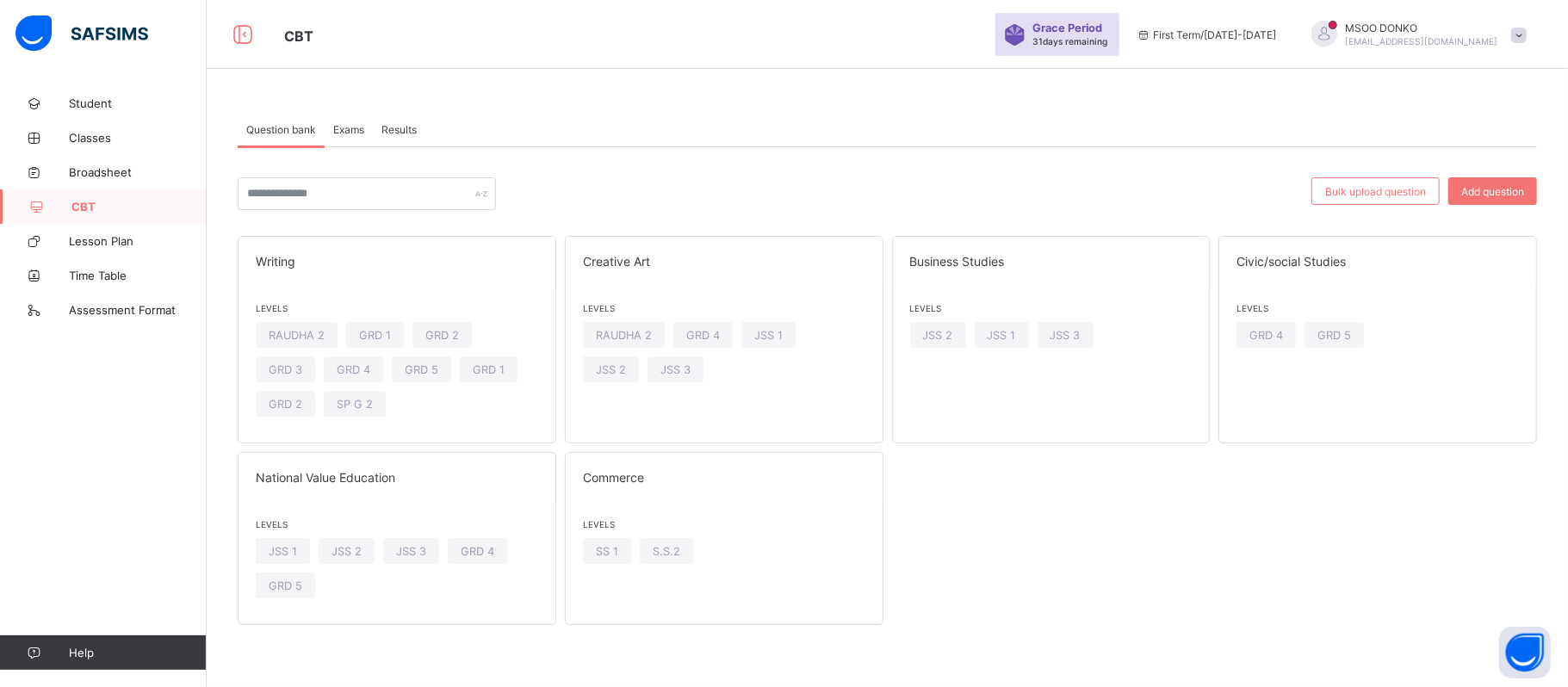
click at [935, 585] on div "Writing Levels RAUDHA 2 GRD 1 GRD 2 GRD 3 GRD 4 GRD 5 GRD 1 GRD 2 SP G 2 Creati…" at bounding box center [887, 430] width 1299 height 389
click at [773, 337] on span "JSS 1" at bounding box center [768, 335] width 29 height 13
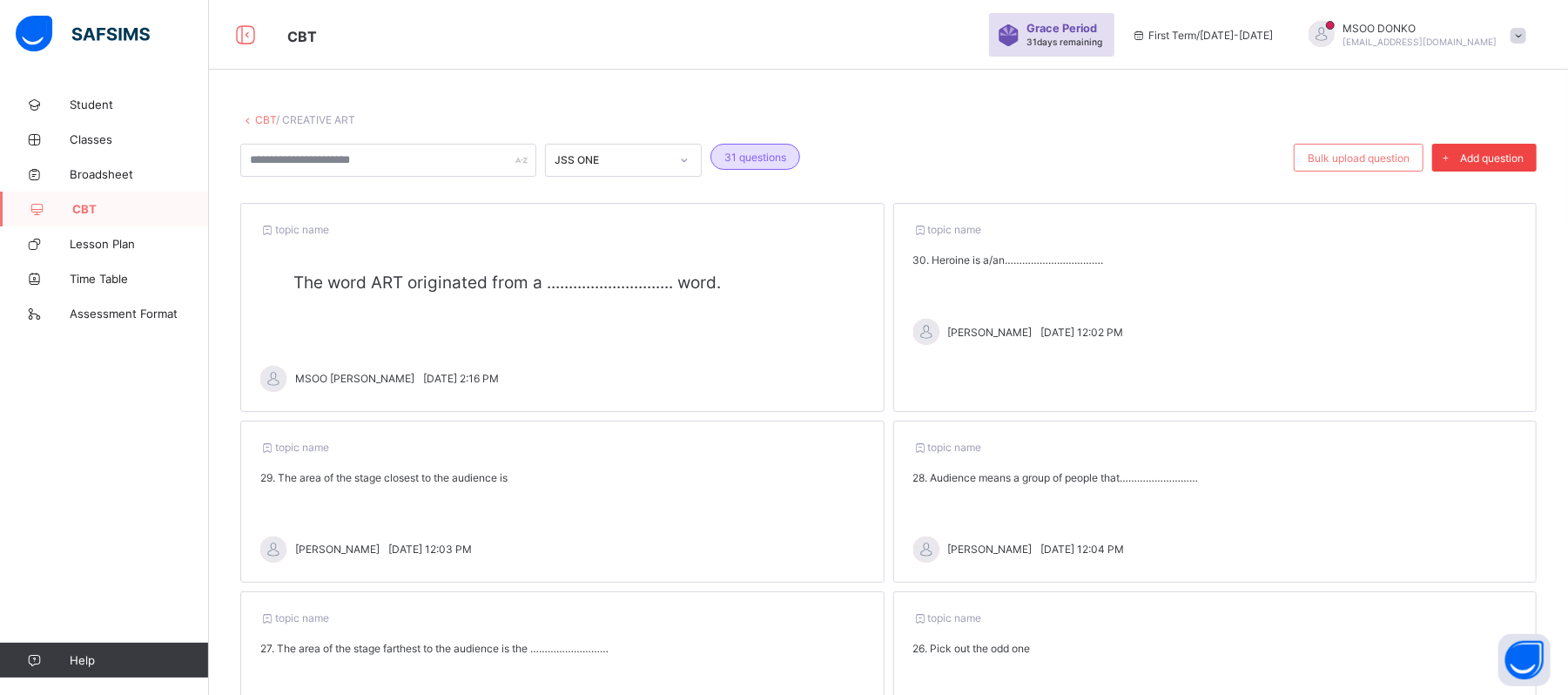
click at [1506, 165] on div "Add question" at bounding box center [1484, 157] width 104 height 28
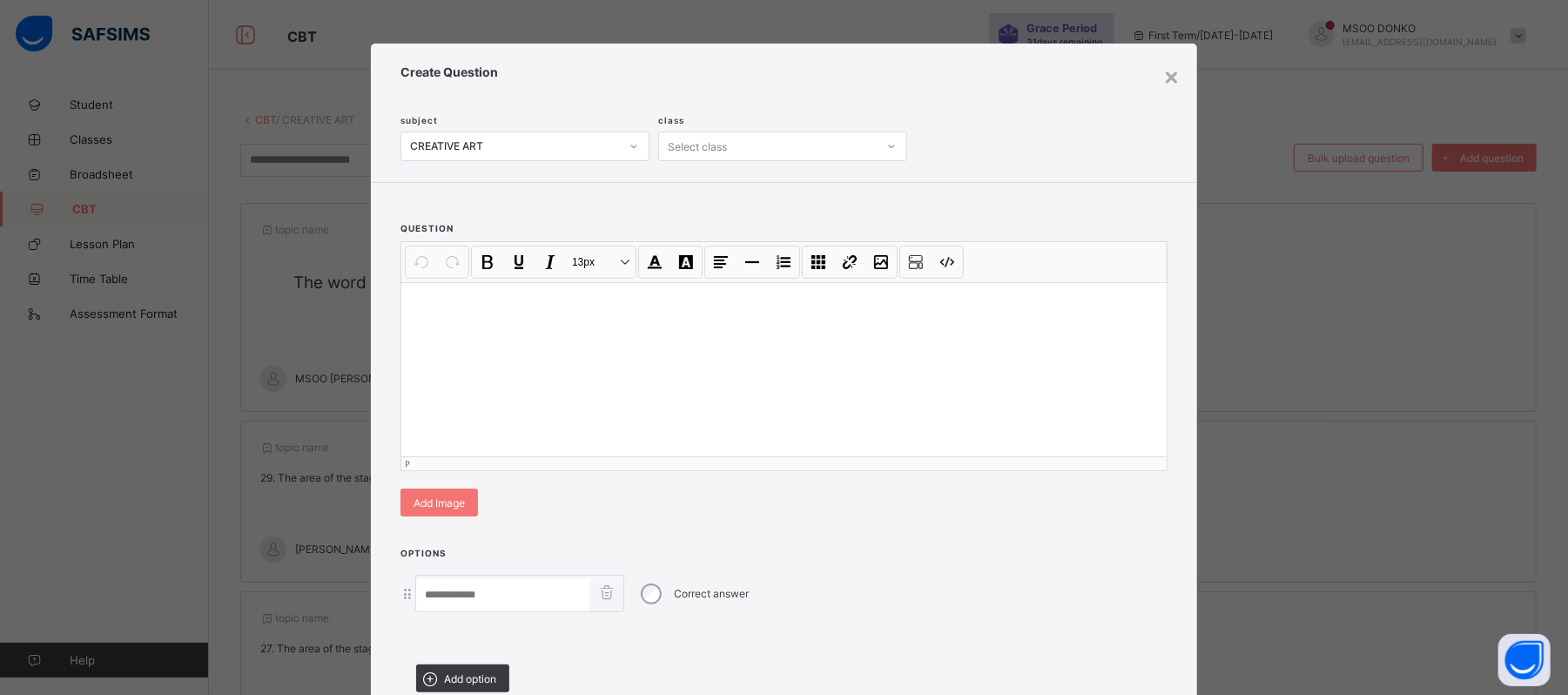
click at [540, 401] on div at bounding box center [784, 369] width 766 height 174
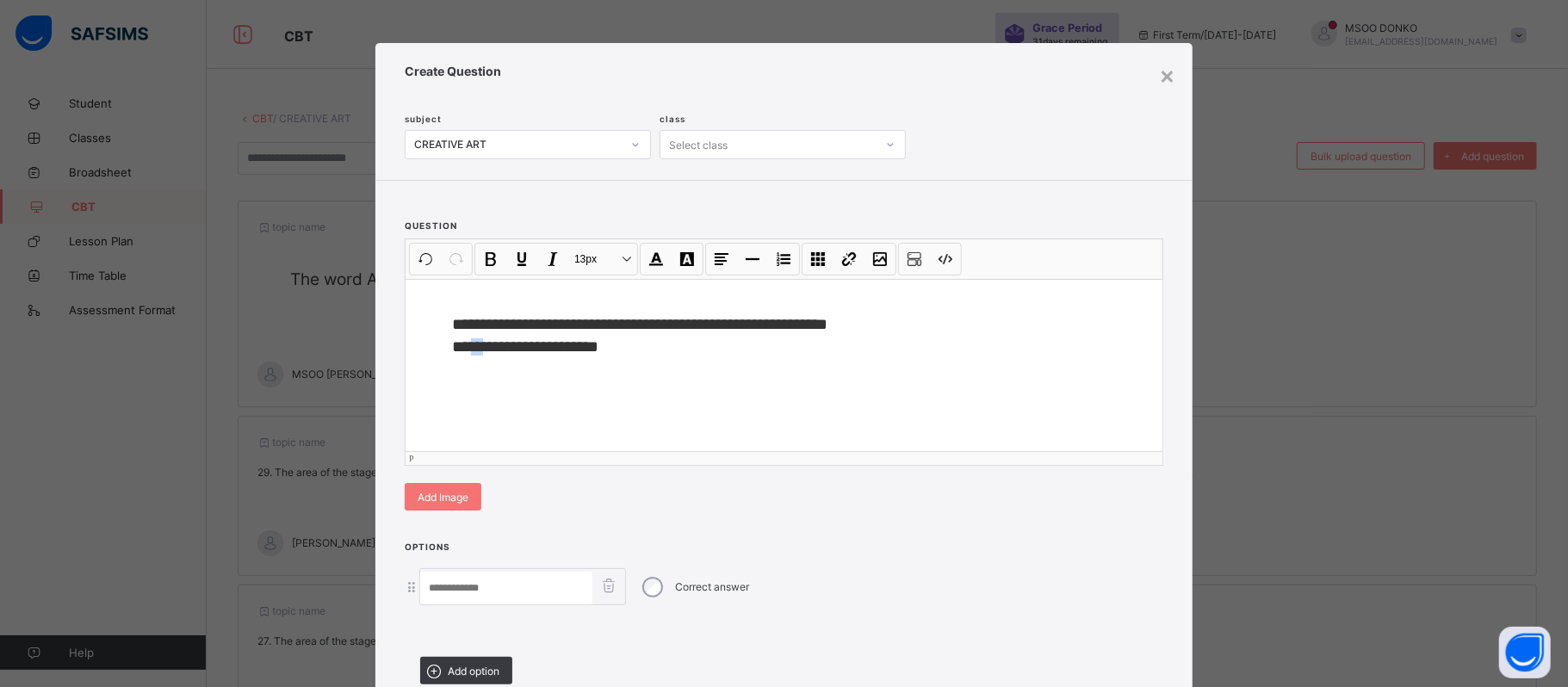
drag, startPoint x: 479, startPoint y: 345, endPoint x: 468, endPoint y: 345, distance: 11.0
click at [468, 345] on span "**********" at bounding box center [525, 346] width 146 height 17
copy span "**"
click at [474, 584] on input at bounding box center [505, 587] width 172 height 32
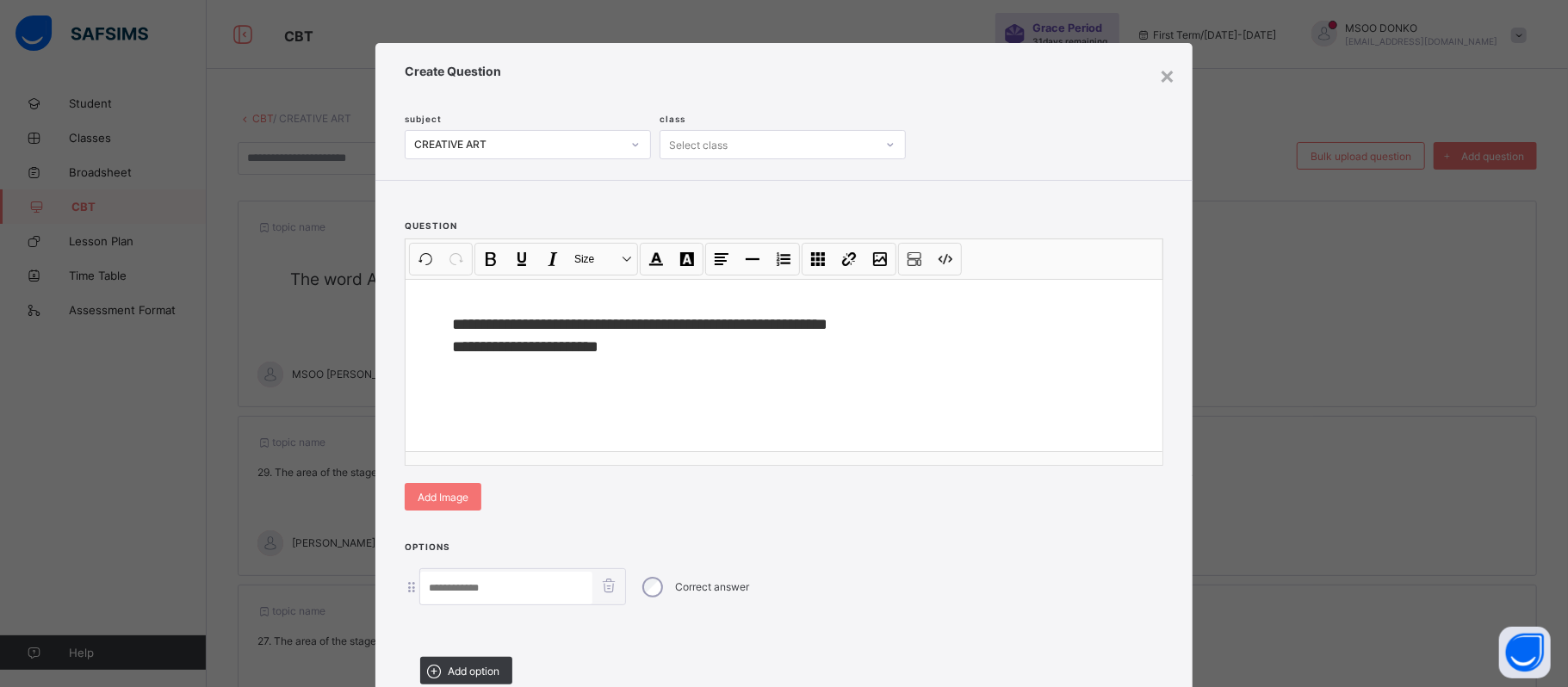
paste input "*"
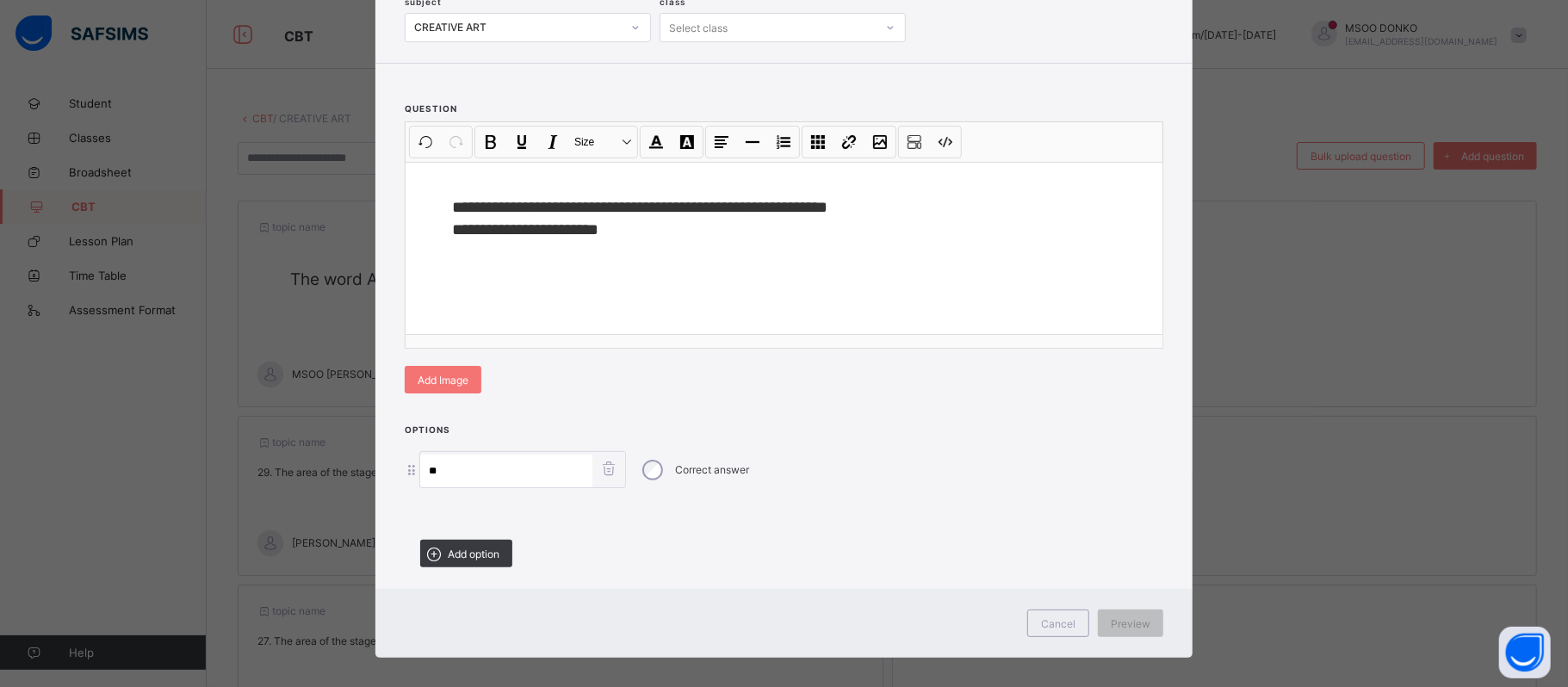
scroll to position [118, 0]
type input "*"
click at [499, 558] on div "Add option" at bounding box center [466, 552] width 92 height 28
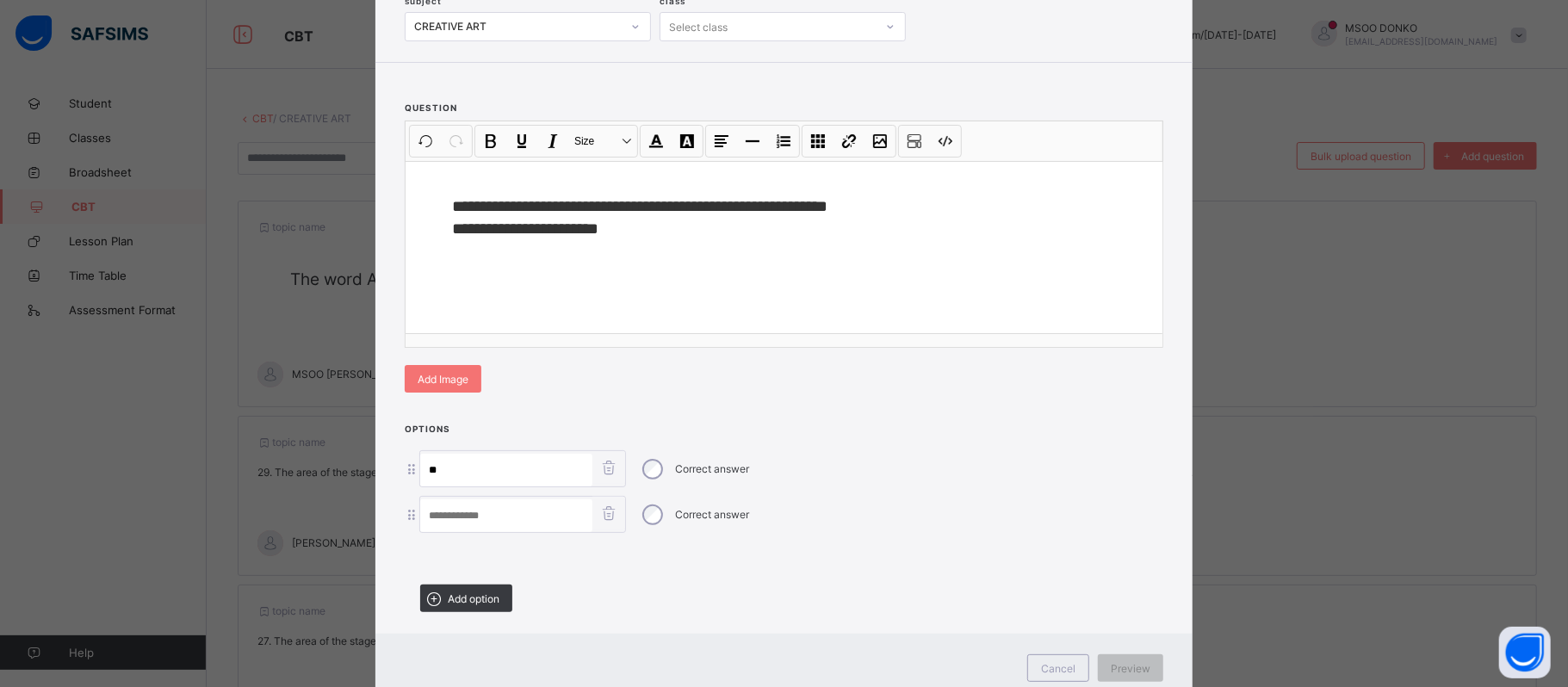
click at [466, 522] on input at bounding box center [505, 515] width 172 height 32
type input "*"
click at [483, 589] on div "Add option" at bounding box center [466, 599] width 92 height 28
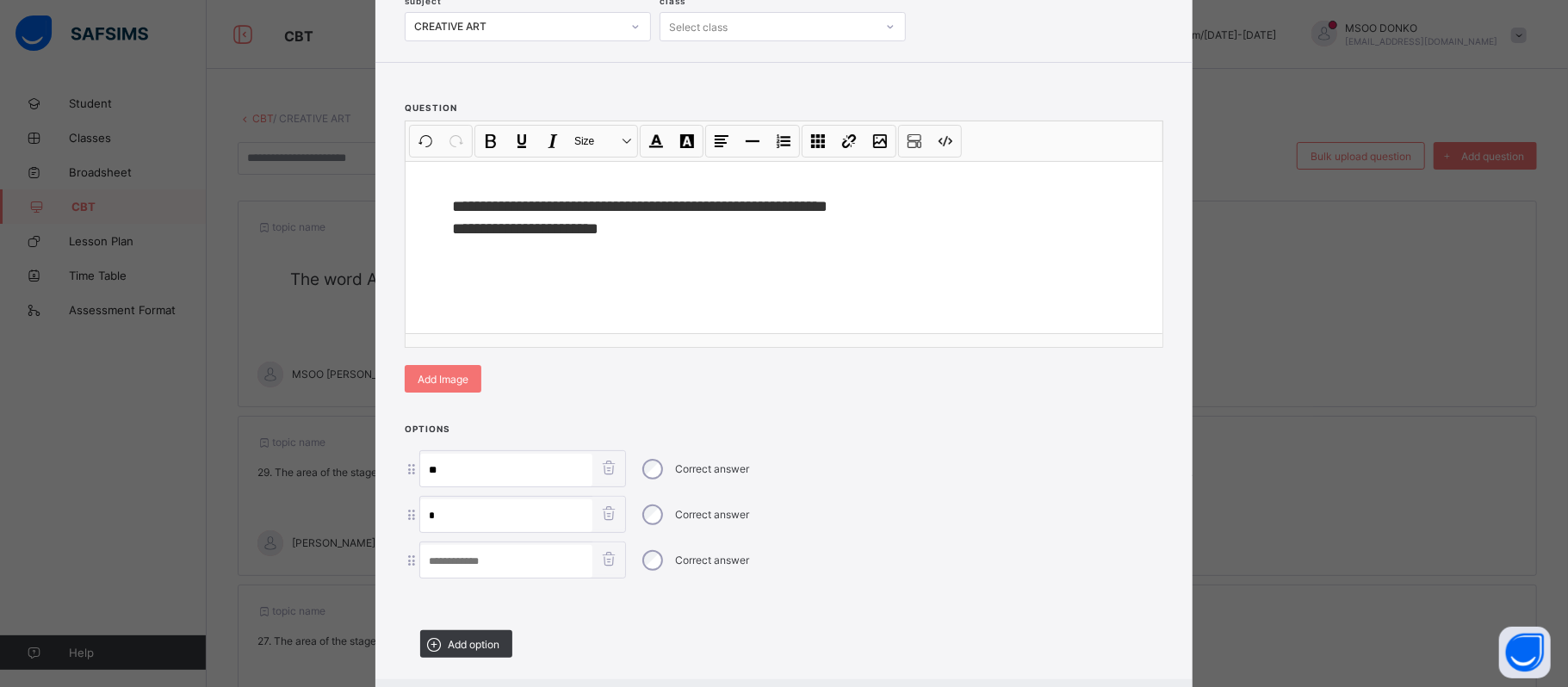
click at [487, 565] on input at bounding box center [505, 560] width 172 height 32
type input "*"
click at [487, 638] on span "Add option" at bounding box center [473, 644] width 52 height 13
click at [496, 604] on input at bounding box center [505, 606] width 172 height 32
type input "*"
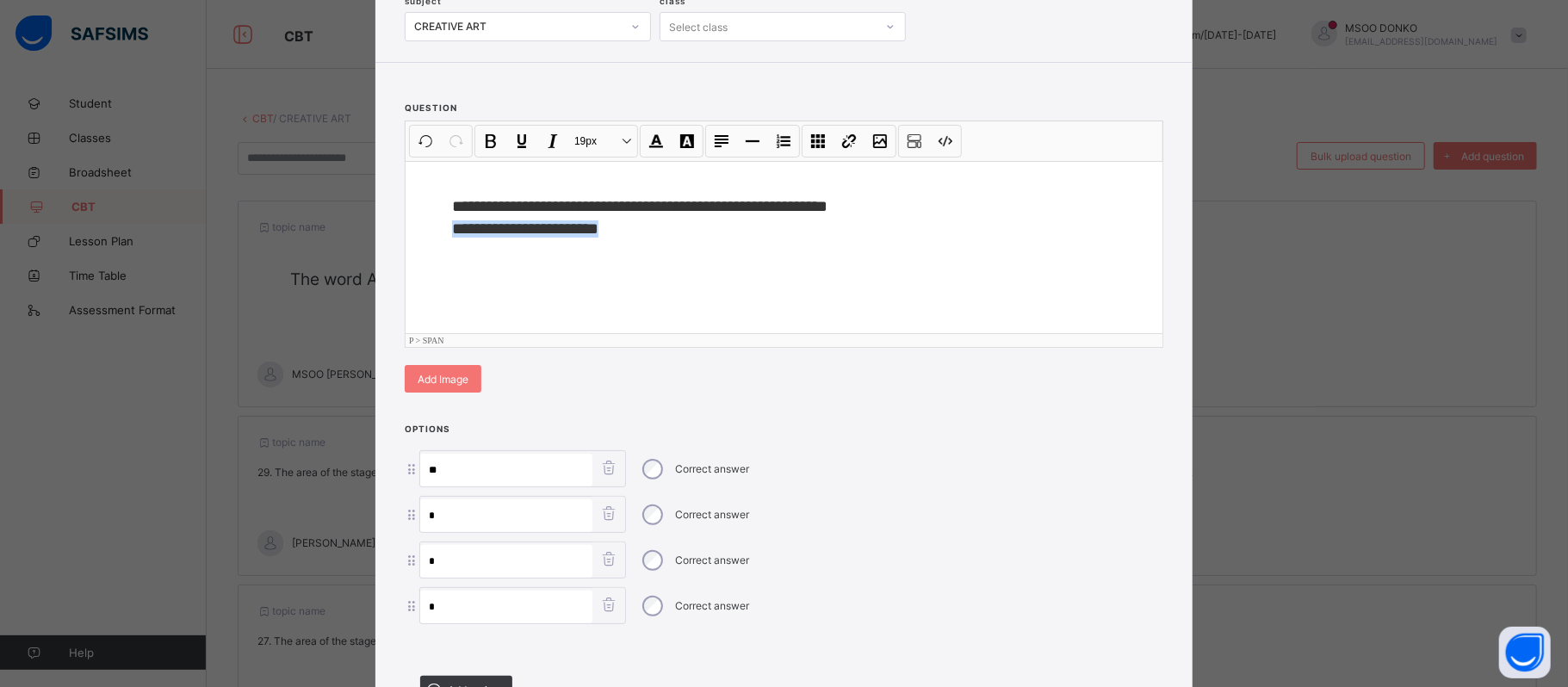
drag, startPoint x: 597, startPoint y: 236, endPoint x: 437, endPoint y: 241, distance: 160.1
click at [437, 241] on div "**********" at bounding box center [784, 247] width 757 height 172
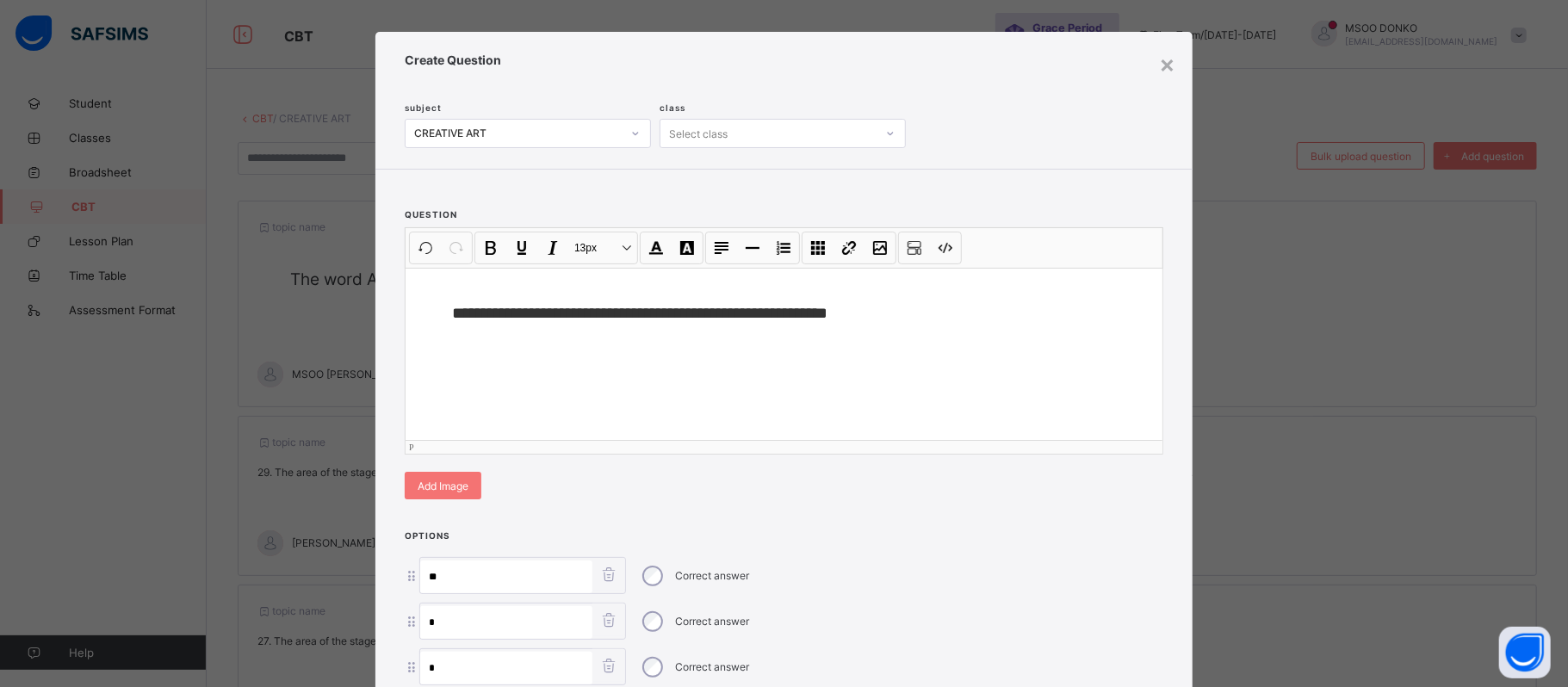
scroll to position [0, 0]
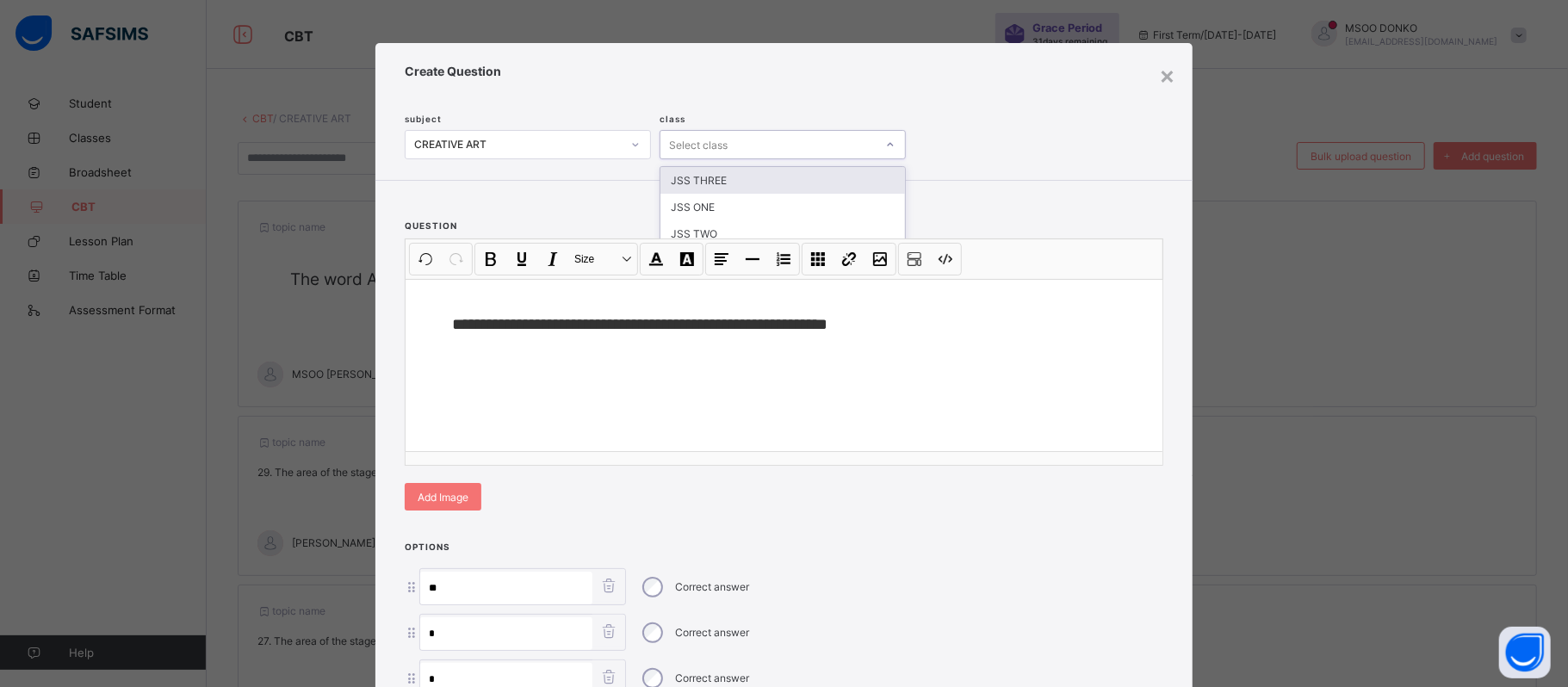
click at [879, 136] on div at bounding box center [890, 144] width 26 height 25
click at [687, 201] on div "JSS ONE" at bounding box center [783, 206] width 245 height 27
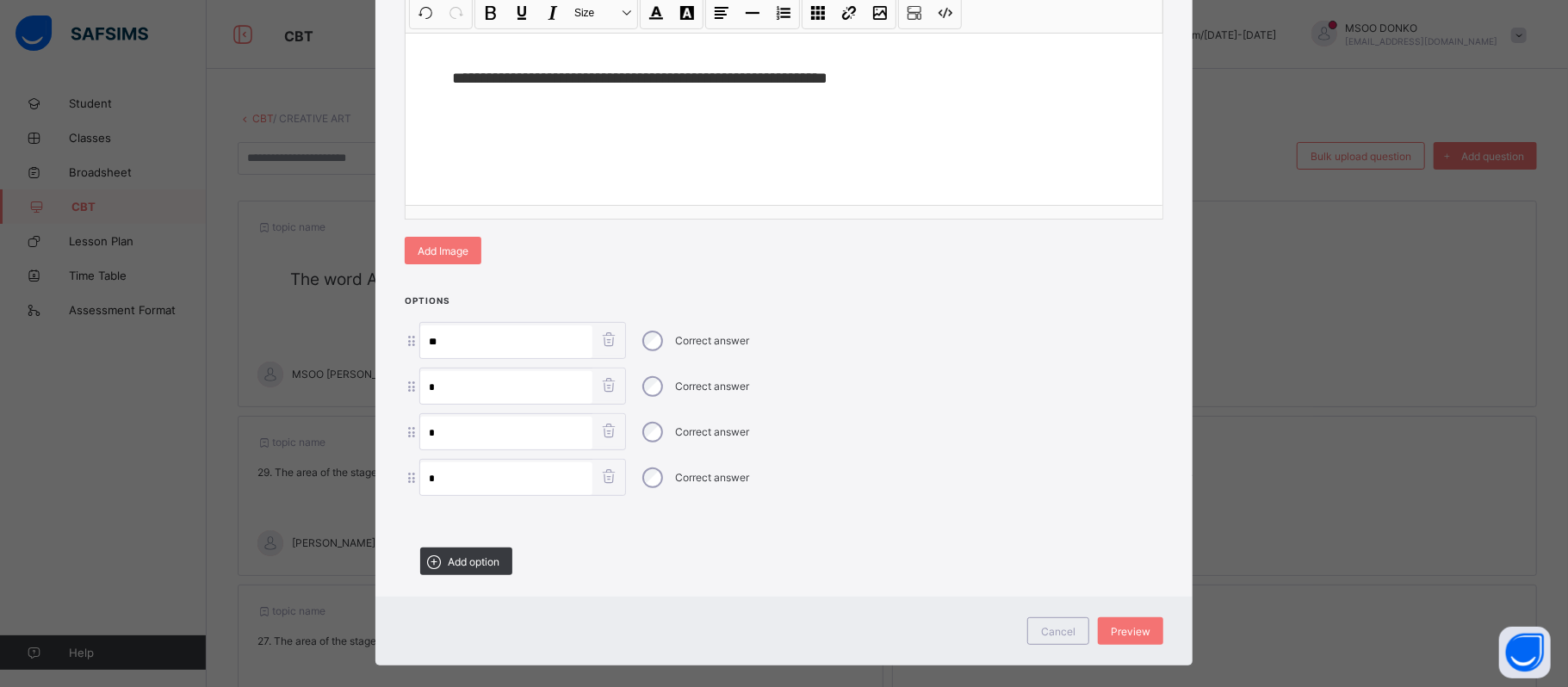
scroll to position [266, 0]
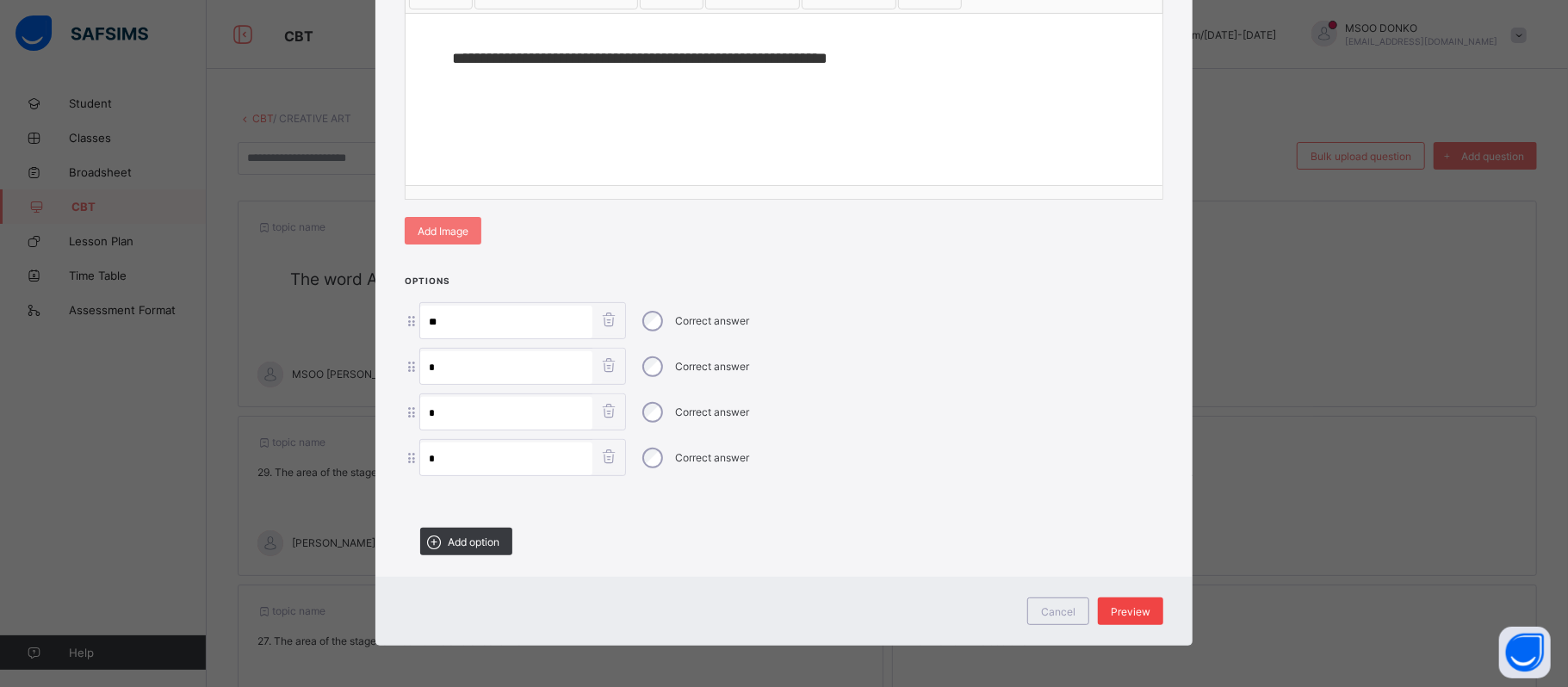
click at [1123, 614] on span "Preview" at bounding box center [1131, 611] width 39 height 13
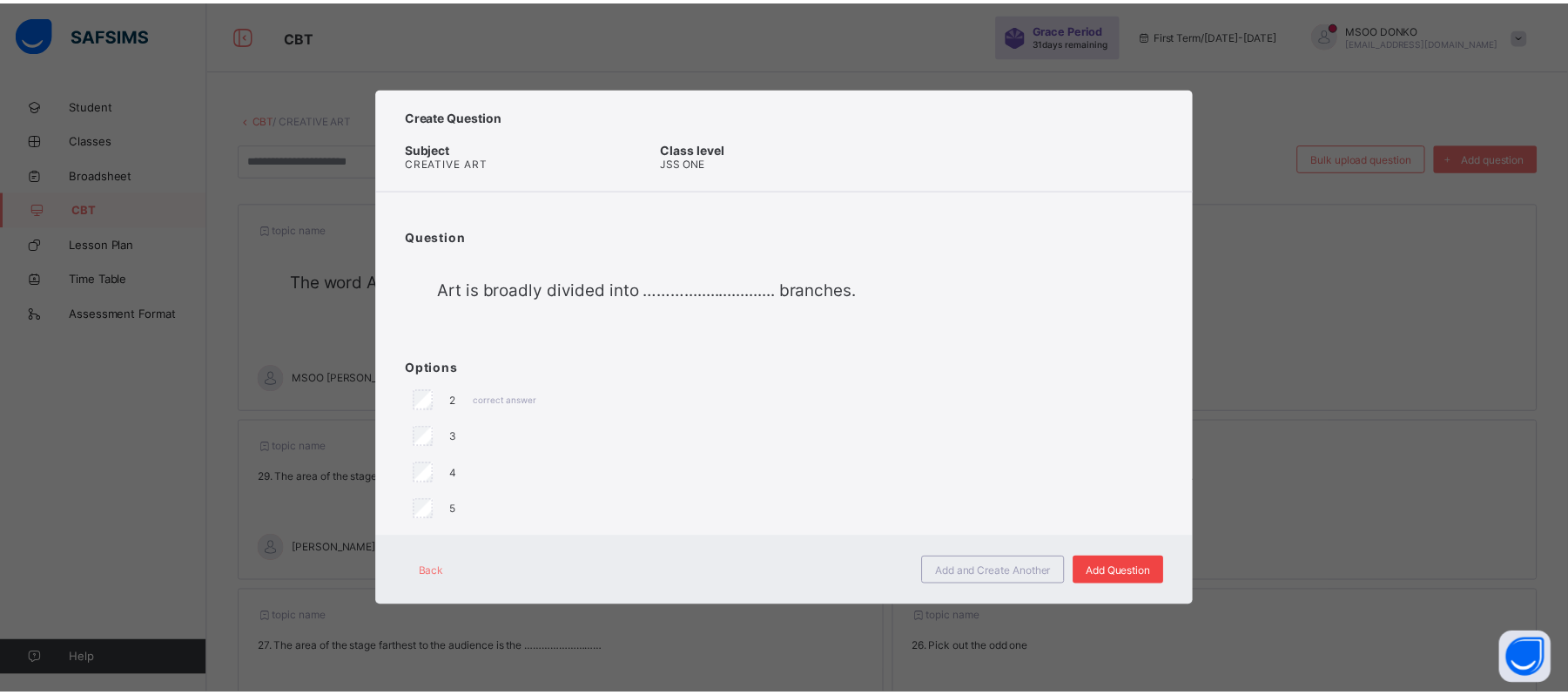
scroll to position [0, 0]
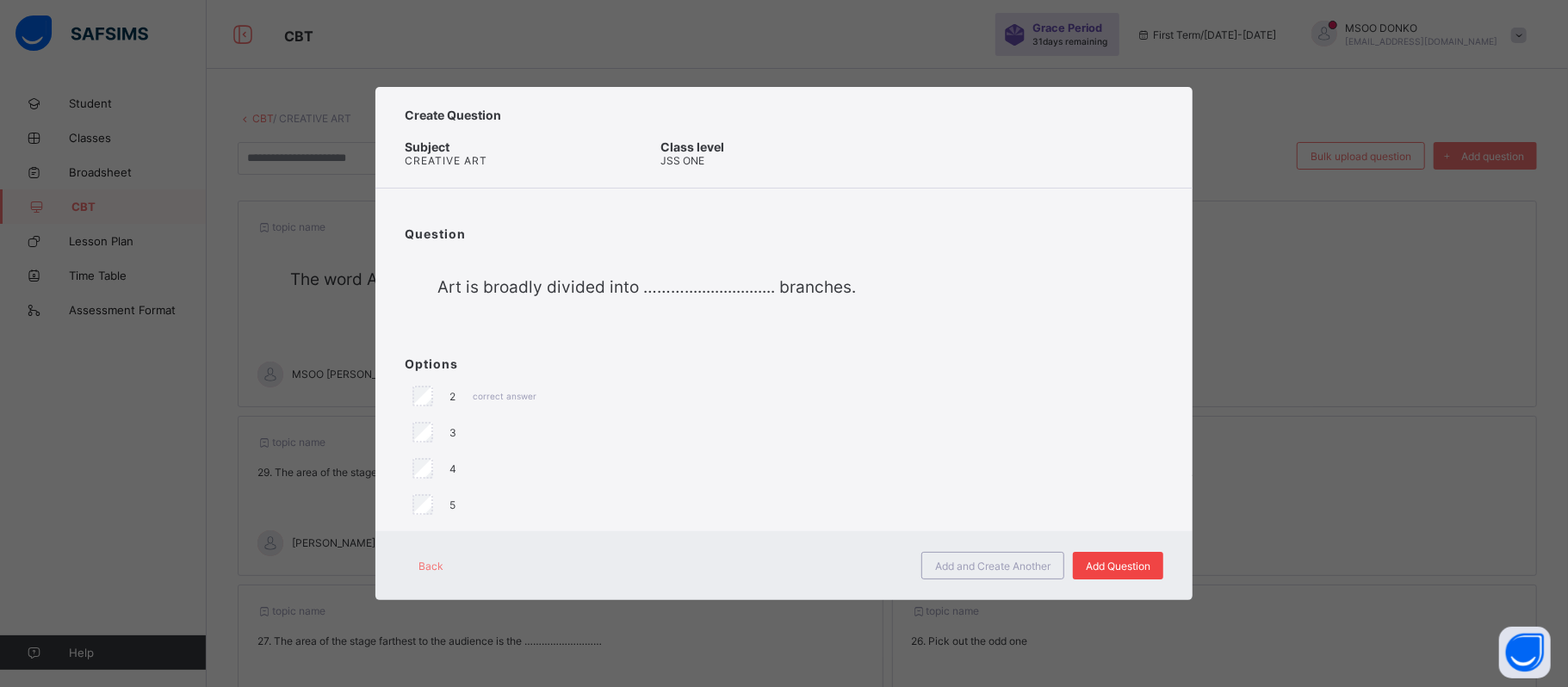
click at [1113, 565] on span "Add Question" at bounding box center [1118, 565] width 65 height 13
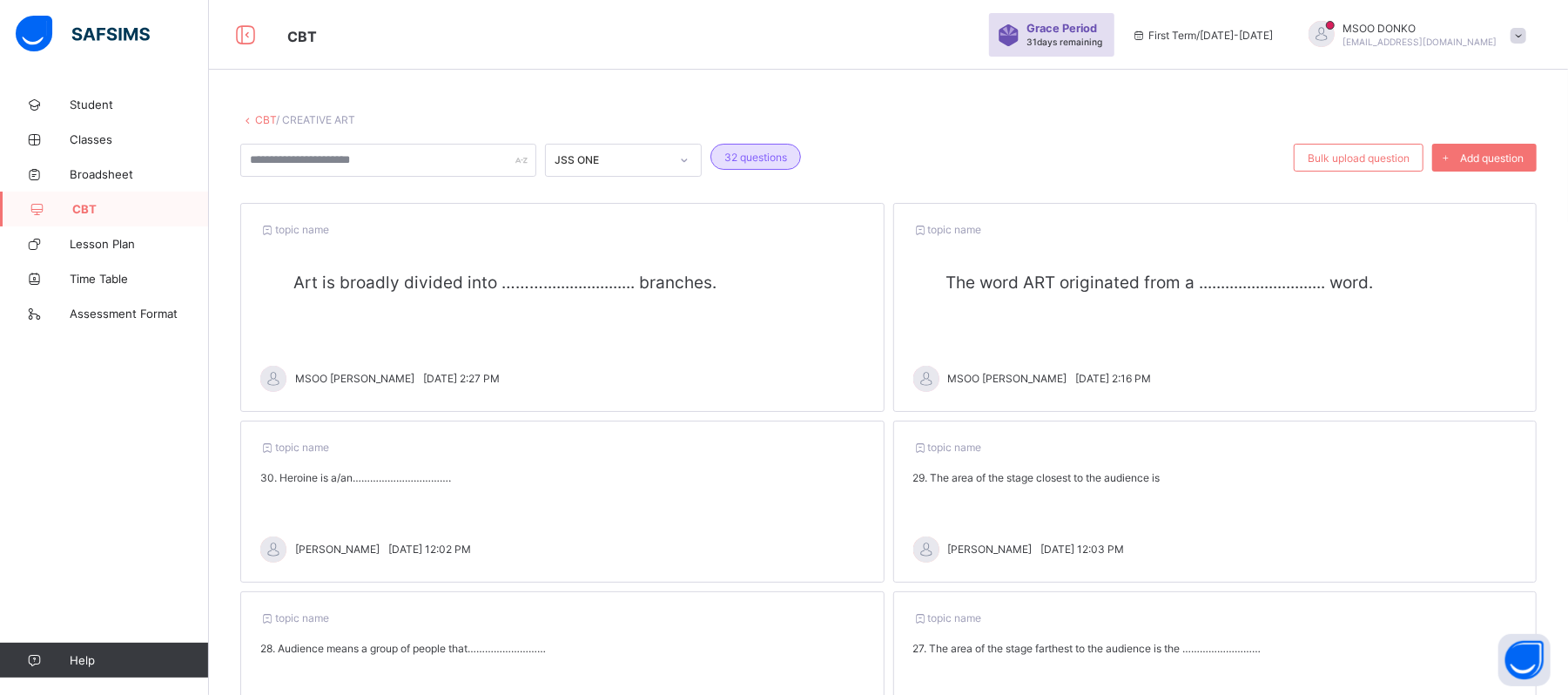
click at [101, 218] on link "CBT" at bounding box center [104, 209] width 209 height 35
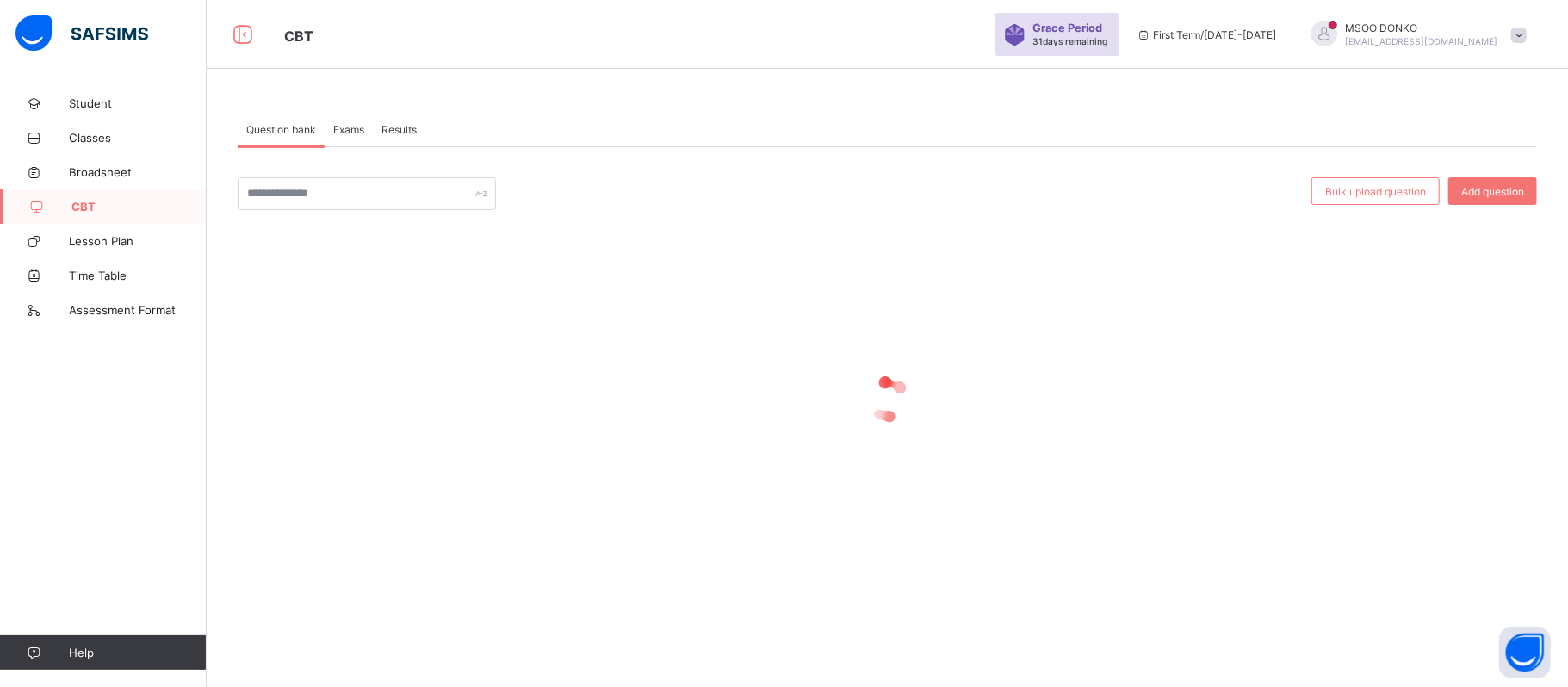
click at [348, 129] on span "Exams" at bounding box center [349, 129] width 31 height 13
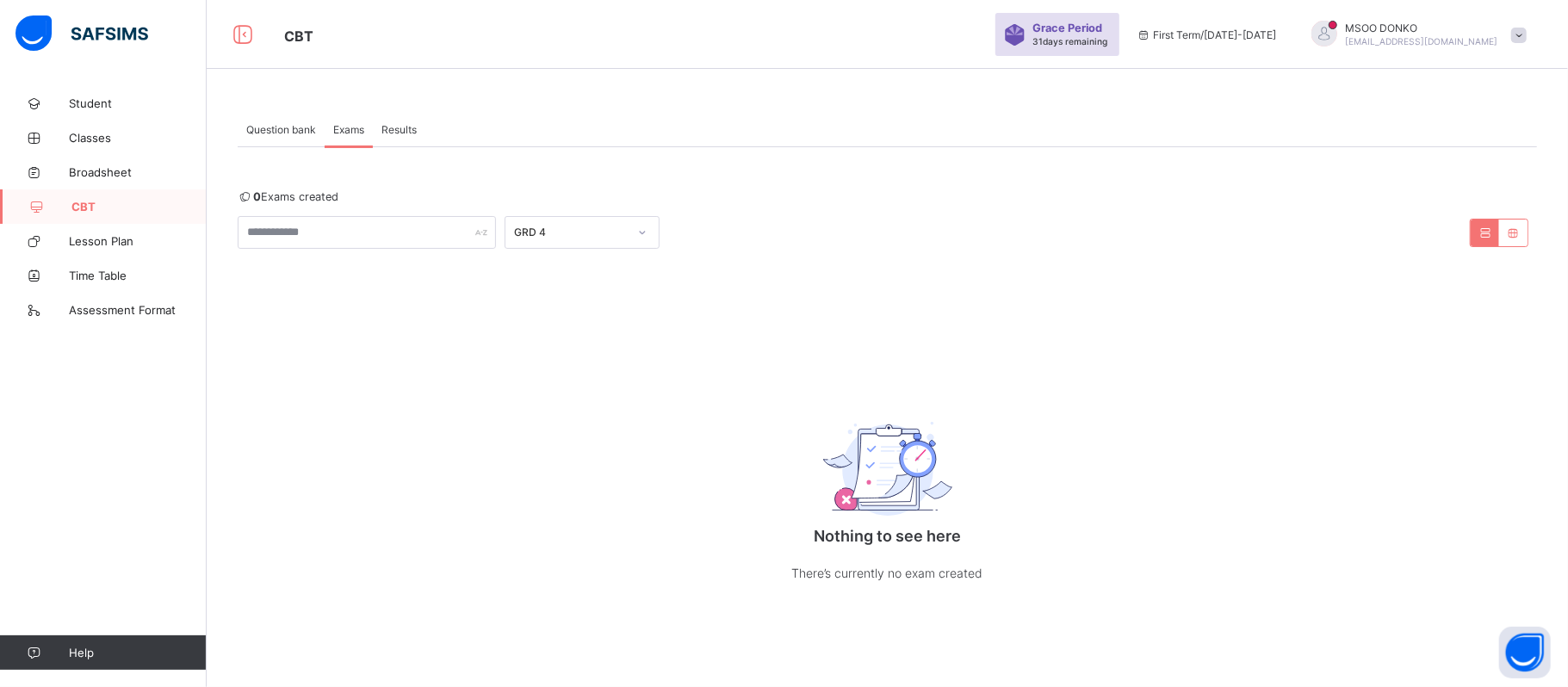
click at [286, 135] on div "Question bank" at bounding box center [281, 129] width 87 height 34
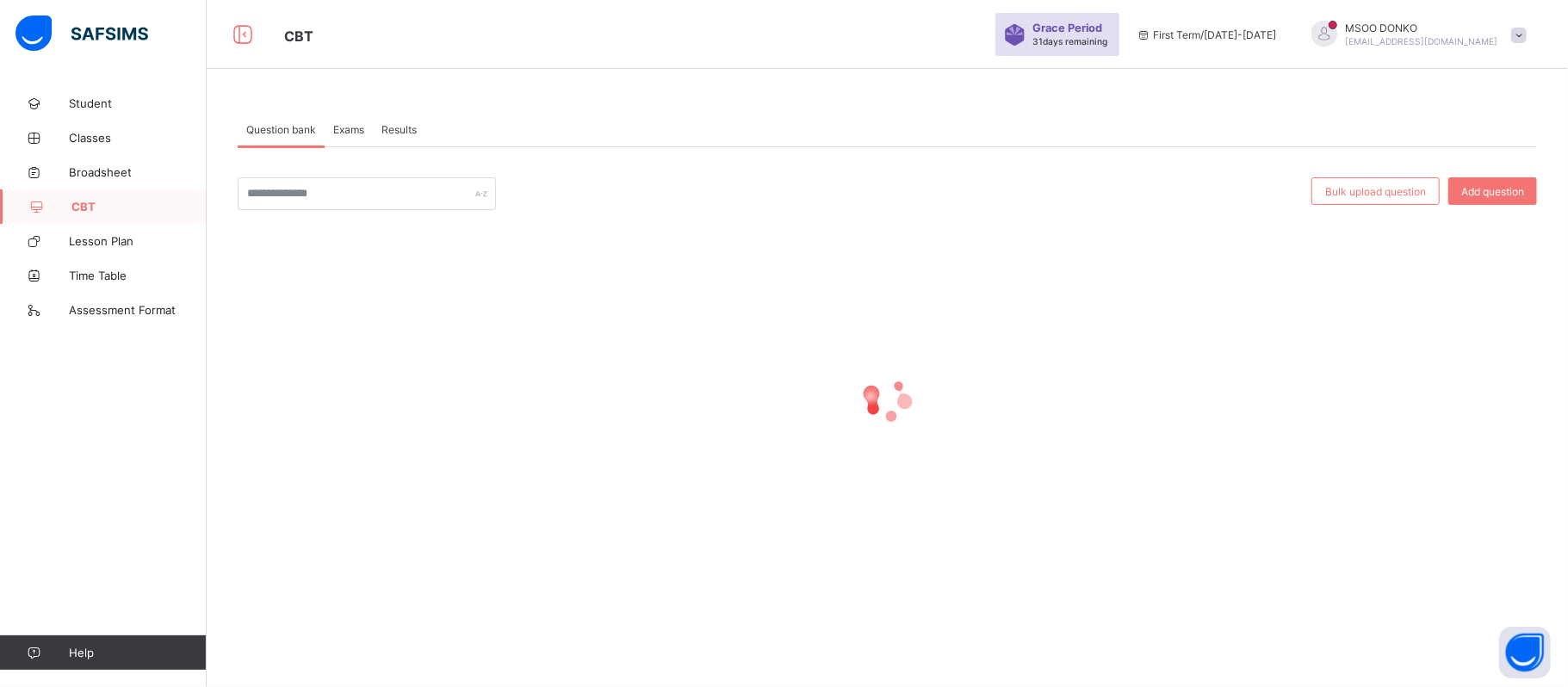
click at [357, 129] on span "Exams" at bounding box center [349, 129] width 31 height 13
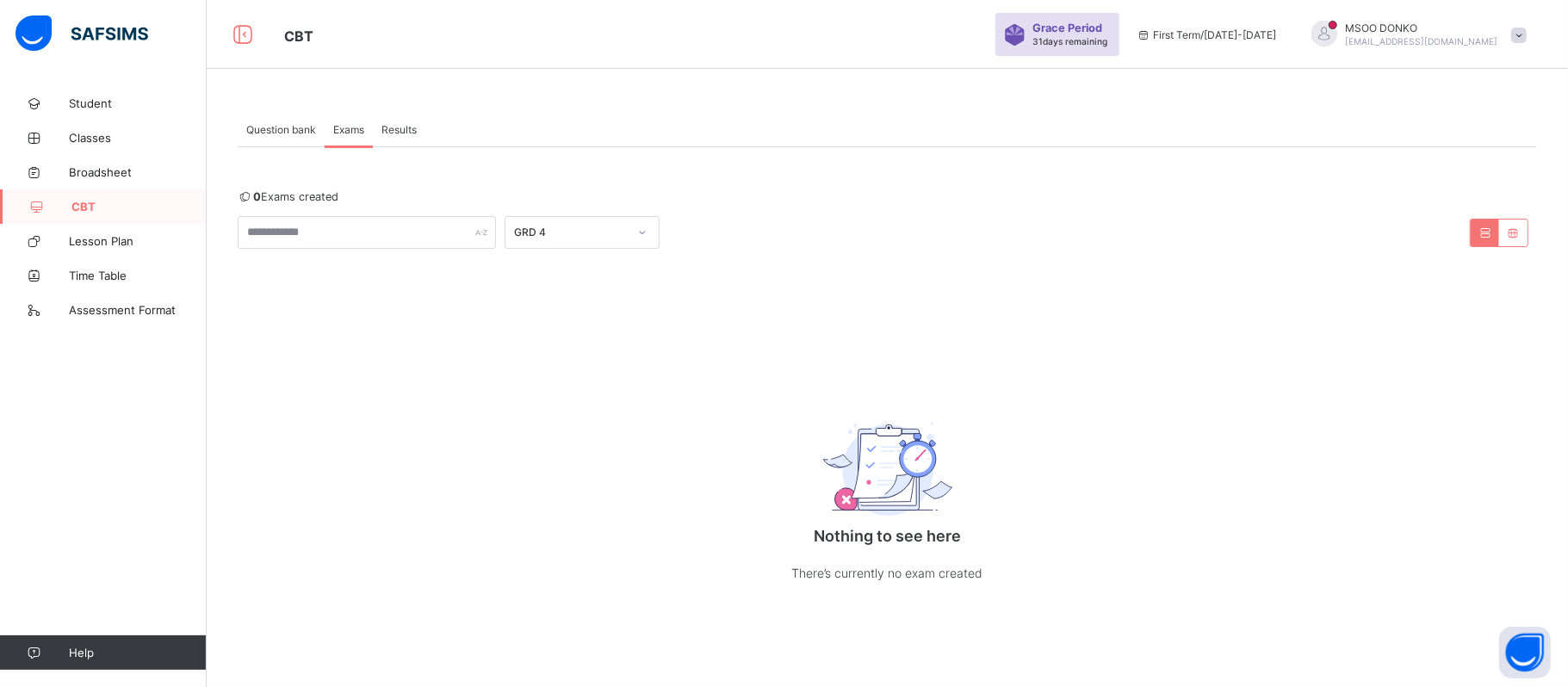
click at [398, 126] on span "Results" at bounding box center [399, 129] width 35 height 13
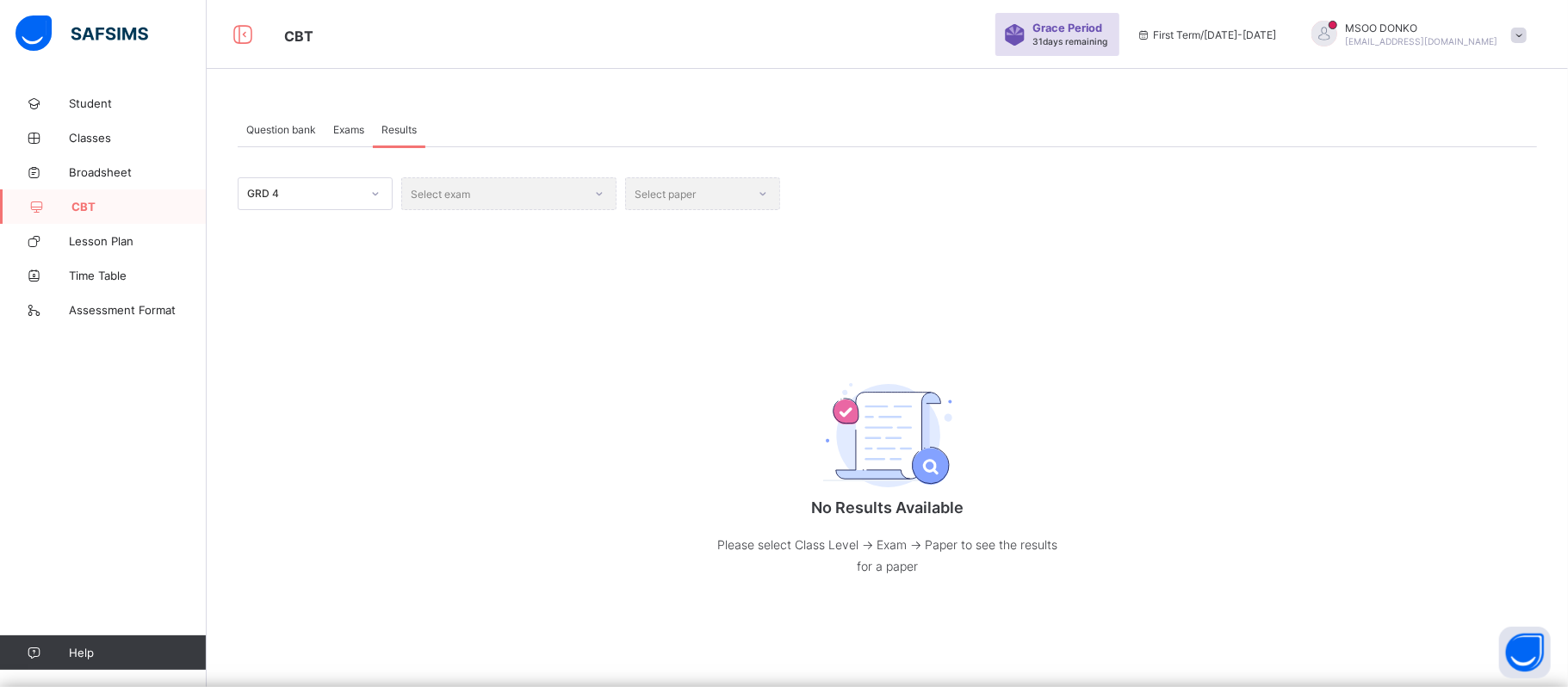
click at [355, 139] on div "Exams" at bounding box center [348, 129] width 48 height 34
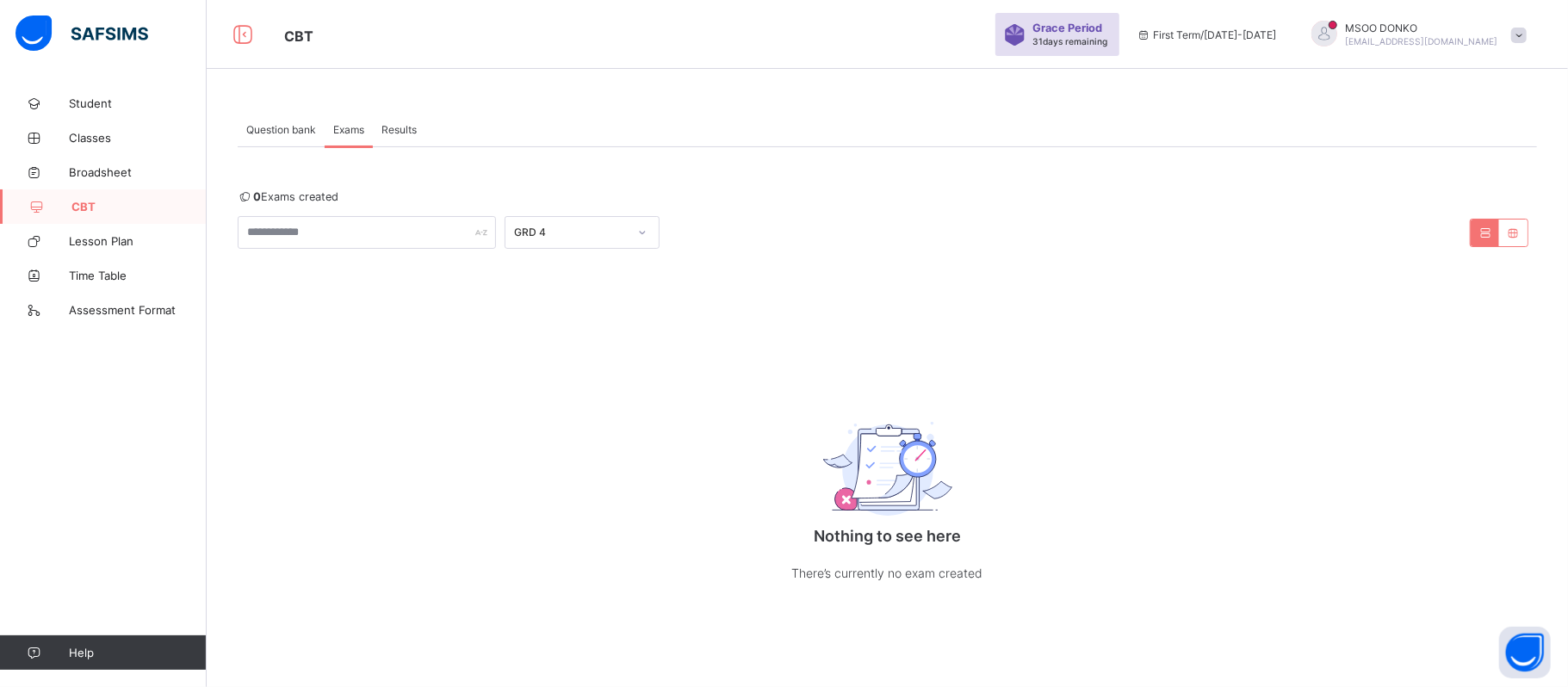
click at [355, 139] on div "Exams" at bounding box center [348, 129] width 48 height 34
click at [355, 128] on span "Exams" at bounding box center [349, 129] width 31 height 13
click at [605, 232] on div "GRD 4" at bounding box center [571, 232] width 114 height 13
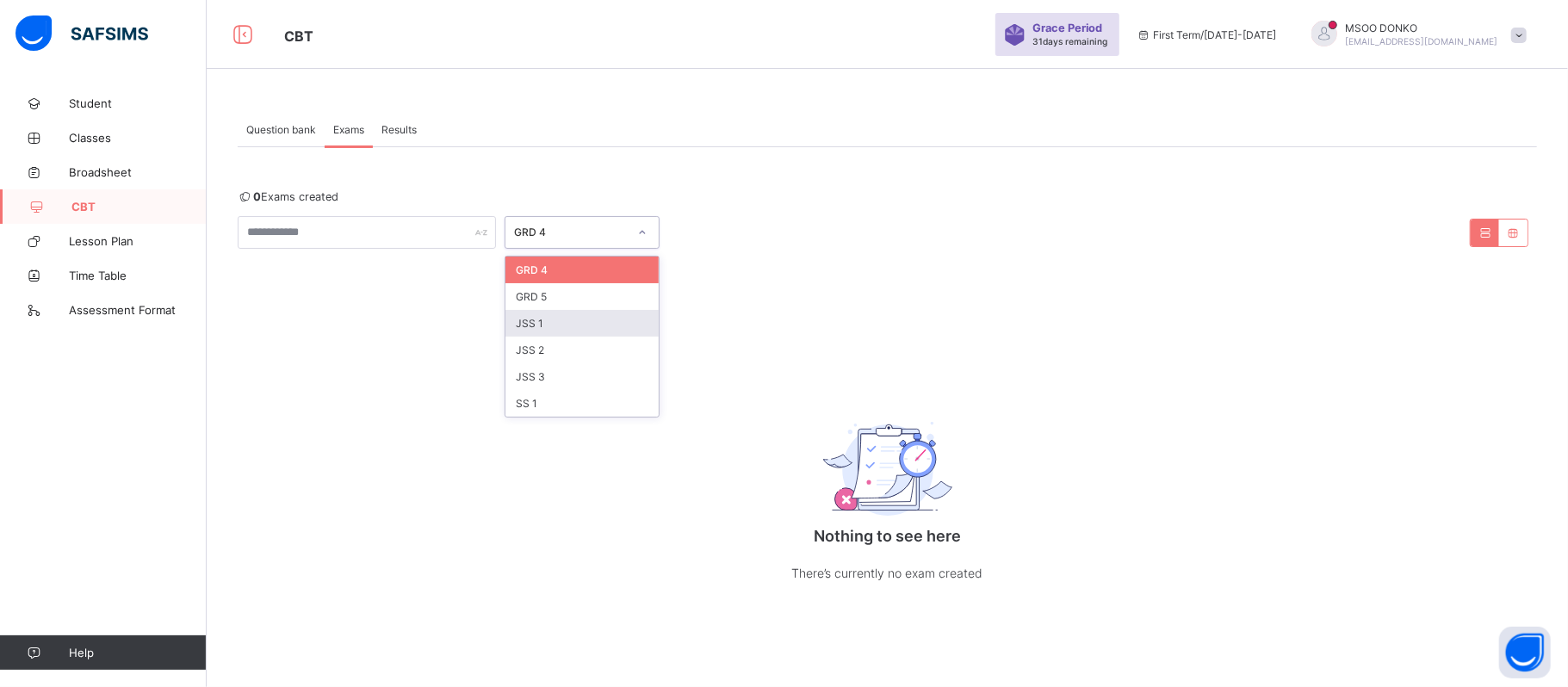
click at [564, 325] on div "JSS 1" at bounding box center [582, 322] width 153 height 27
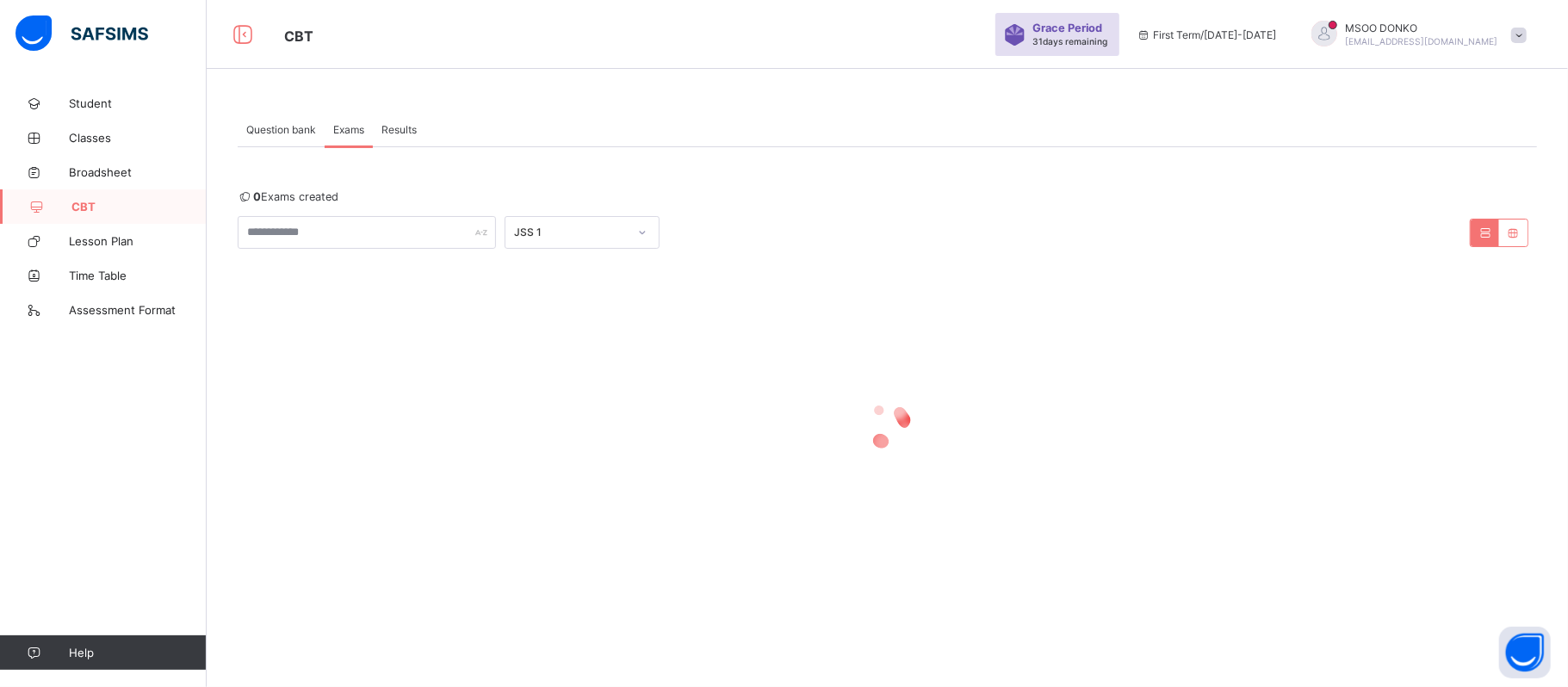
click at [564, 325] on div at bounding box center [887, 425] width 1299 height 327
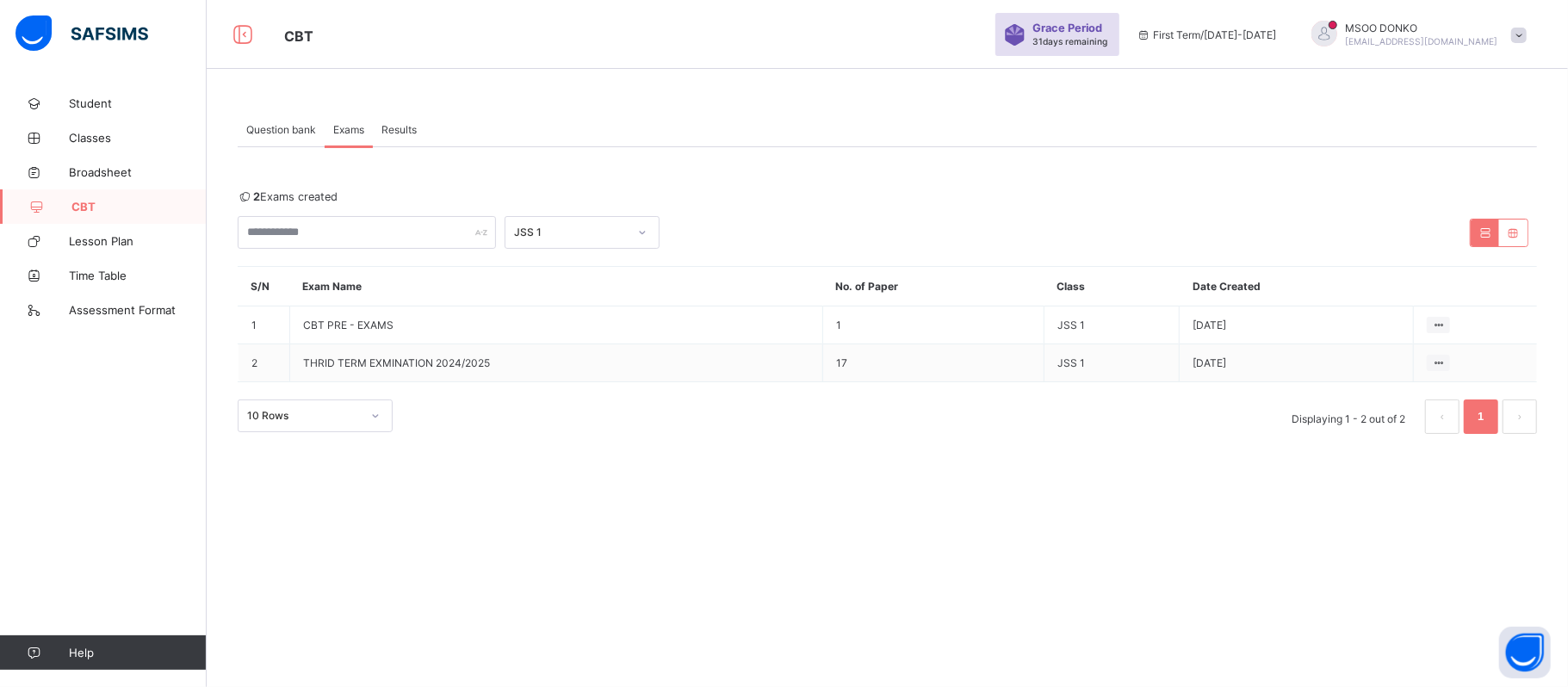
click at [1059, 545] on div "Question bank Exams Results Exams More Options Bulk upload question Add questio…" at bounding box center [887, 343] width 1361 height 687
click at [1515, 232] on icon at bounding box center [1513, 232] width 15 height 13
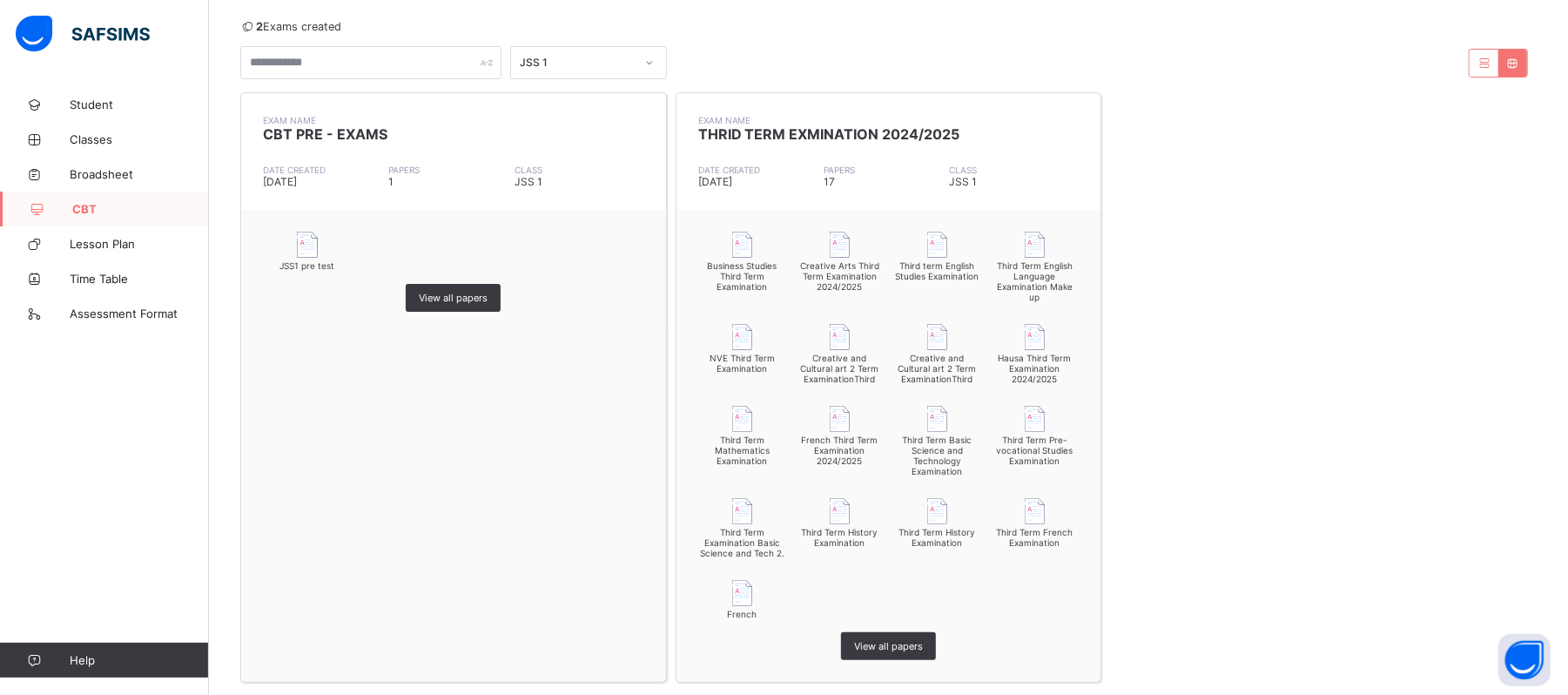
scroll to position [19, 0]
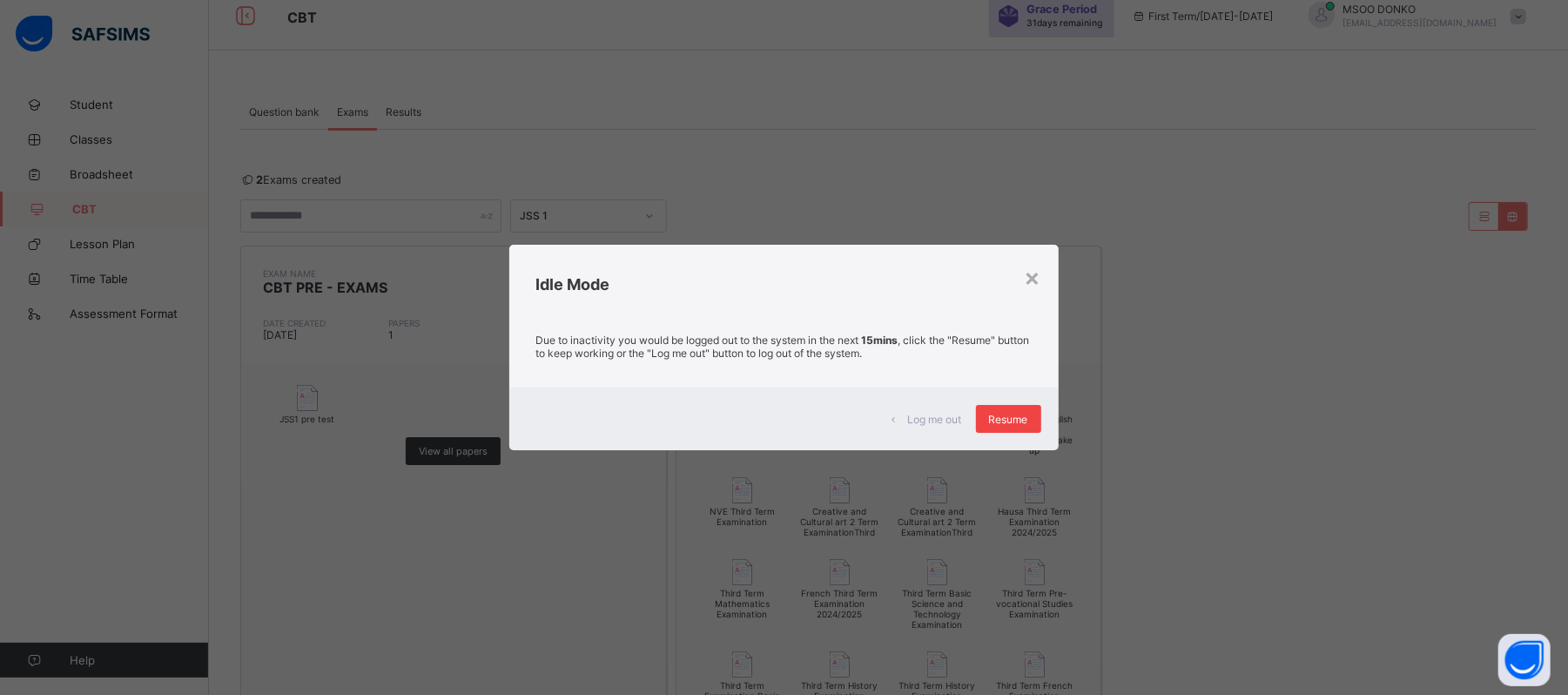
click at [999, 413] on span "Resume" at bounding box center [1008, 419] width 39 height 13
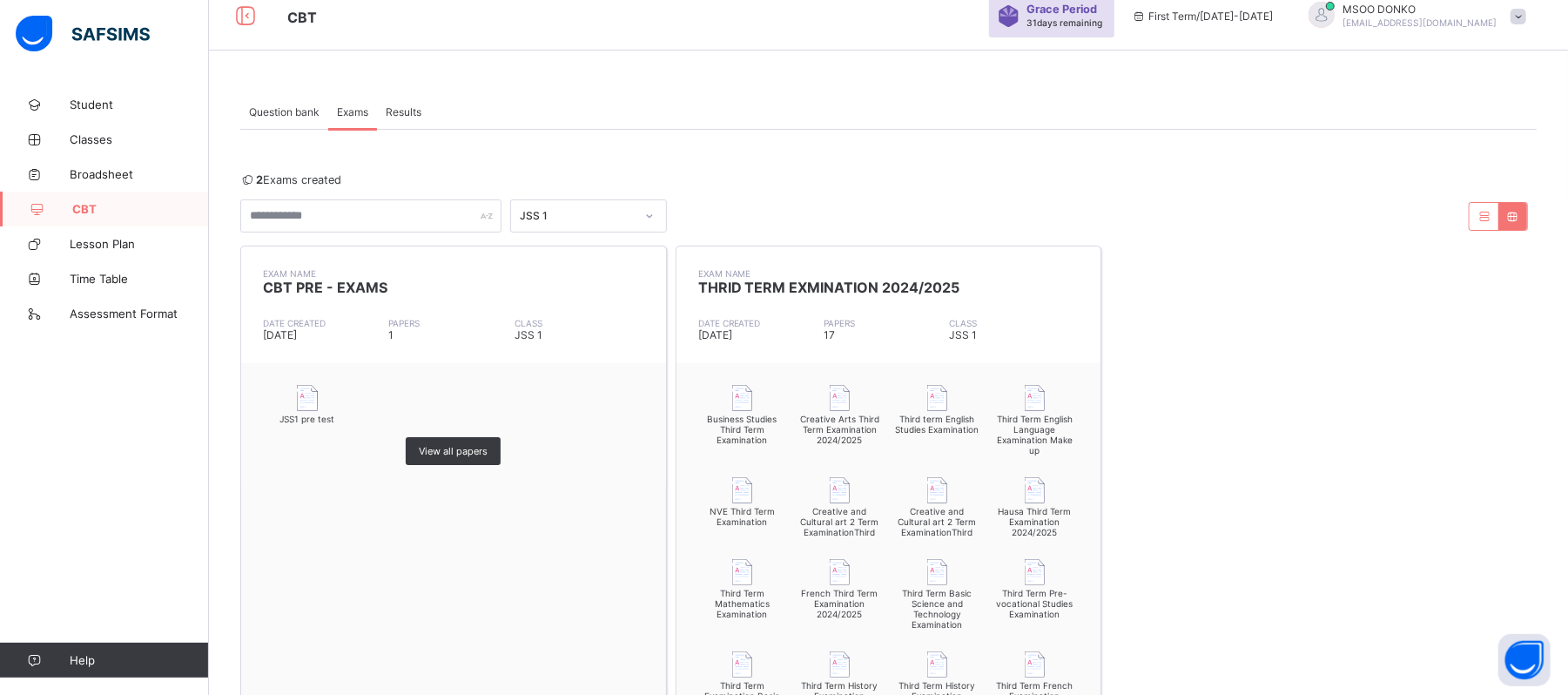
click at [1520, 220] on icon at bounding box center [1512, 216] width 15 height 13
click at [1492, 221] on div at bounding box center [1483, 216] width 29 height 27
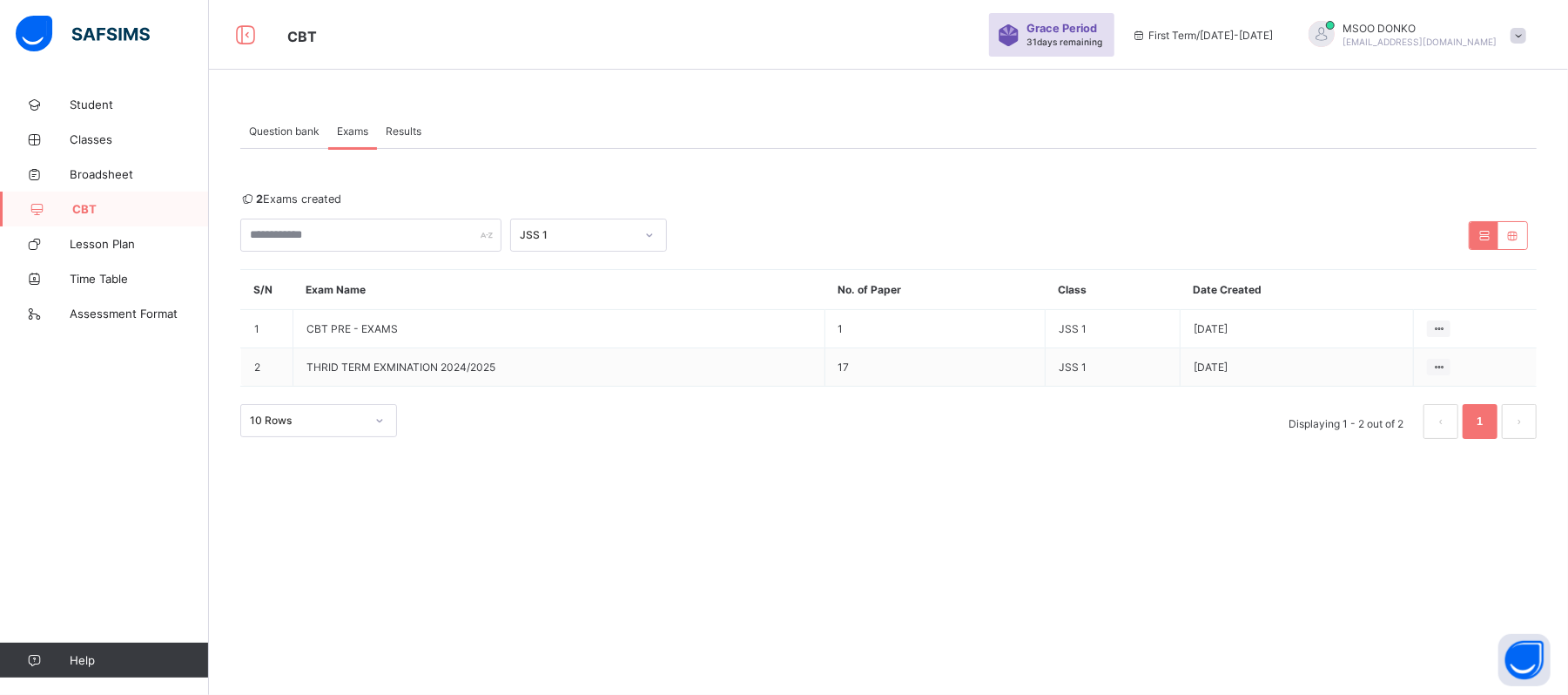
scroll to position [0, 0]
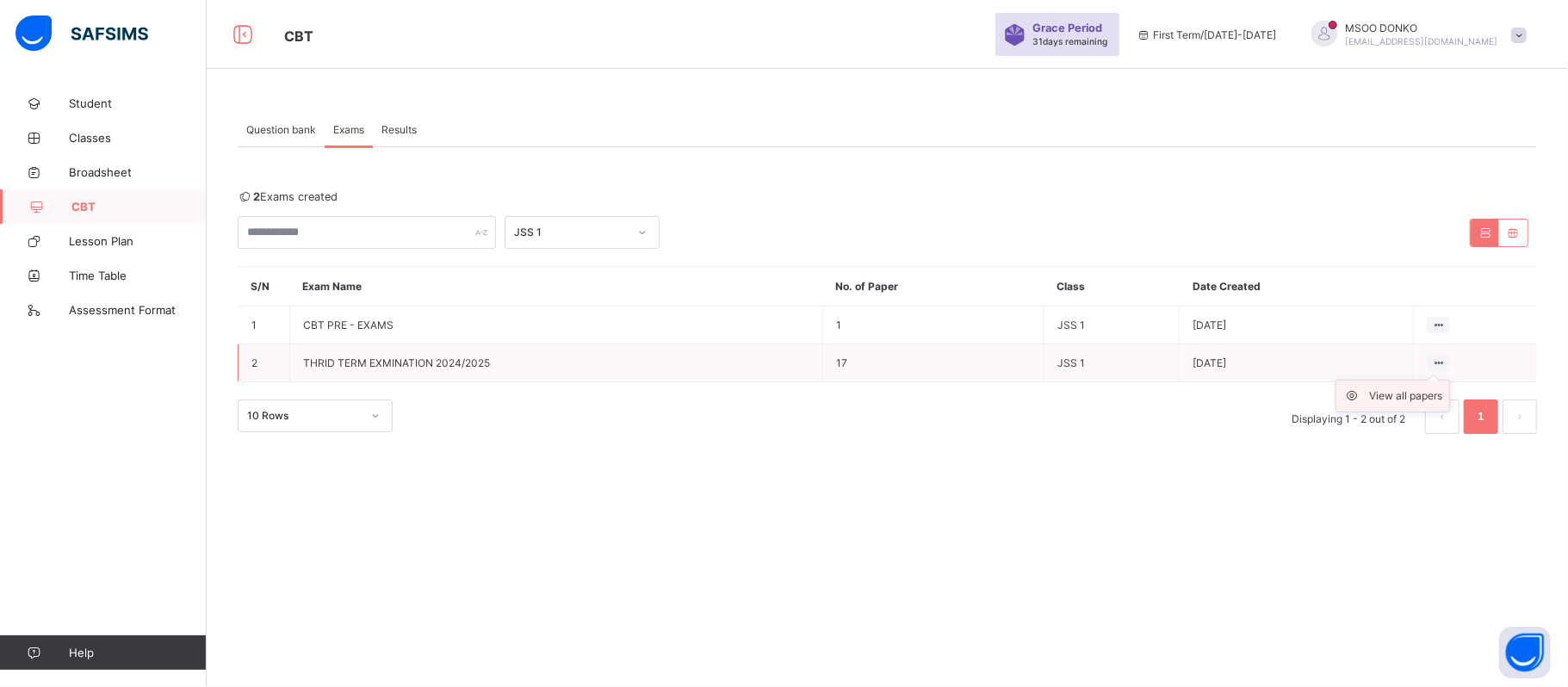
click at [1416, 397] on div "View all papers" at bounding box center [1405, 396] width 73 height 18
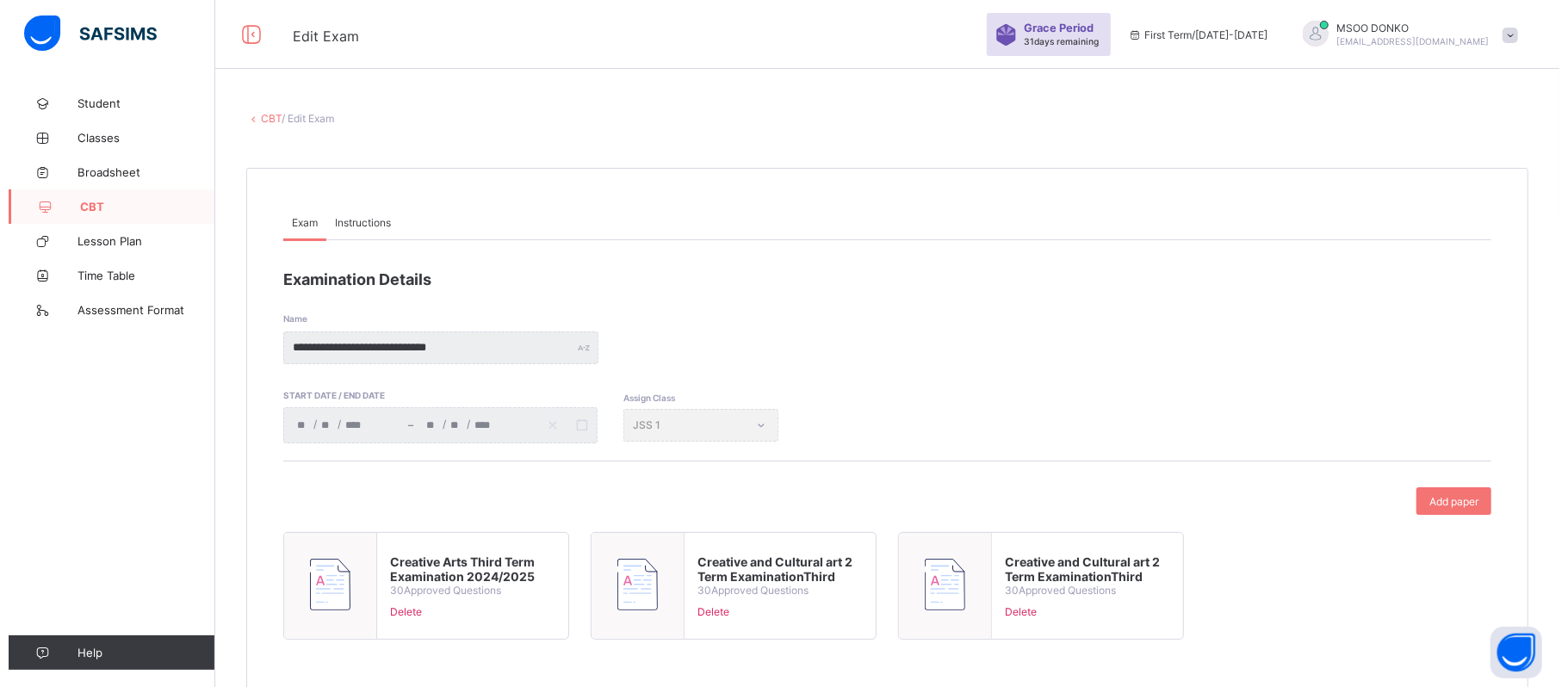
scroll to position [73, 0]
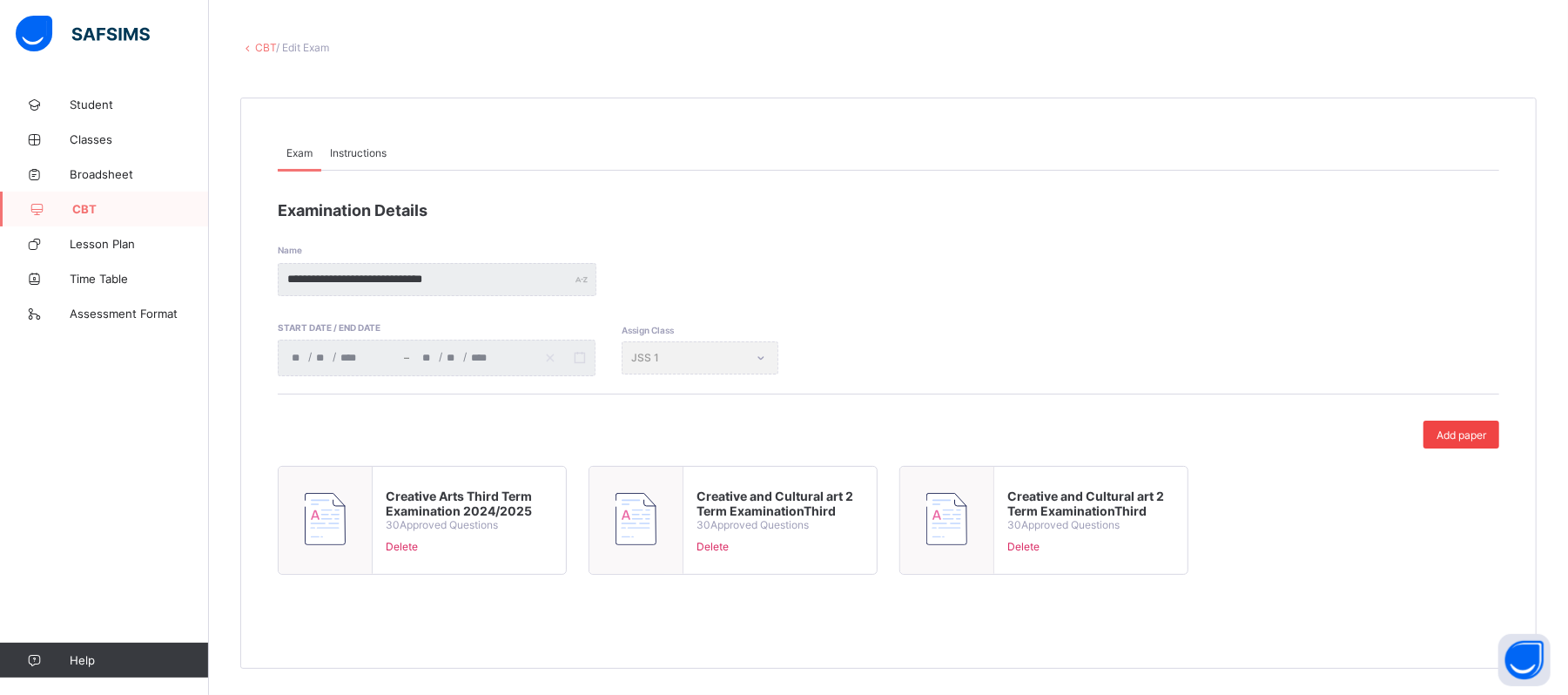
click at [1484, 435] on span "Add paper" at bounding box center [1462, 434] width 50 height 13
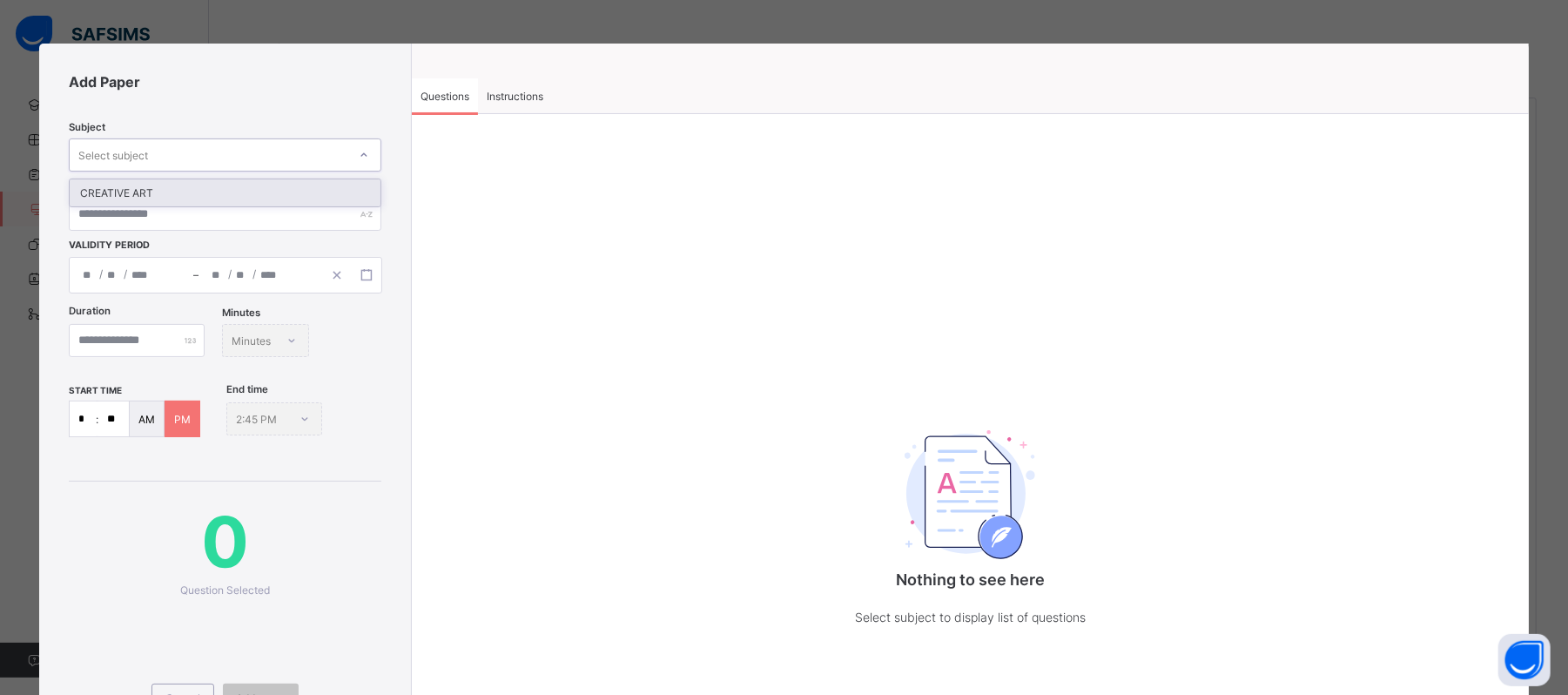
click at [186, 153] on div "Select subject" at bounding box center [208, 155] width 277 height 25
click at [151, 196] on div "CREATIVE ART" at bounding box center [225, 192] width 311 height 27
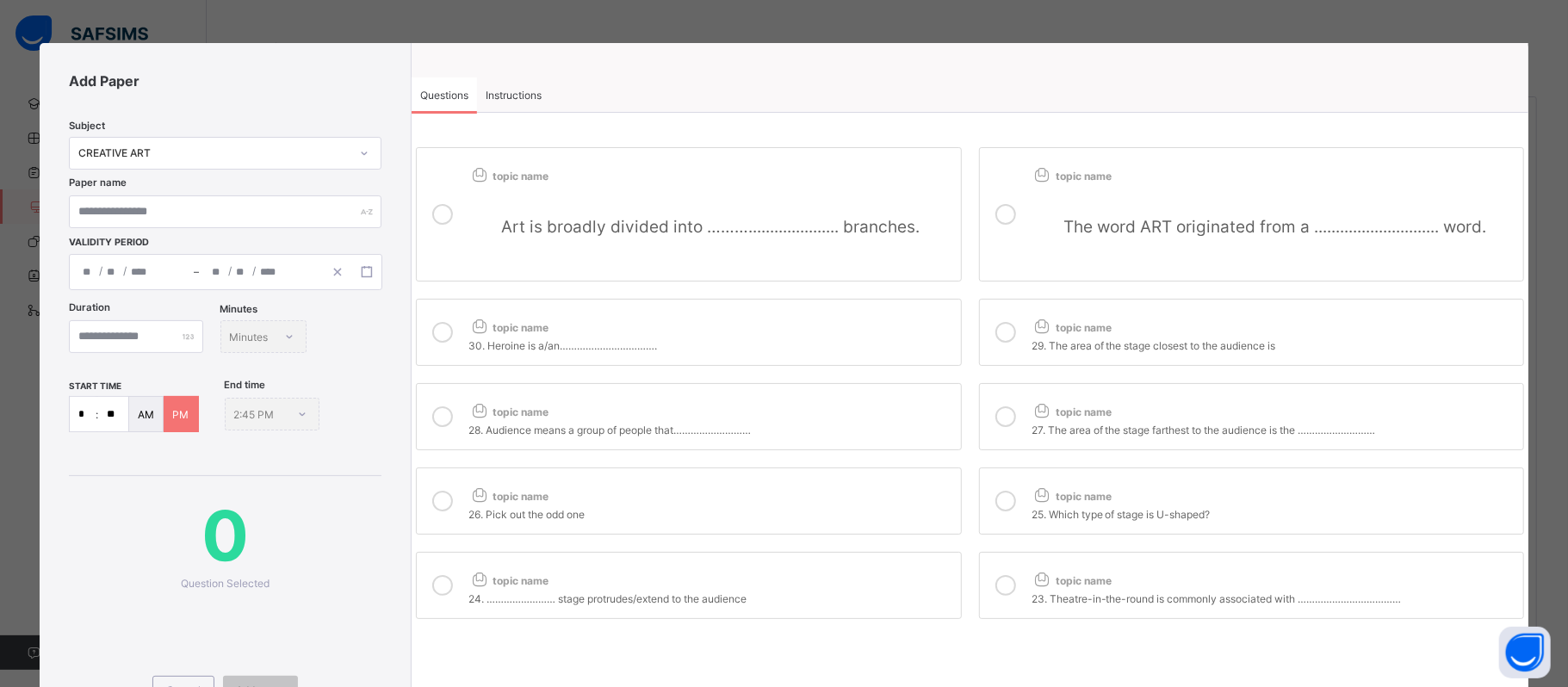
click at [1217, 232] on span "The word ART originated from a ............................. word." at bounding box center [1275, 227] width 423 height 20
click at [557, 218] on span "Art is broadly divided into ………..................... branches." at bounding box center [711, 227] width 419 height 20
click at [456, 331] on div at bounding box center [442, 332] width 34 height 39
click at [995, 339] on icon at bounding box center [1005, 332] width 21 height 21
click at [351, 207] on input "text" at bounding box center [225, 211] width 313 height 32
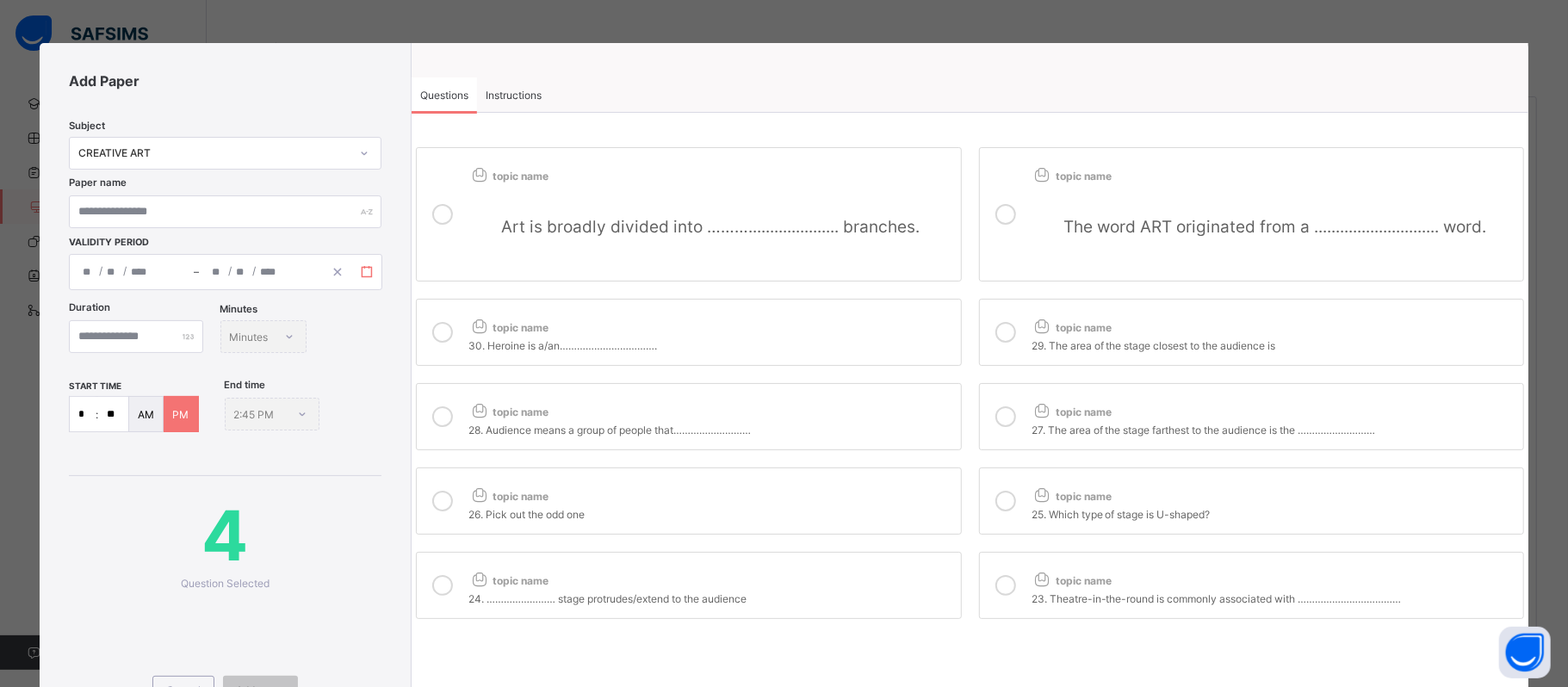
click at [362, 263] on button "button" at bounding box center [367, 271] width 29 height 19
click at [391, 314] on div "Add Paper Subject CREATIVE ART Paper name Validity Period / / – / / « ‹ October…" at bounding box center [225, 409] width 372 height 732
click at [167, 342] on input "number" at bounding box center [136, 336] width 135 height 32
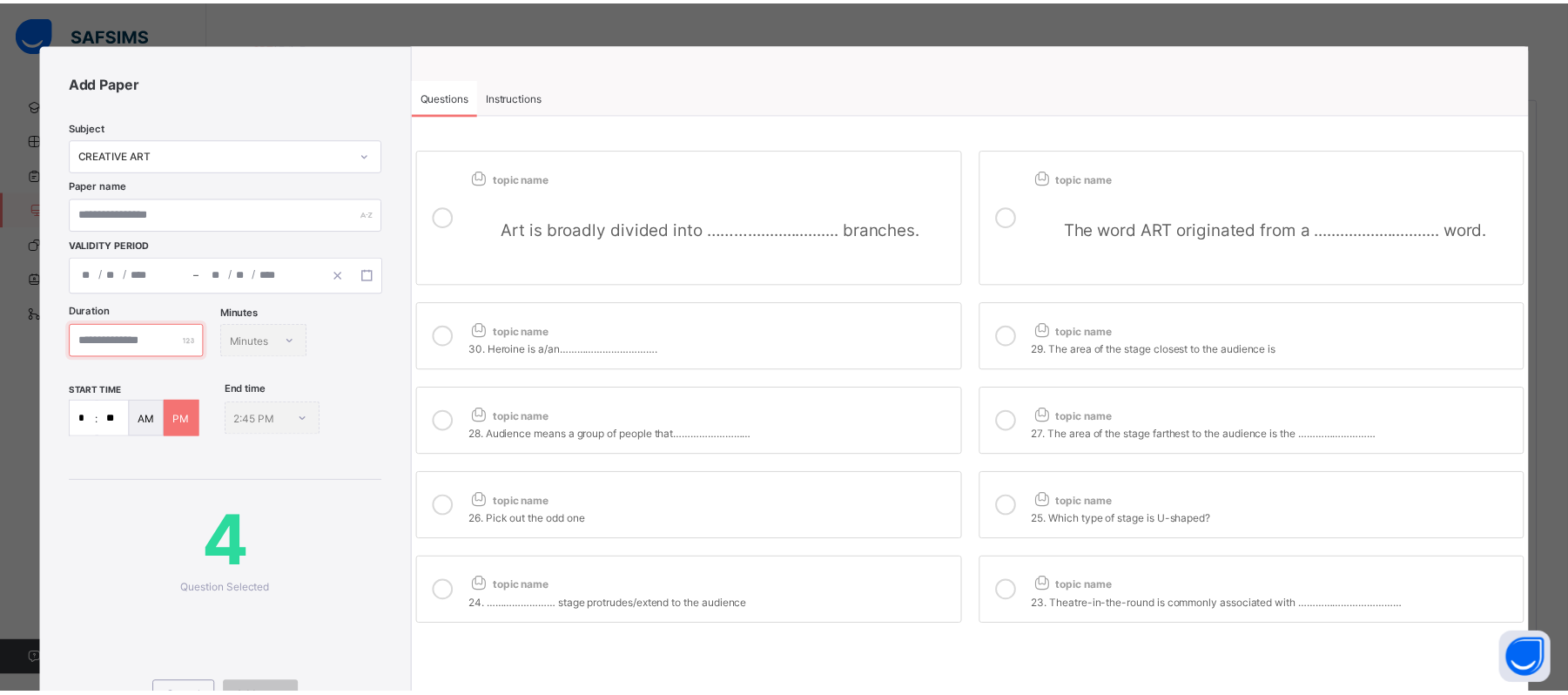
scroll to position [130, 0]
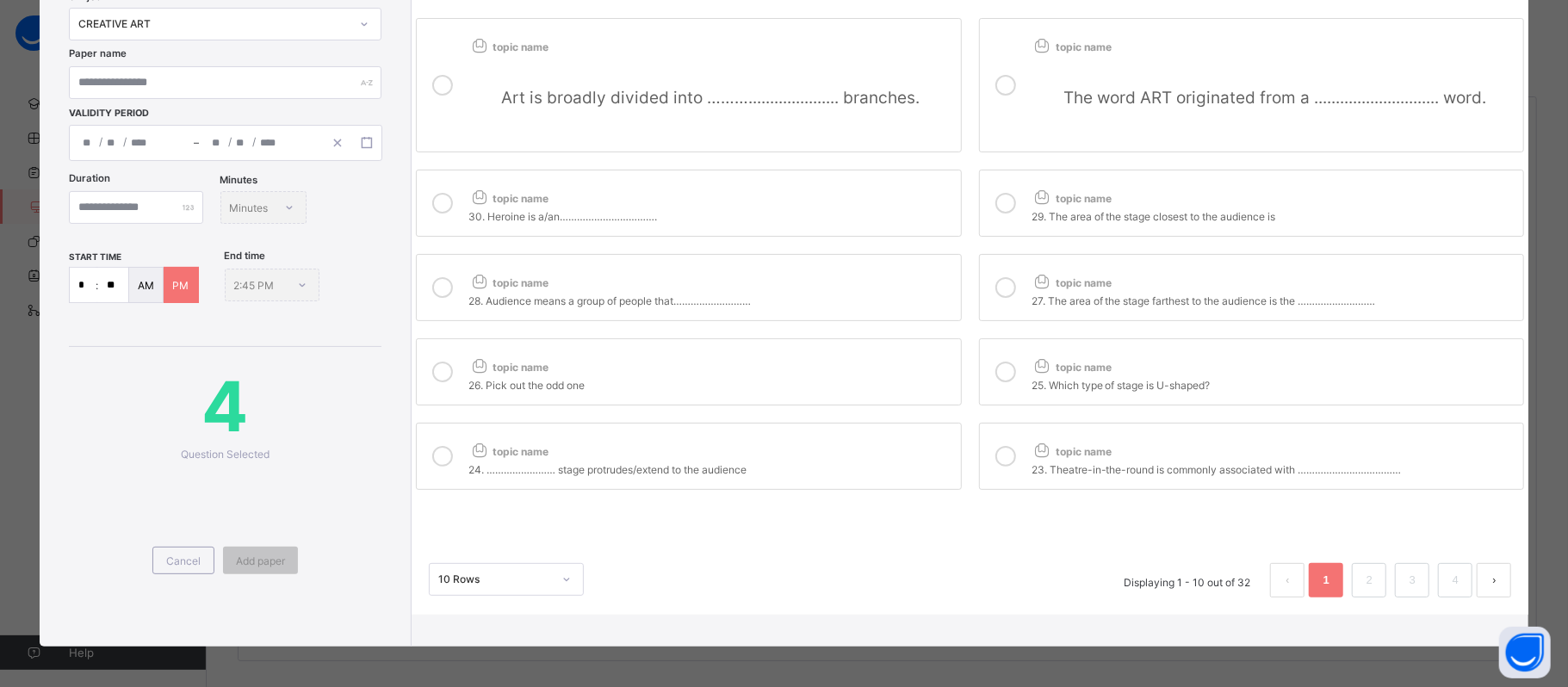
click at [1484, 585] on button "next page" at bounding box center [1493, 580] width 34 height 34
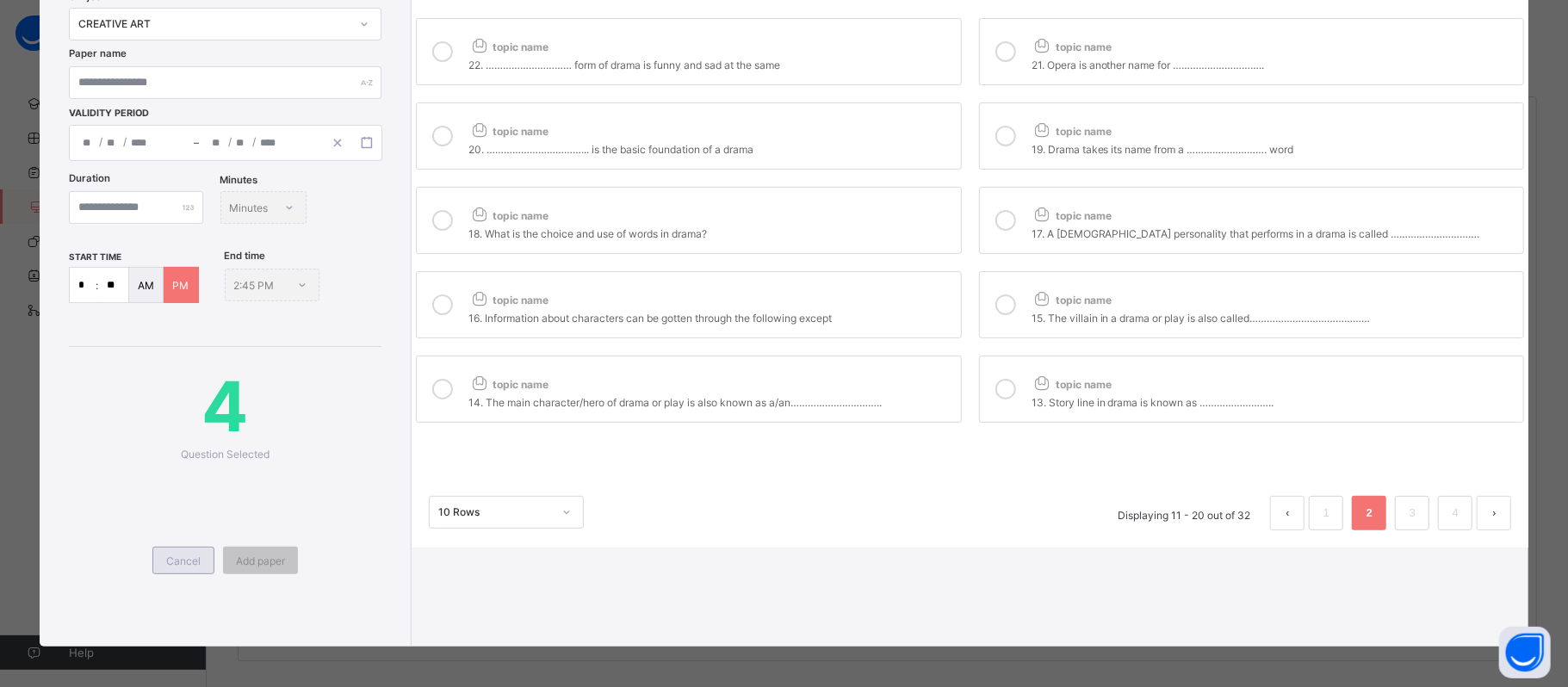
click at [183, 558] on span "Cancel" at bounding box center [183, 560] width 34 height 13
